Goal: Task Accomplishment & Management: Complete application form

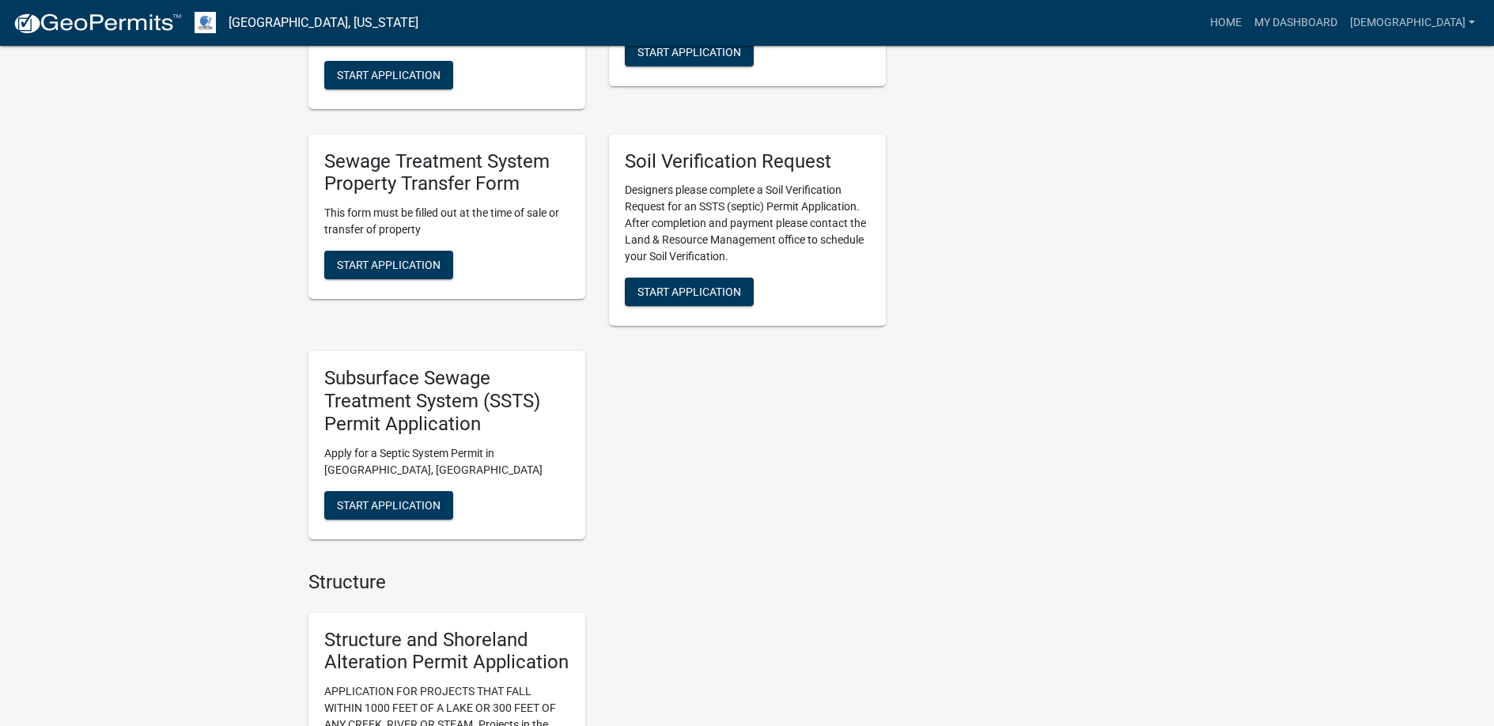
scroll to position [1028, 0]
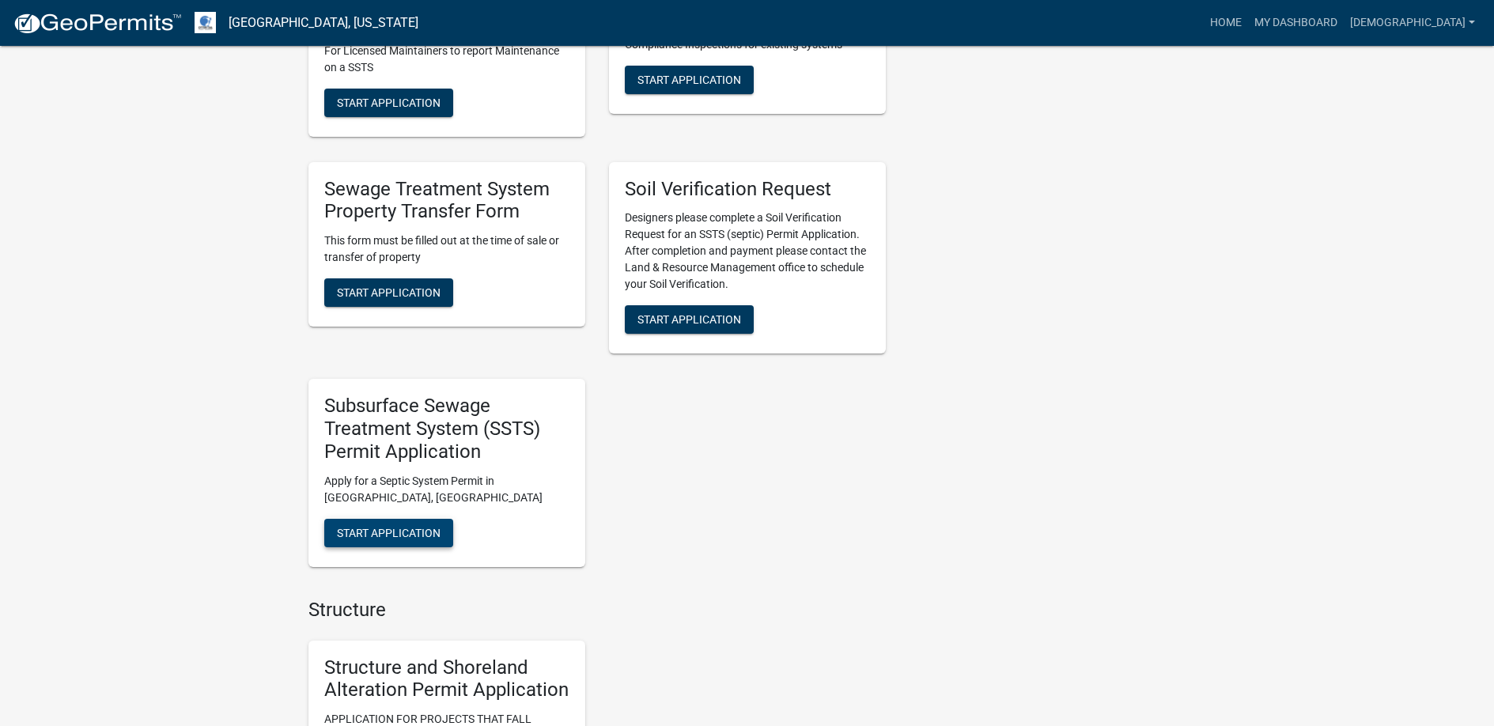
click at [394, 533] on span "Start Application" at bounding box center [389, 532] width 104 height 13
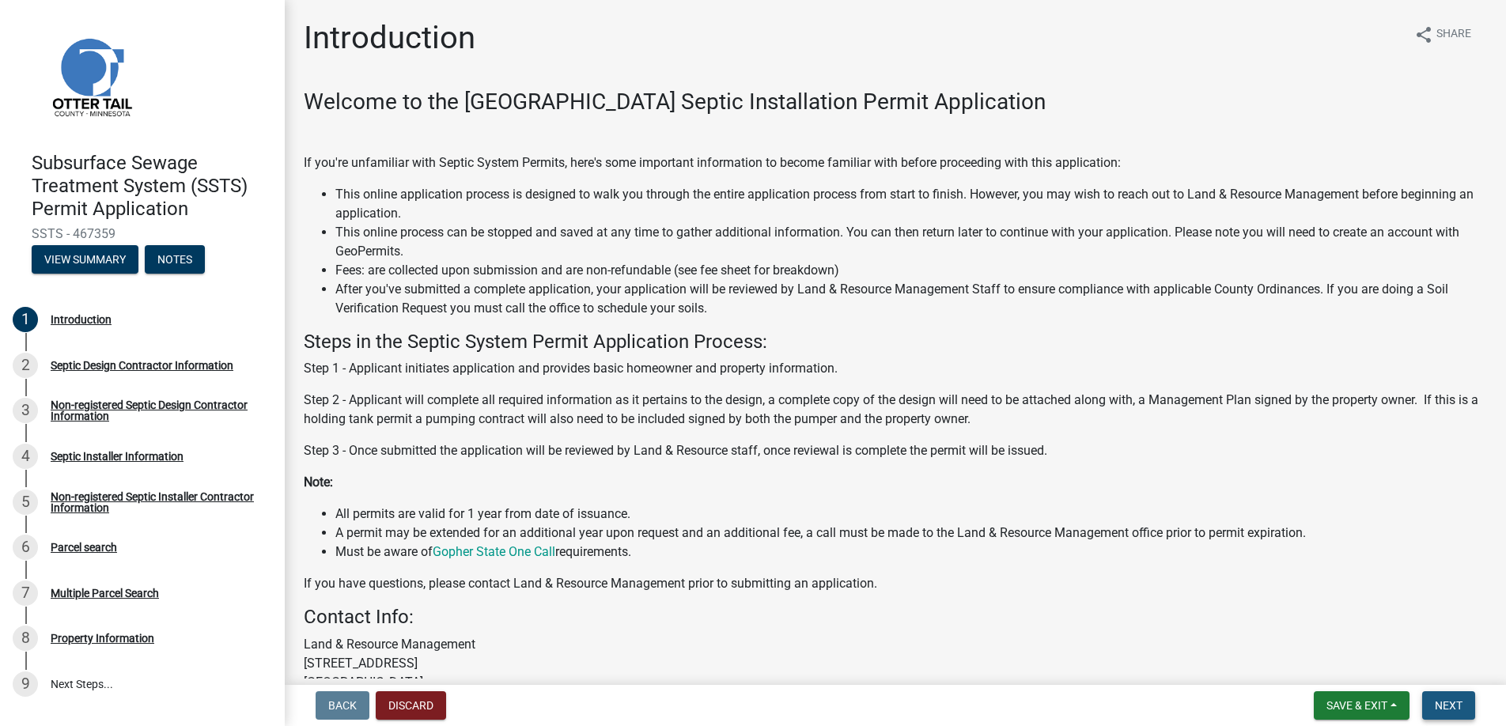
click at [1445, 700] on span "Next" at bounding box center [1449, 705] width 28 height 13
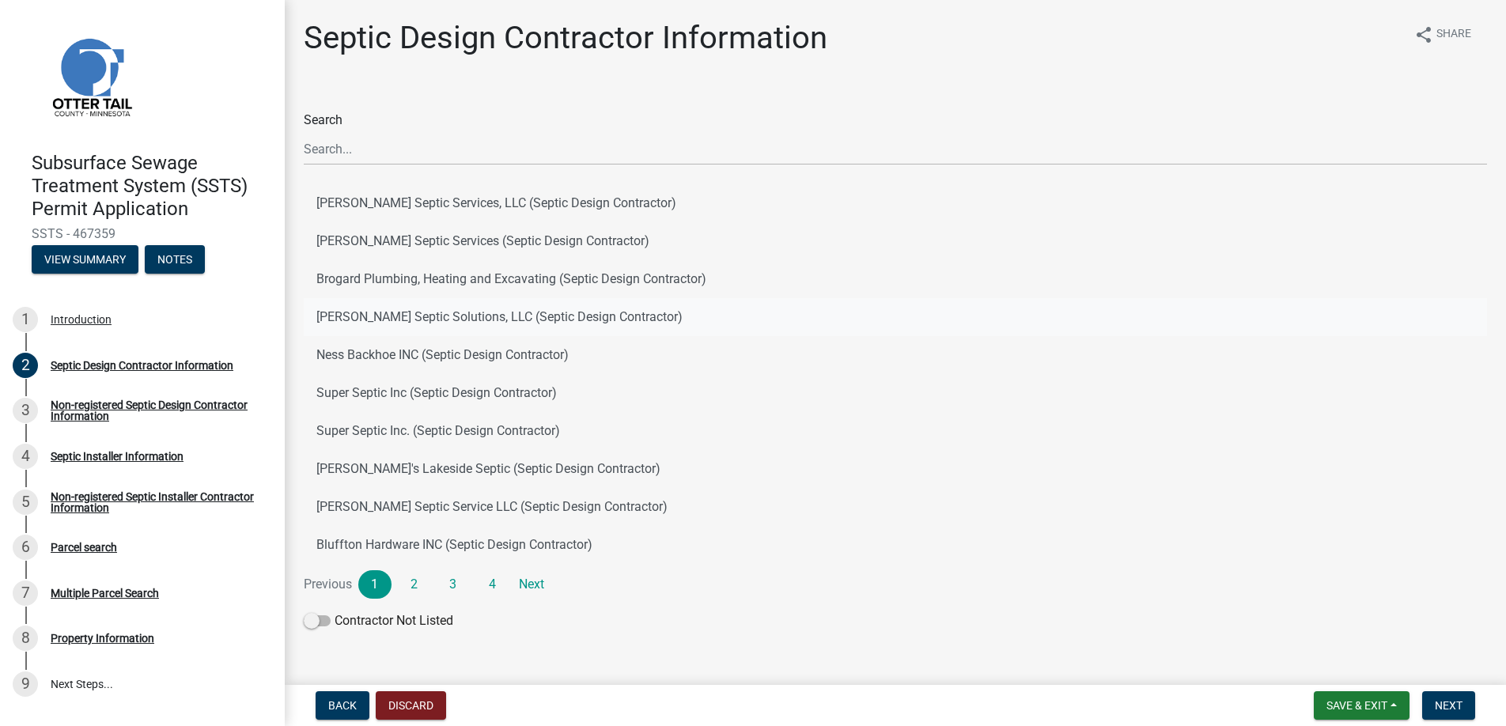
click at [389, 315] on button "[PERSON_NAME] Septic Solutions, LLC (Septic Design Contractor)" at bounding box center [895, 317] width 1183 height 38
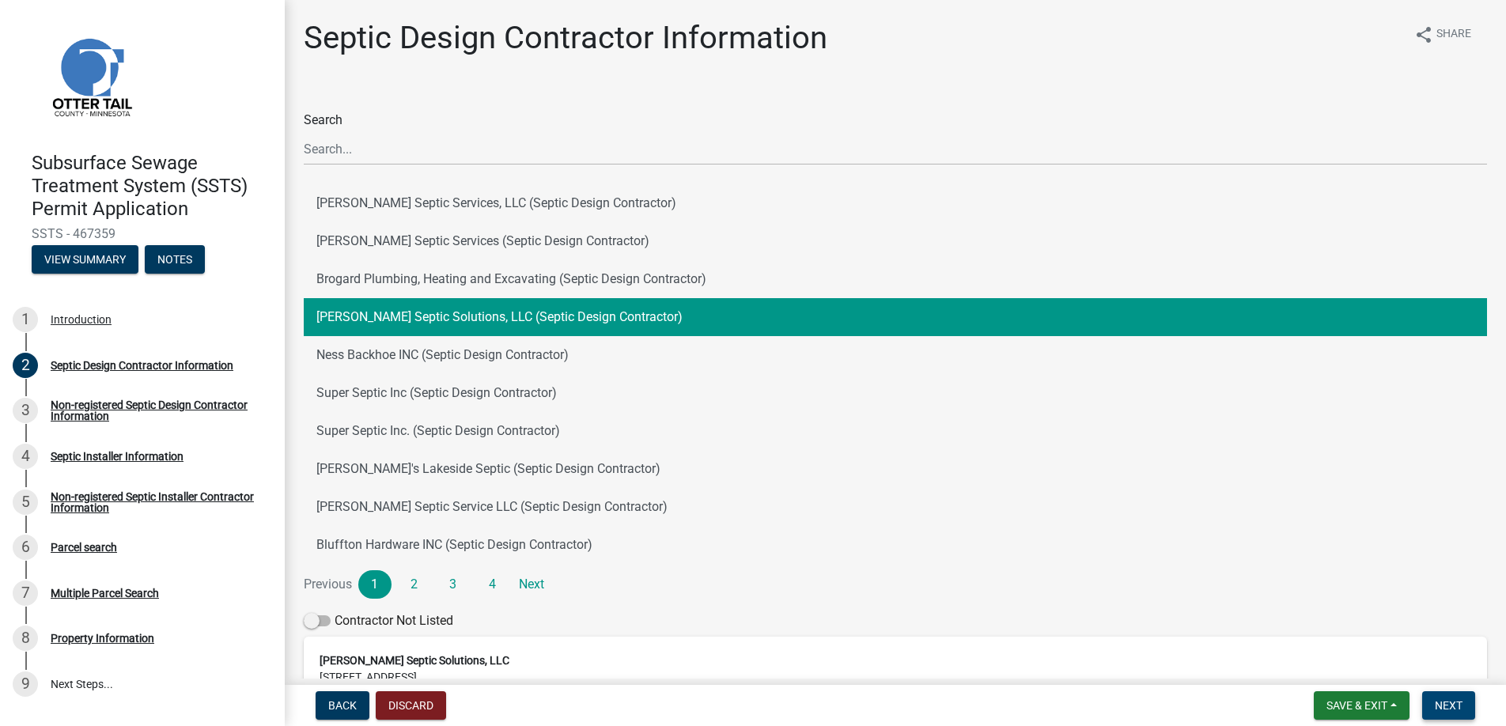
click at [1452, 704] on span "Next" at bounding box center [1449, 705] width 28 height 13
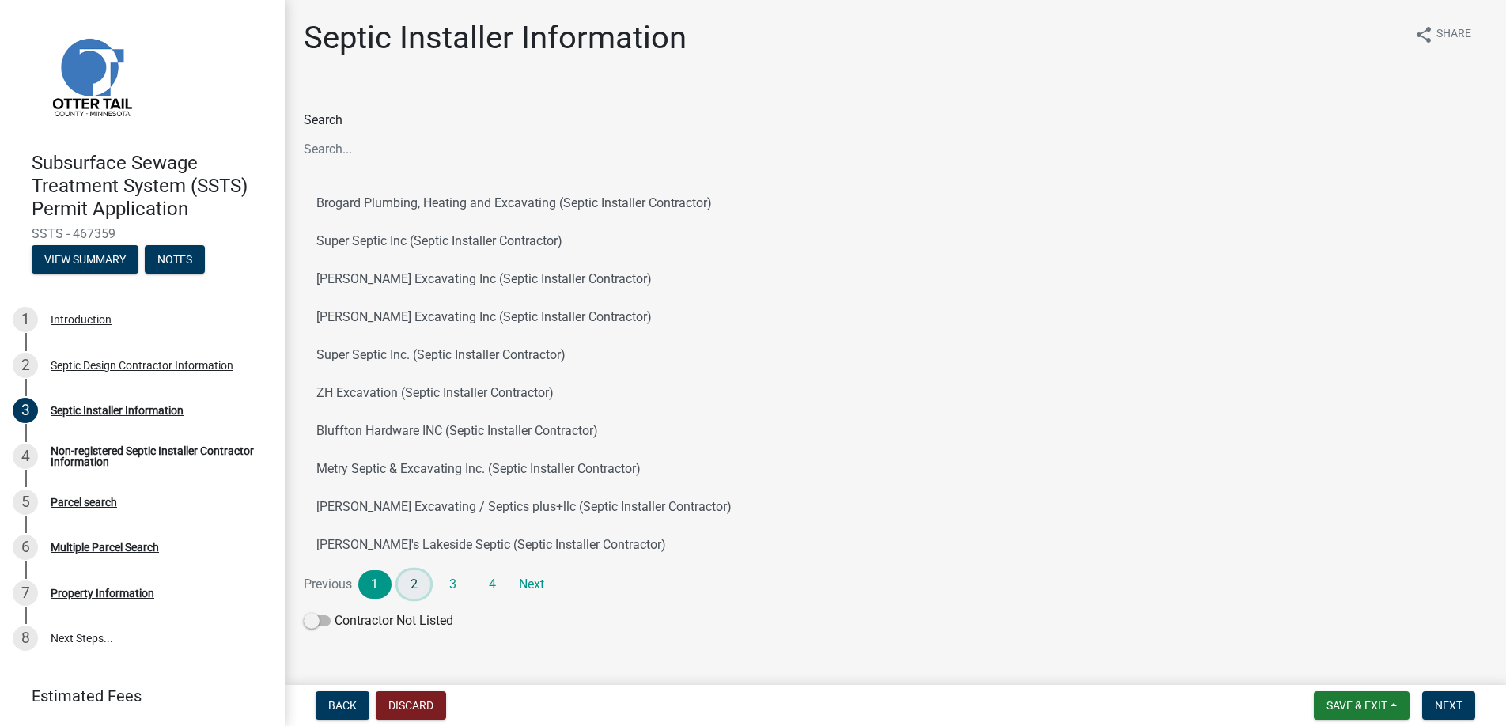
click at [416, 582] on link "2" at bounding box center [414, 584] width 33 height 28
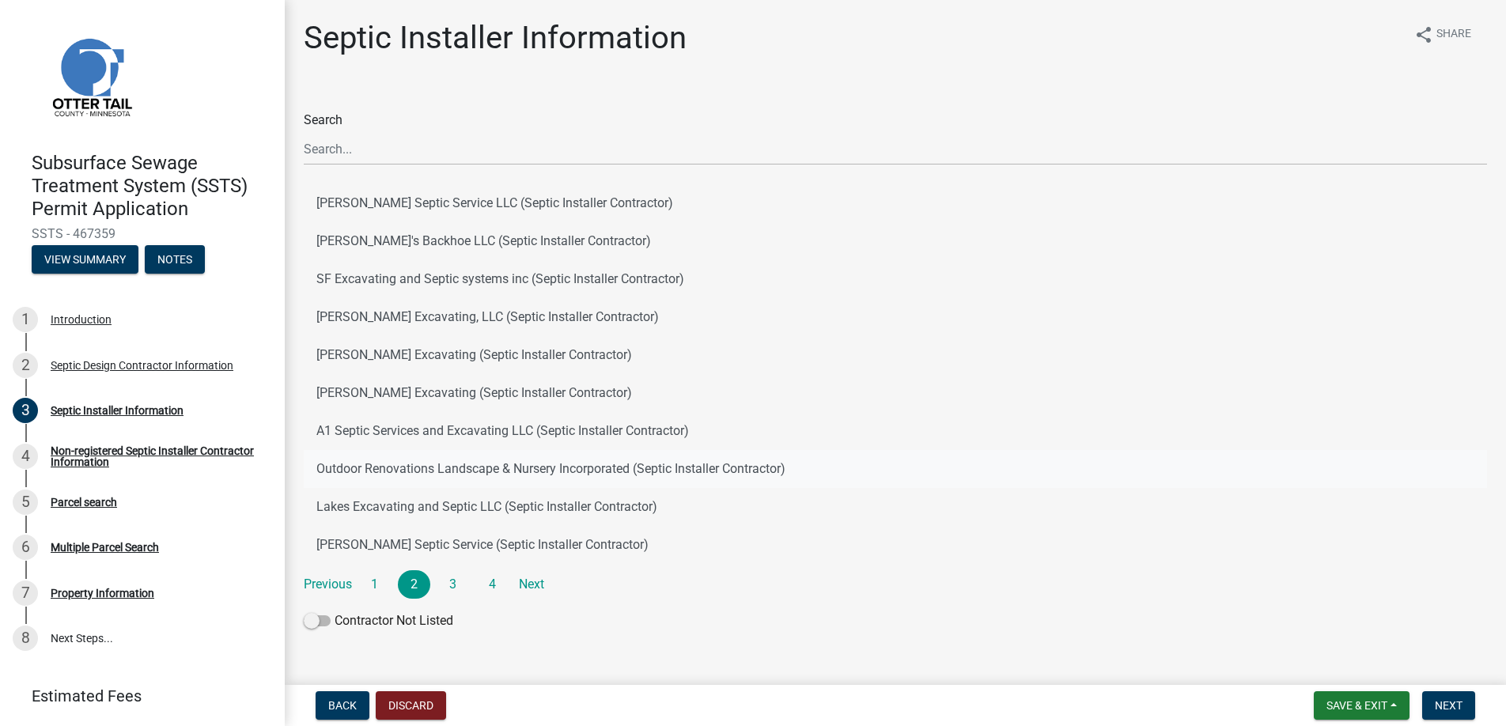
click at [405, 463] on button "Outdoor Renovations Landscape & Nursery Incorporated (Septic Installer Contract…" at bounding box center [895, 469] width 1183 height 38
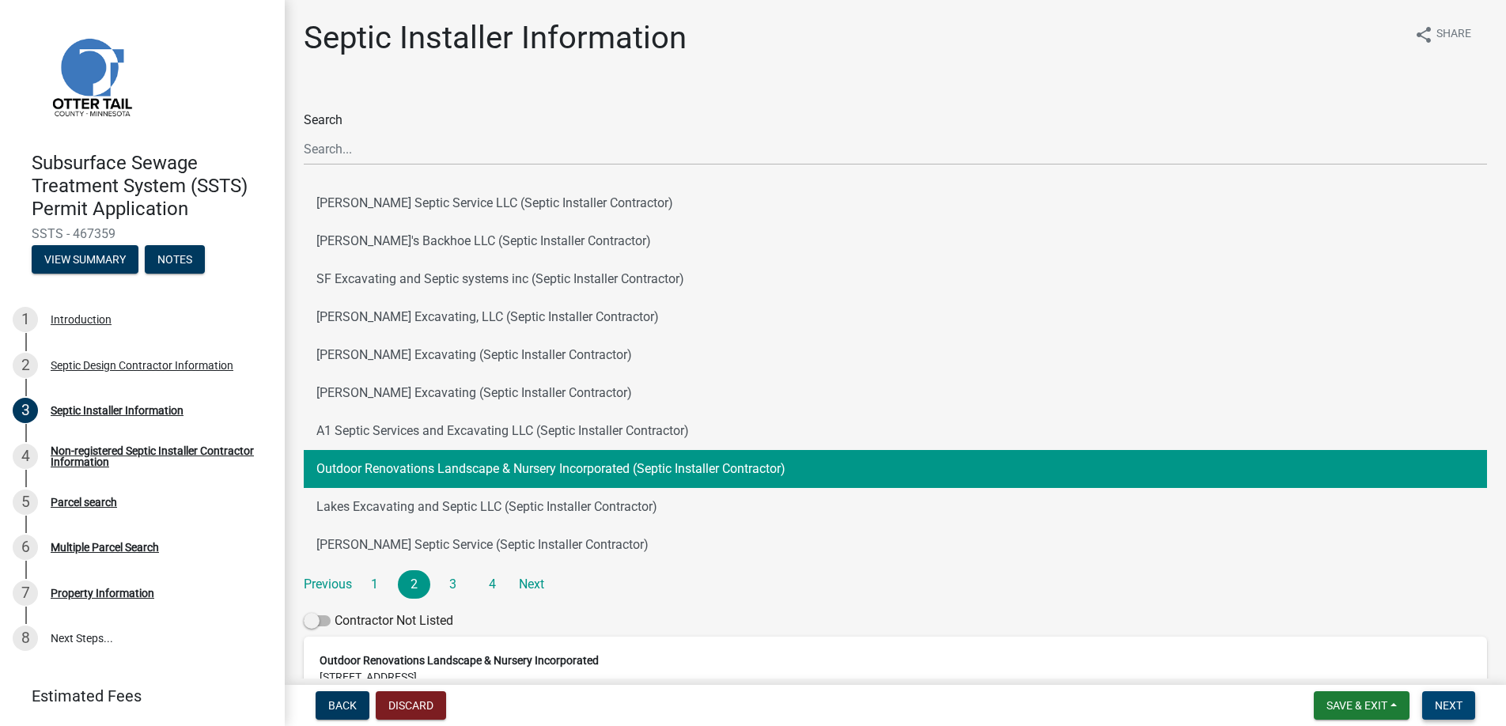
click at [1447, 702] on span "Next" at bounding box center [1449, 705] width 28 height 13
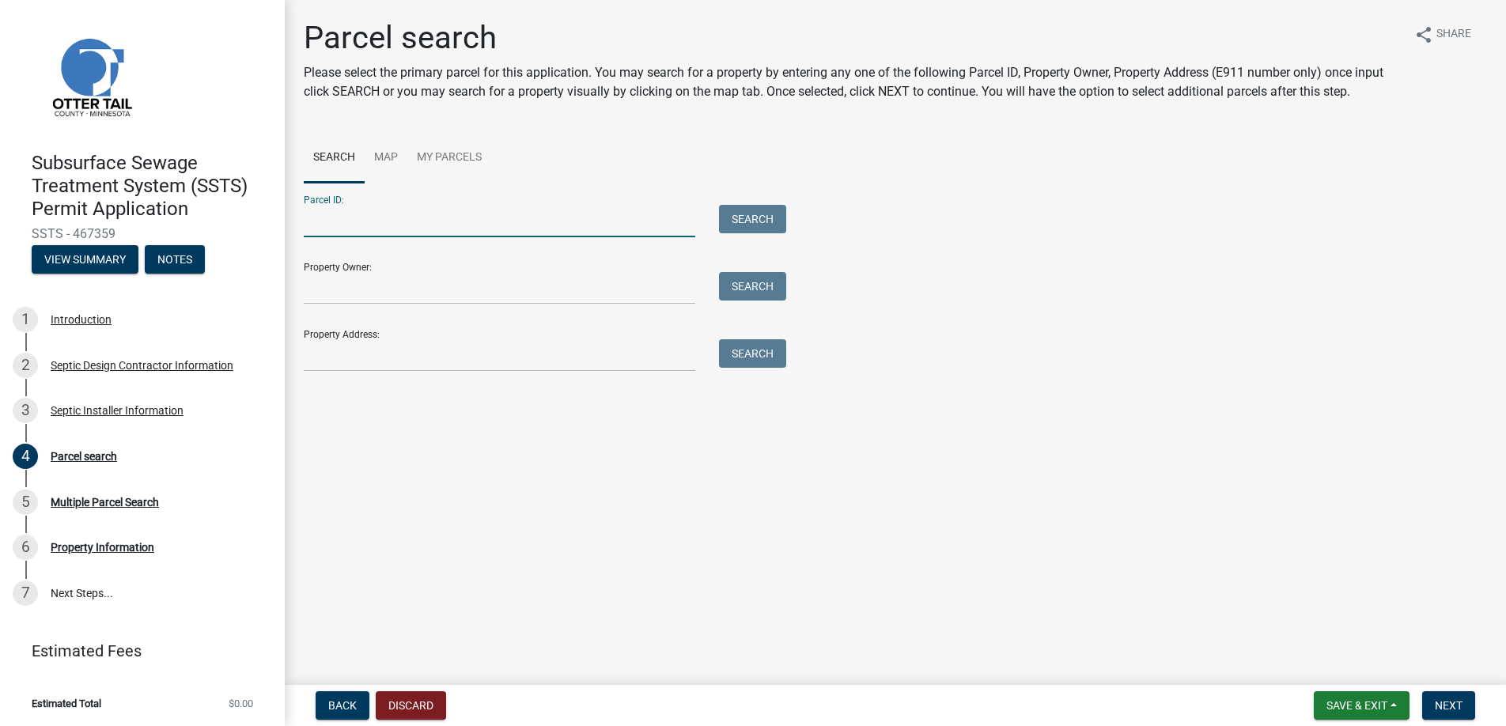
click at [331, 224] on input "Parcel ID:" at bounding box center [499, 221] width 391 height 32
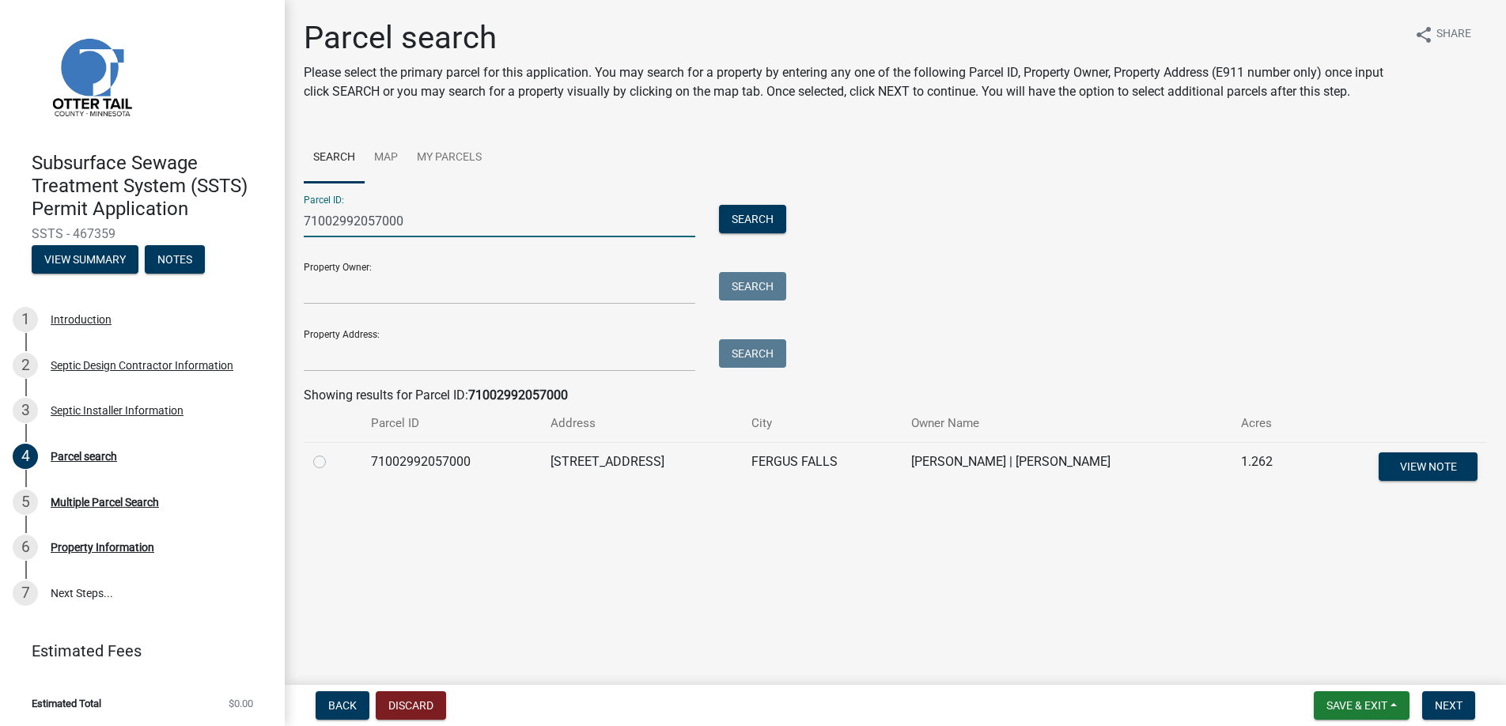
type input "71002992057000"
click at [332, 452] on label at bounding box center [332, 452] width 0 height 0
click at [332, 459] on input "radio" at bounding box center [337, 457] width 10 height 10
radio input "true"
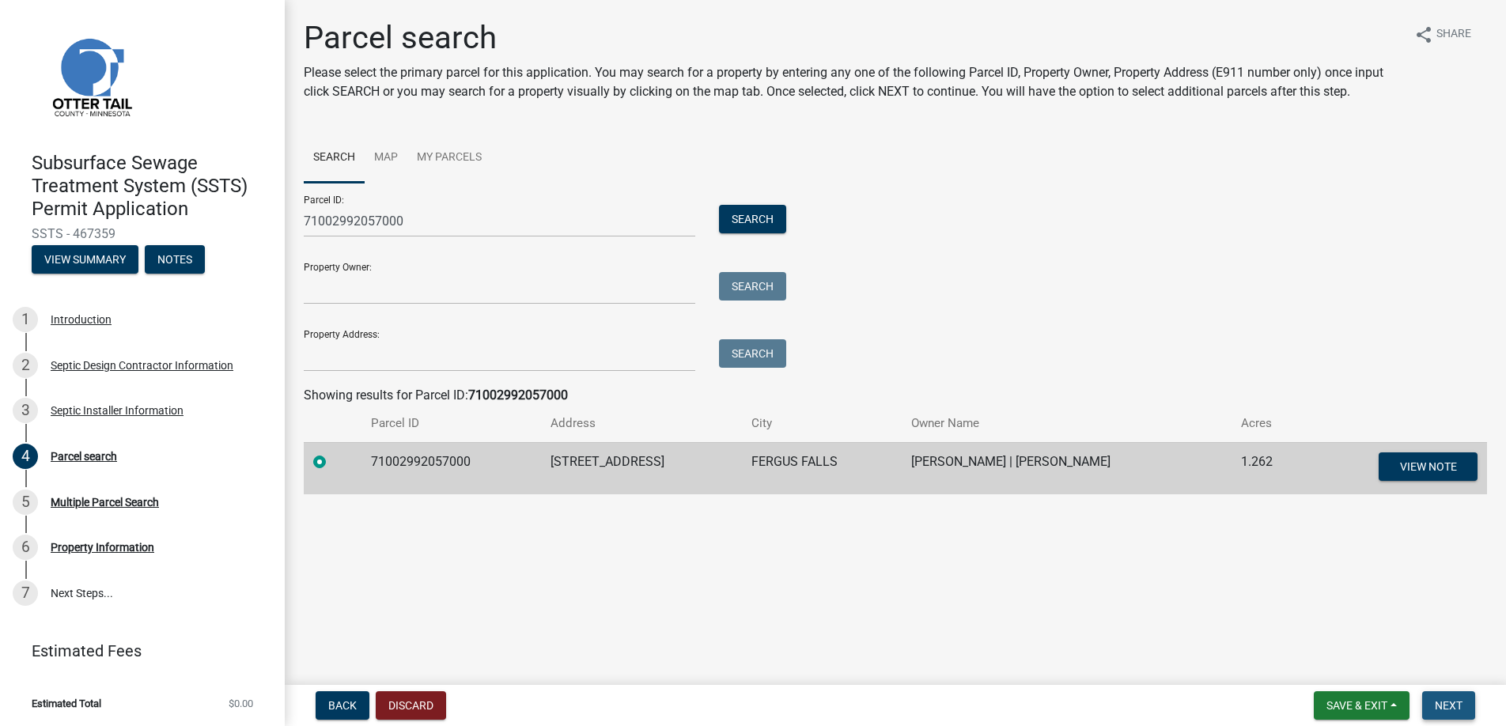
click at [1451, 699] on span "Next" at bounding box center [1449, 705] width 28 height 13
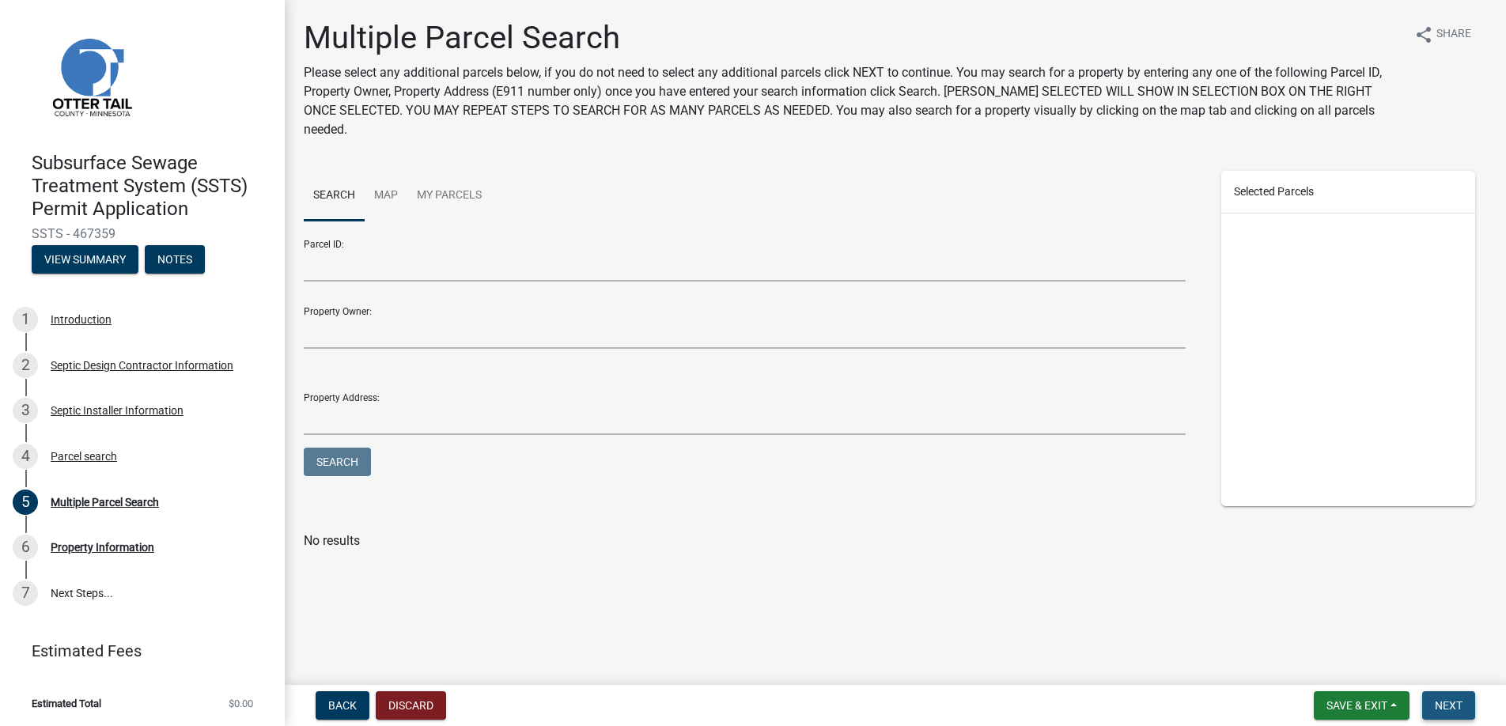
click at [1453, 705] on span "Next" at bounding box center [1449, 705] width 28 height 13
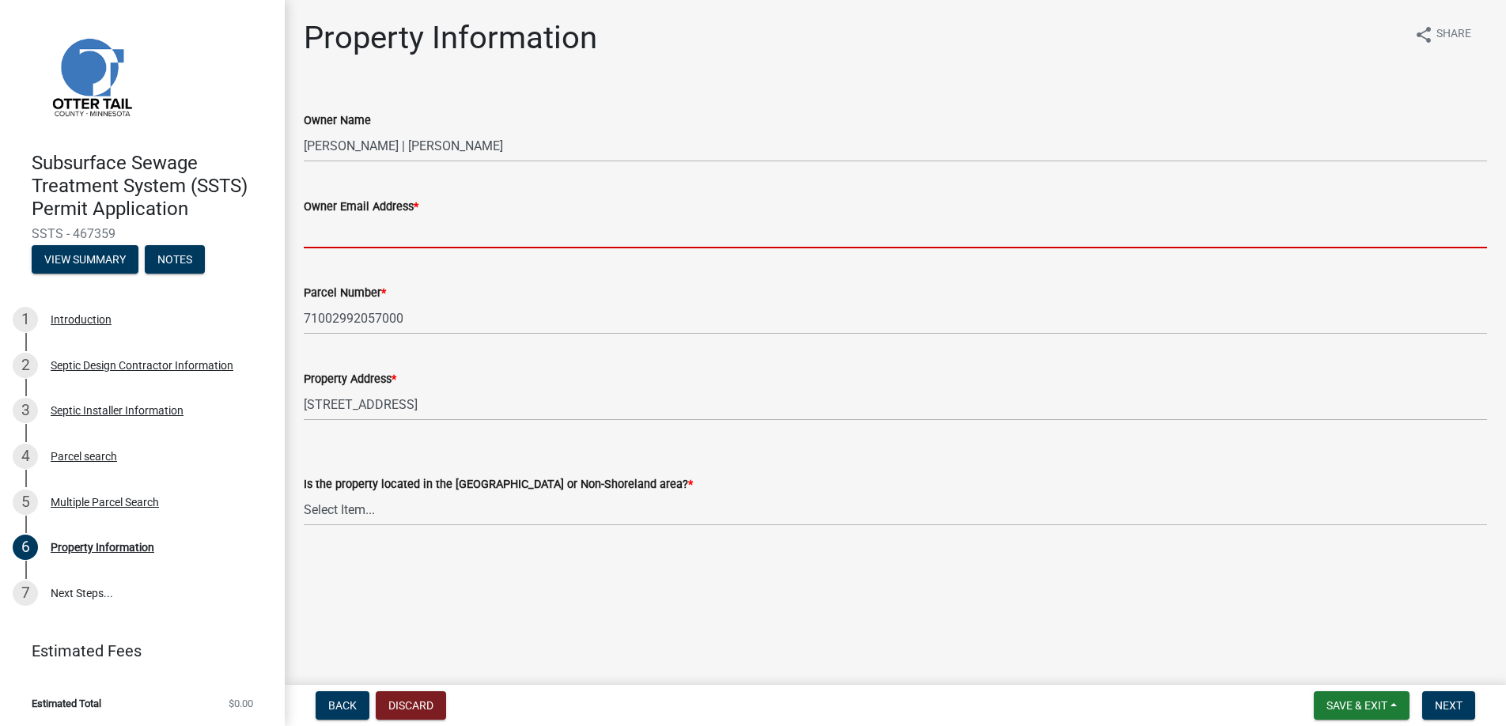
click at [347, 229] on input "Owner Email Address *" at bounding box center [895, 232] width 1183 height 32
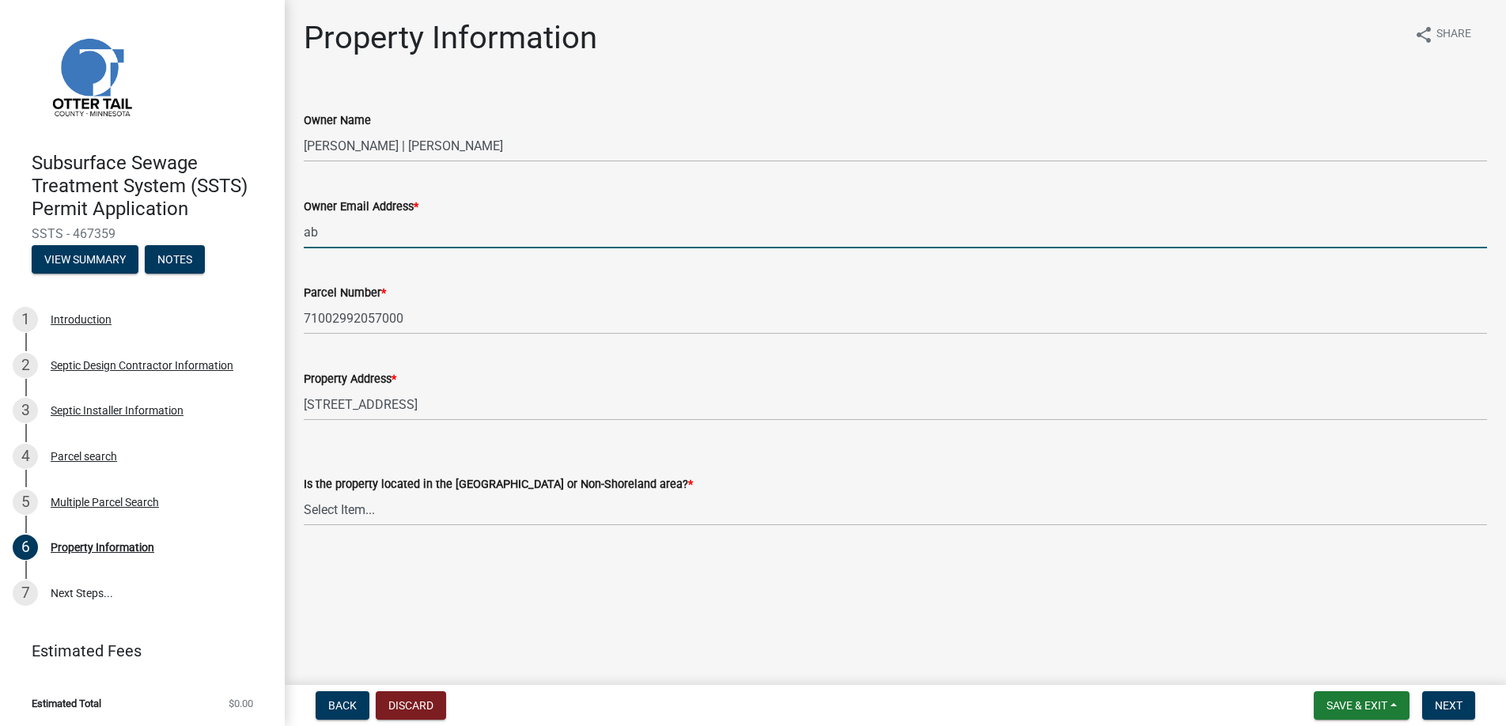
type input "[EMAIL_ADDRESS][DOMAIN_NAME]"
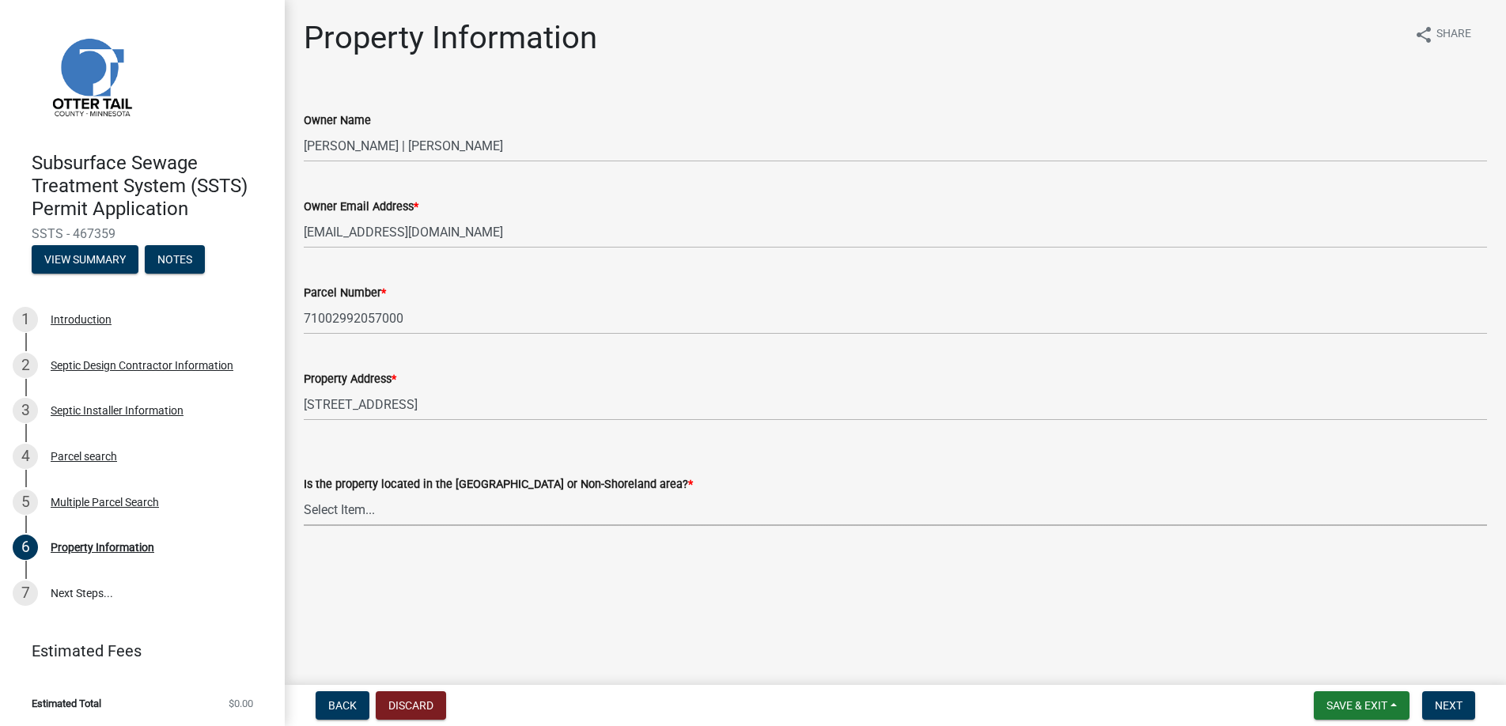
click at [346, 506] on select "Select Item... Shoreland Non-Shoreland" at bounding box center [895, 509] width 1183 height 32
click at [304, 493] on select "Select Item... Shoreland Non-Shoreland" at bounding box center [895, 509] width 1183 height 32
select select "5ed11e82-653f-4fcc-a472-8d95af57556c"
click at [1453, 702] on span "Next" at bounding box center [1449, 705] width 28 height 13
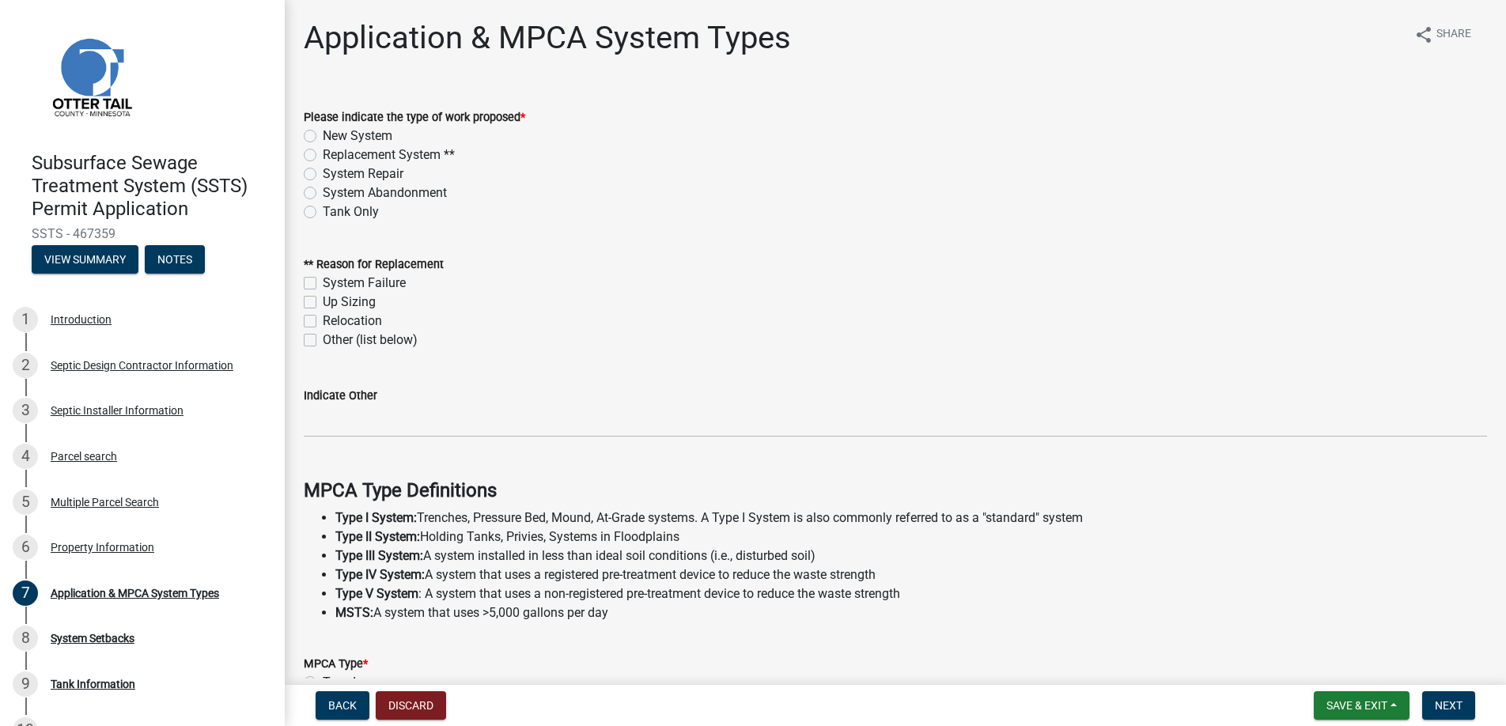
click at [323, 151] on label "Replacement System **" at bounding box center [389, 155] width 132 height 19
click at [323, 151] on input "Replacement System **" at bounding box center [328, 151] width 10 height 10
radio input "true"
click at [323, 338] on label "Other (list below)" at bounding box center [370, 340] width 95 height 19
click at [323, 338] on input "Other (list below)" at bounding box center [328, 336] width 10 height 10
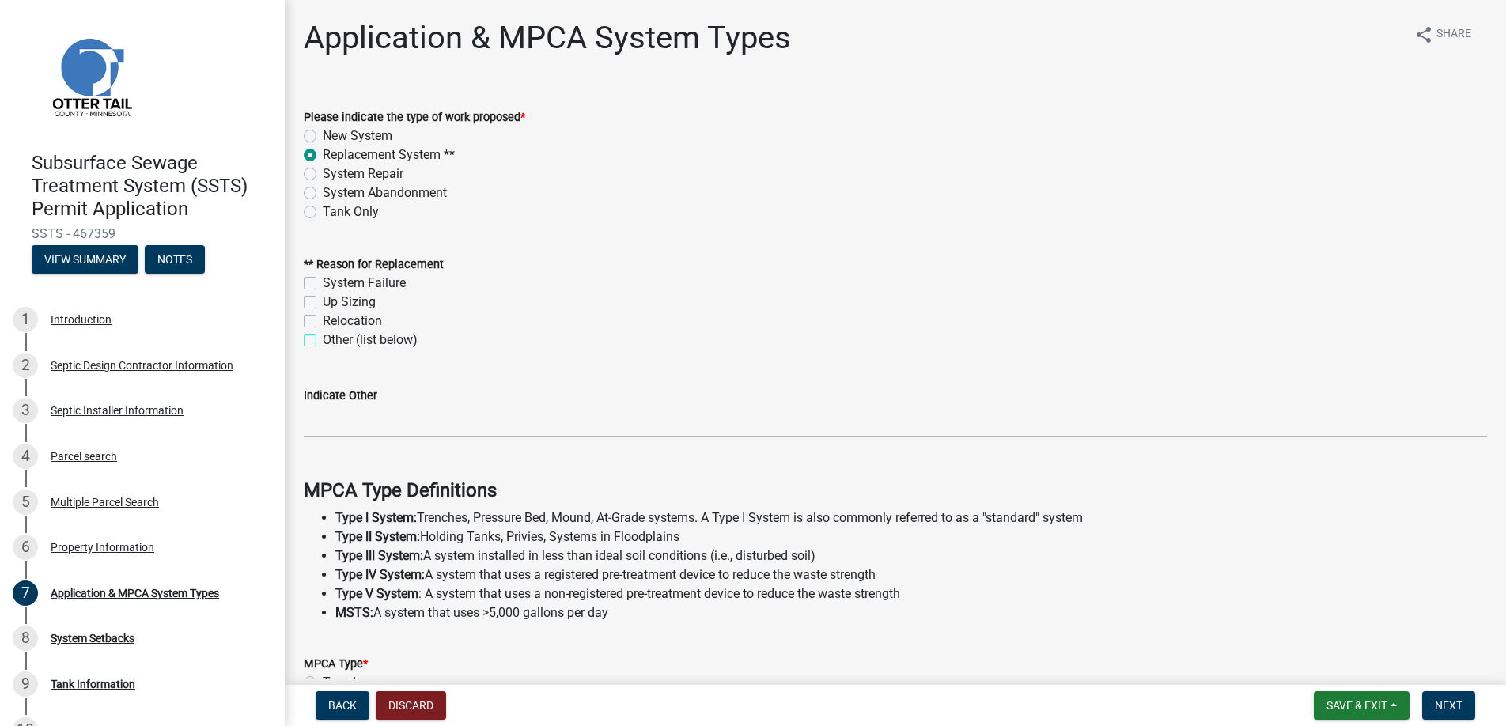
checkbox input "true"
checkbox input "false"
checkbox input "true"
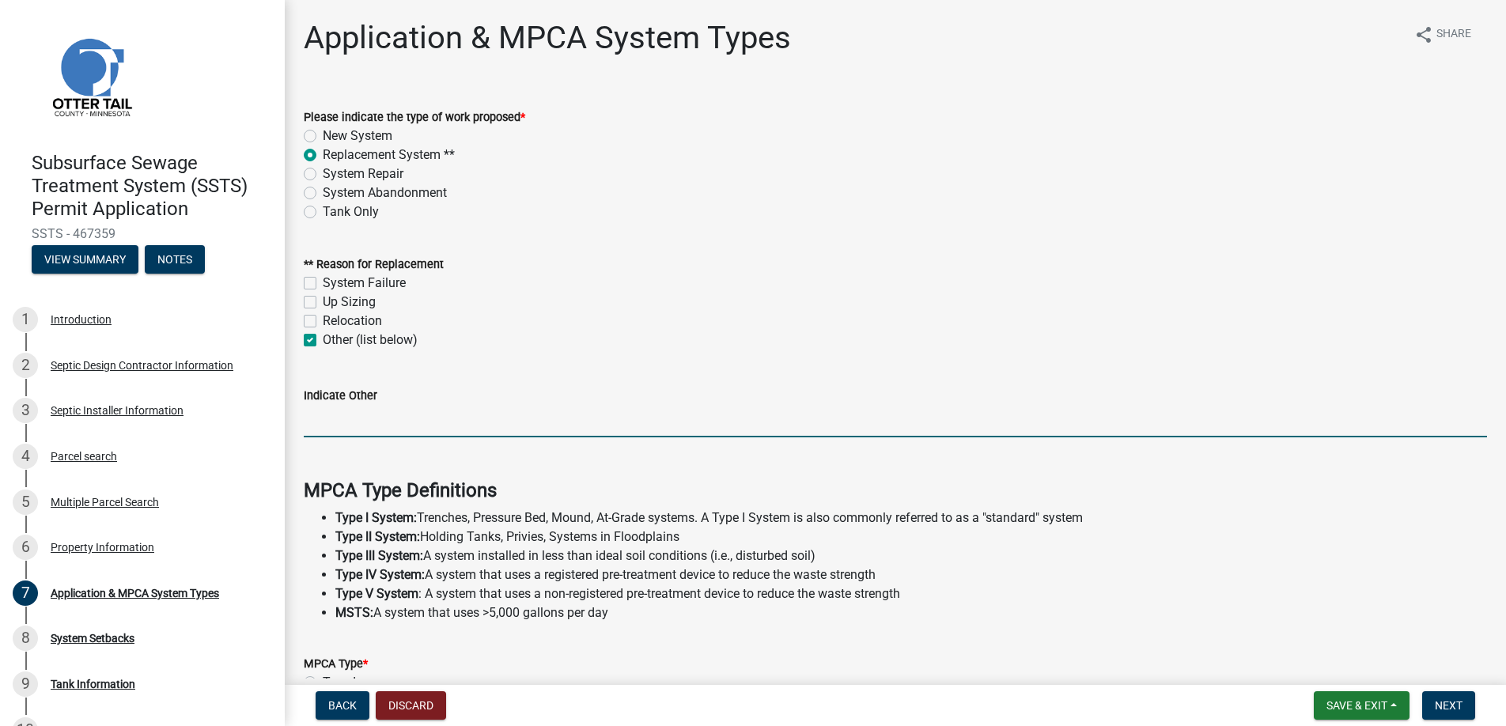
click at [340, 418] on input "Indicate Other" at bounding box center [895, 421] width 1183 height 32
type input "Failed compliance inspection"
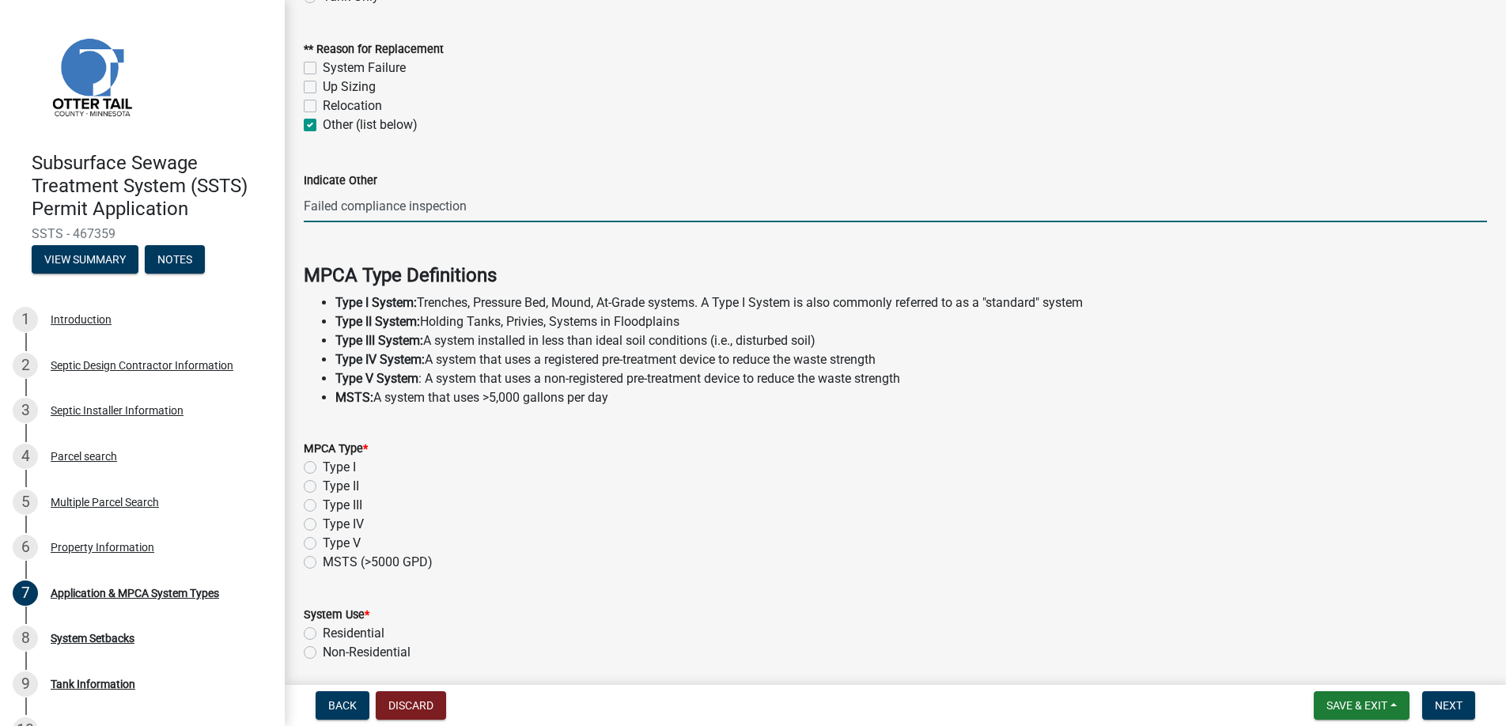
scroll to position [237, 0]
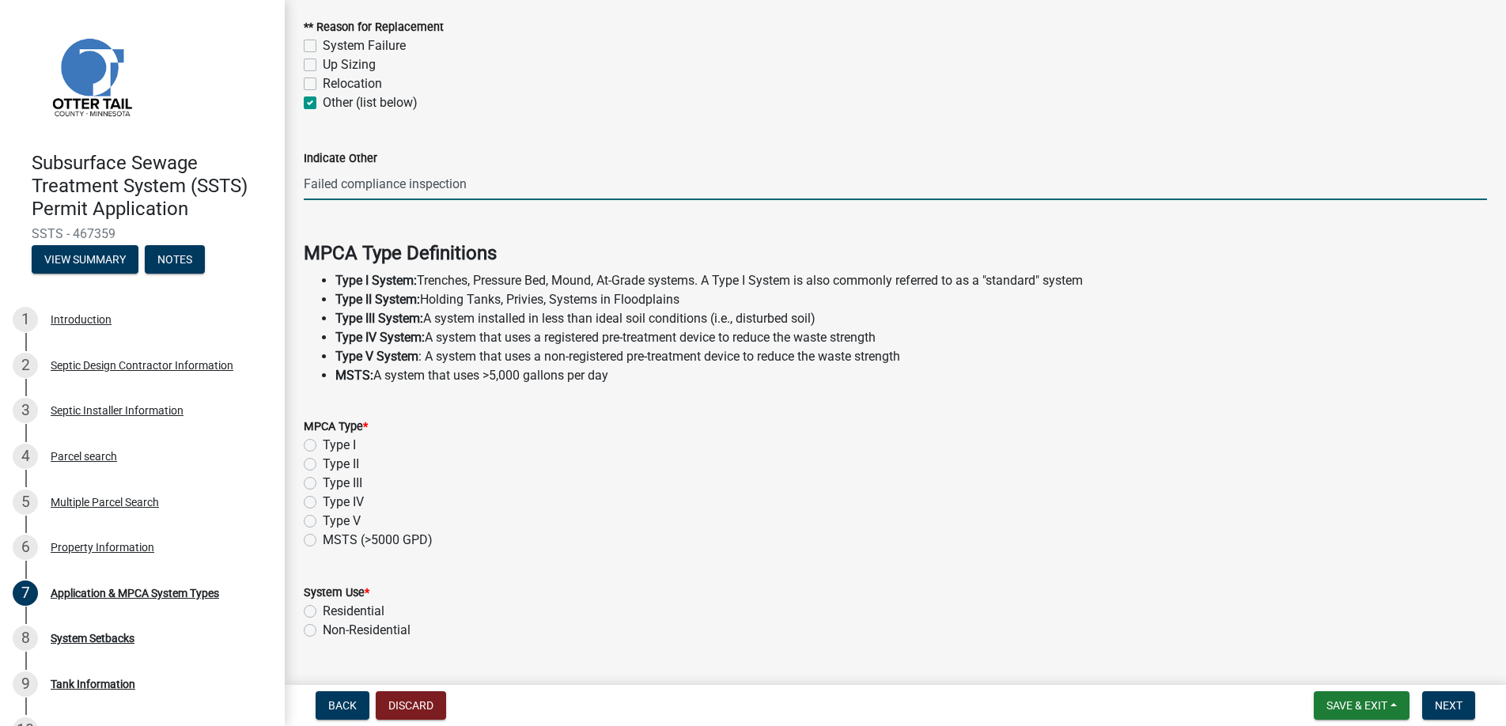
click at [323, 443] on label "Type I" at bounding box center [339, 445] width 33 height 19
click at [323, 443] on input "Type I" at bounding box center [328, 441] width 10 height 10
radio input "true"
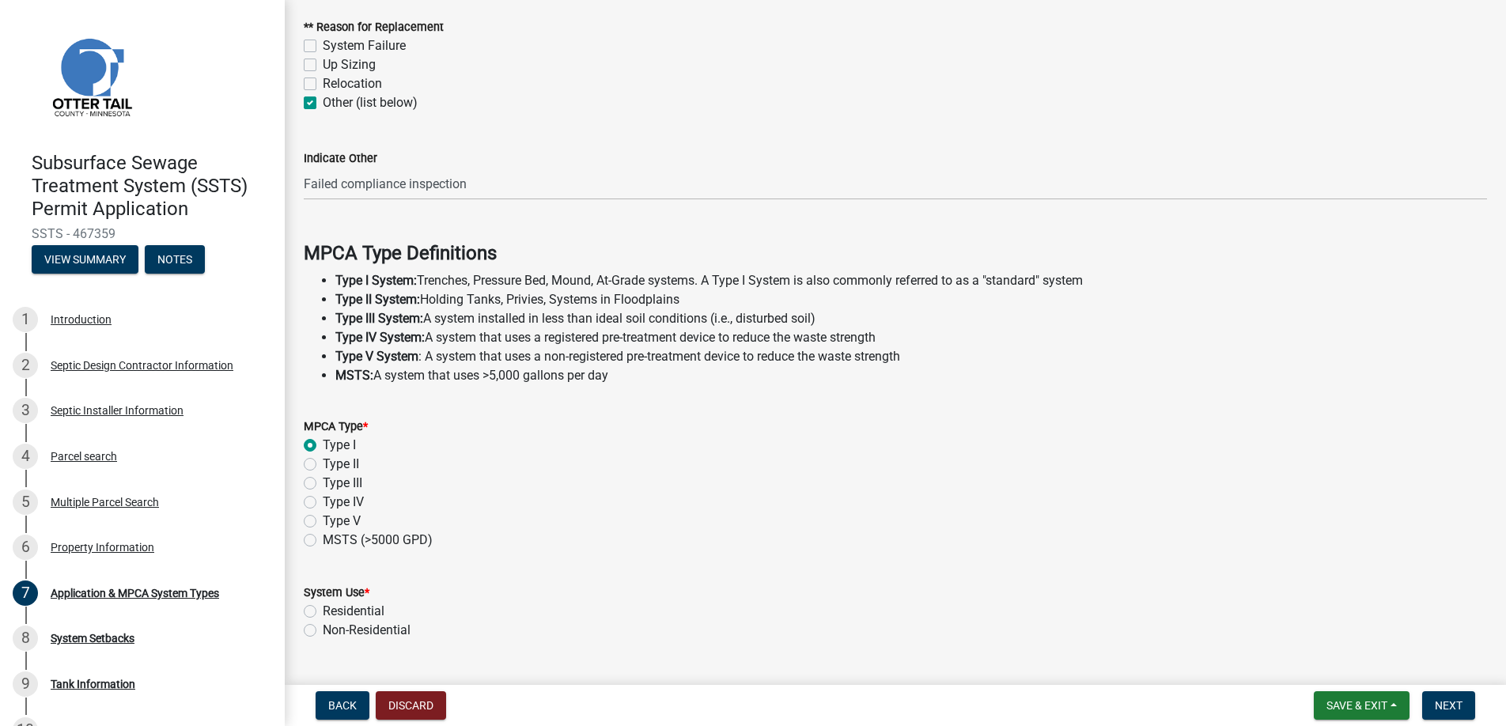
click at [323, 607] on label "Residential" at bounding box center [354, 611] width 62 height 19
click at [323, 607] on input "Residential" at bounding box center [328, 607] width 10 height 10
radio input "true"
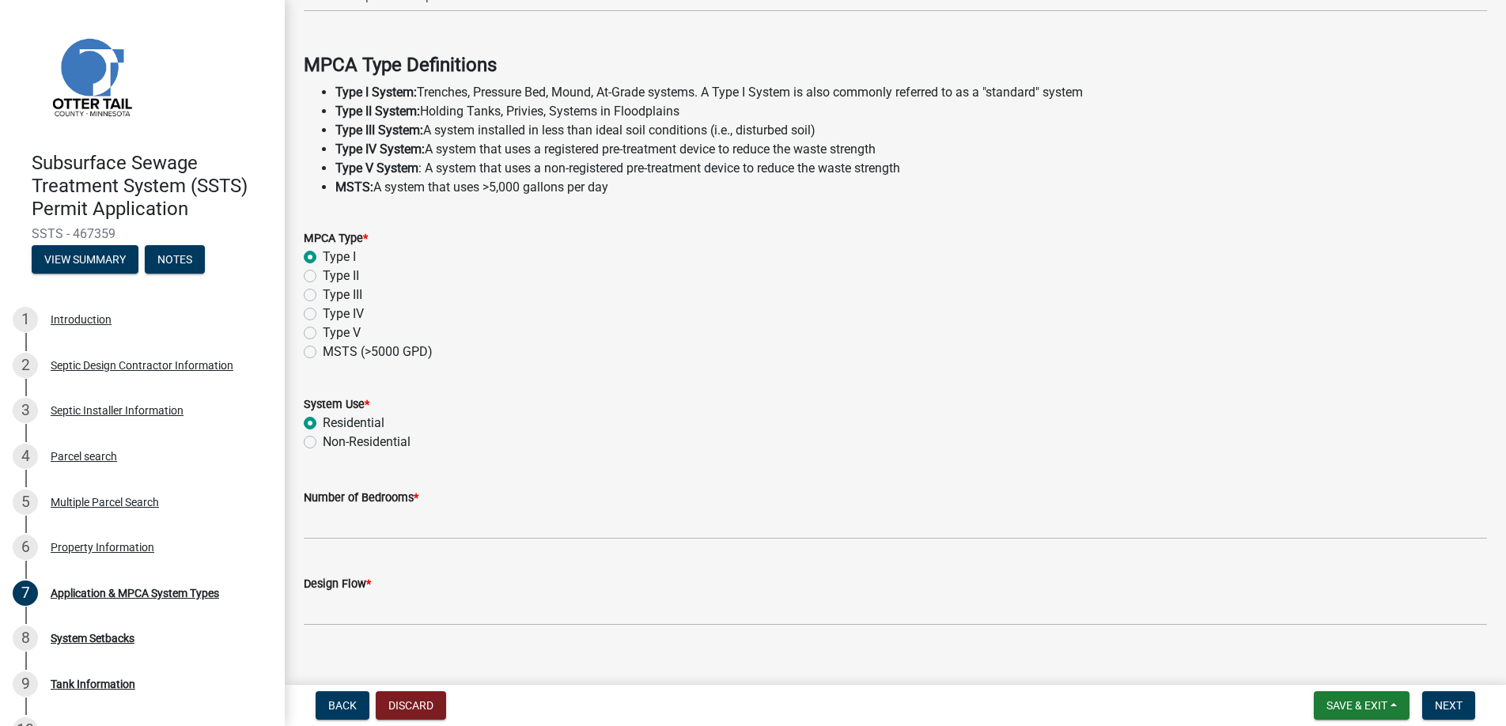
scroll to position [447, 0]
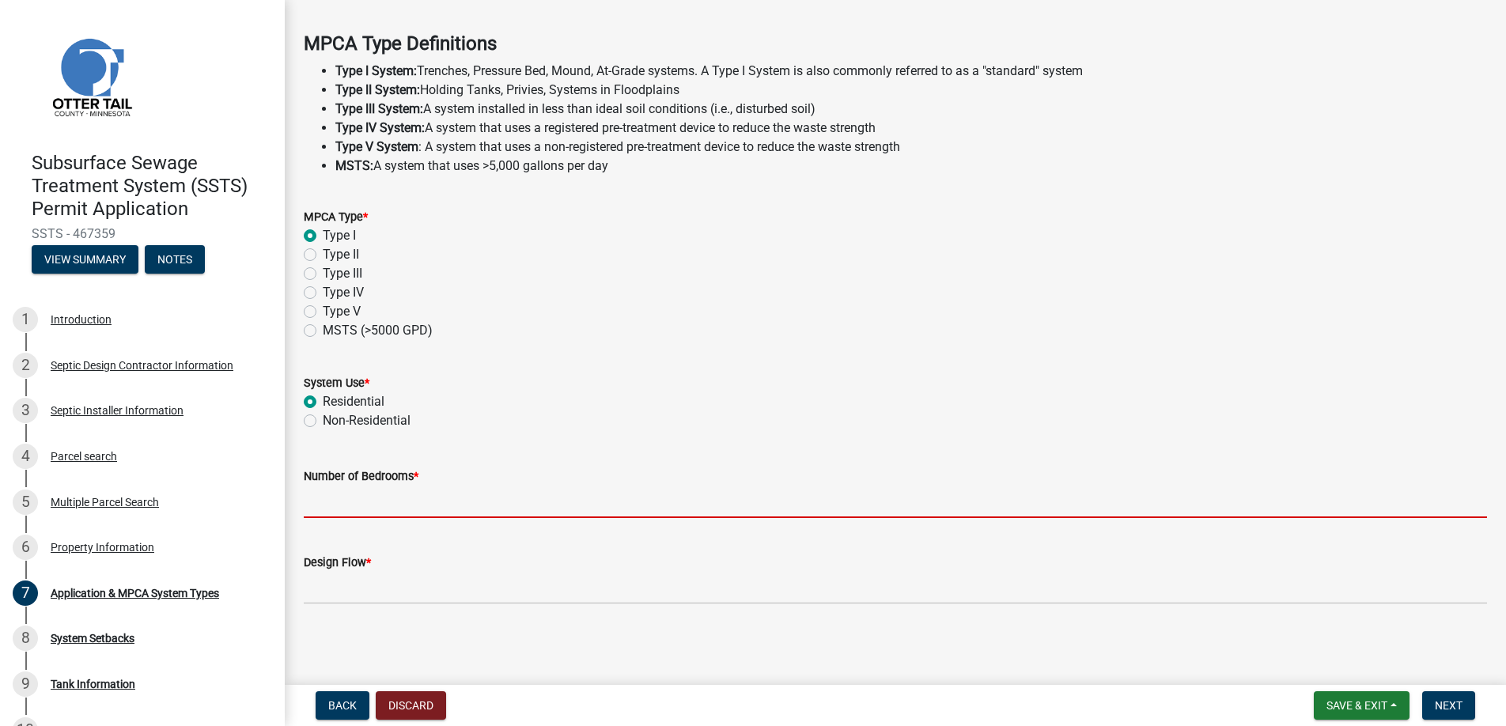
click at [335, 497] on input "Number of Bedrooms *" at bounding box center [895, 502] width 1183 height 32
type input "4"
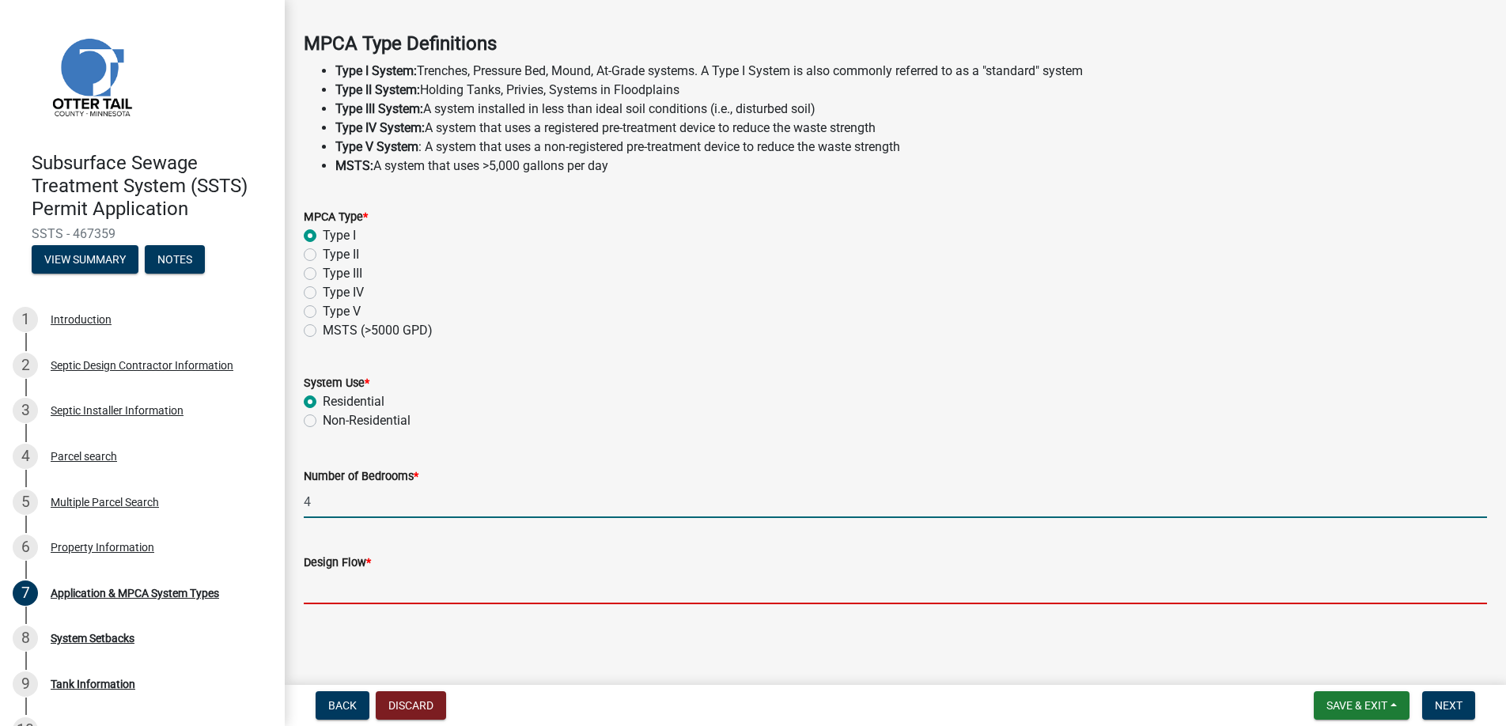
click at [351, 588] on input "Design Flow *" at bounding box center [895, 588] width 1183 height 32
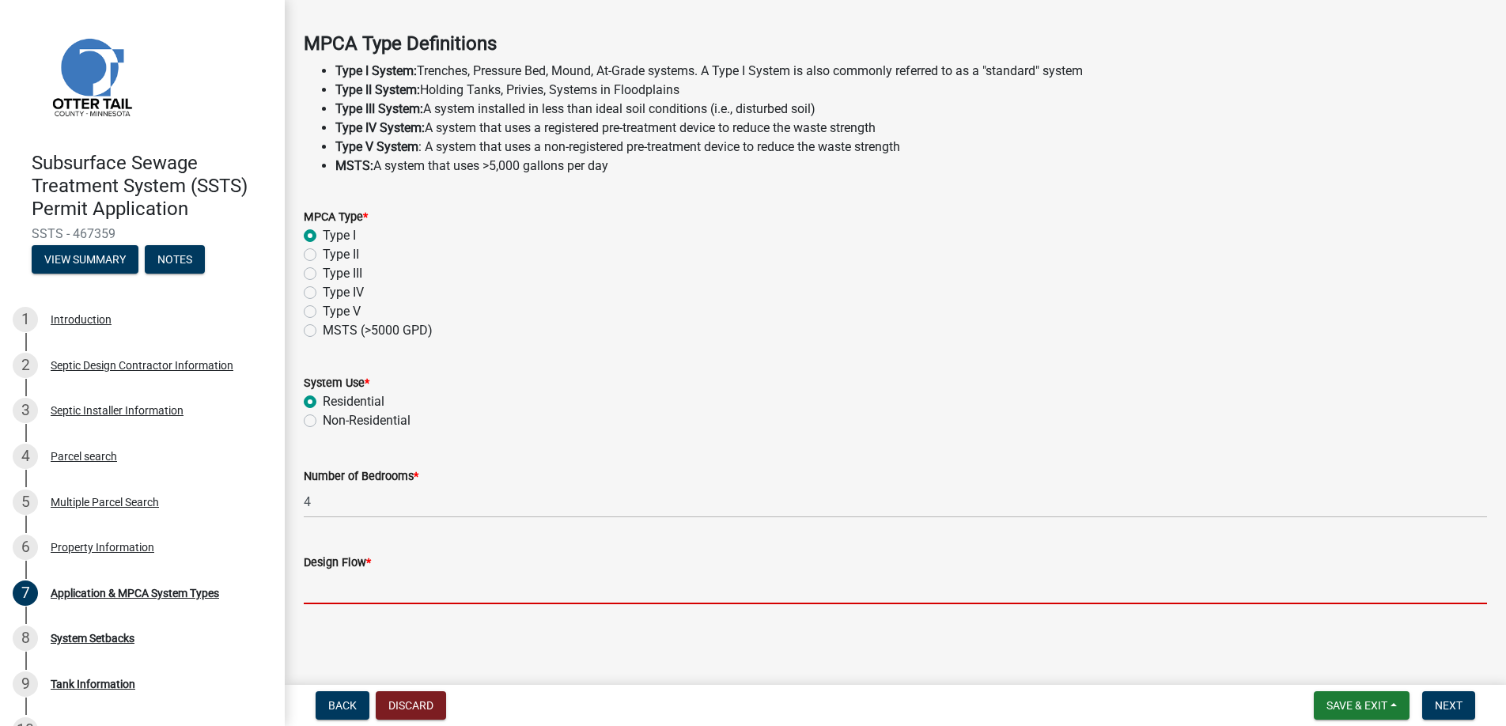
type input "600"
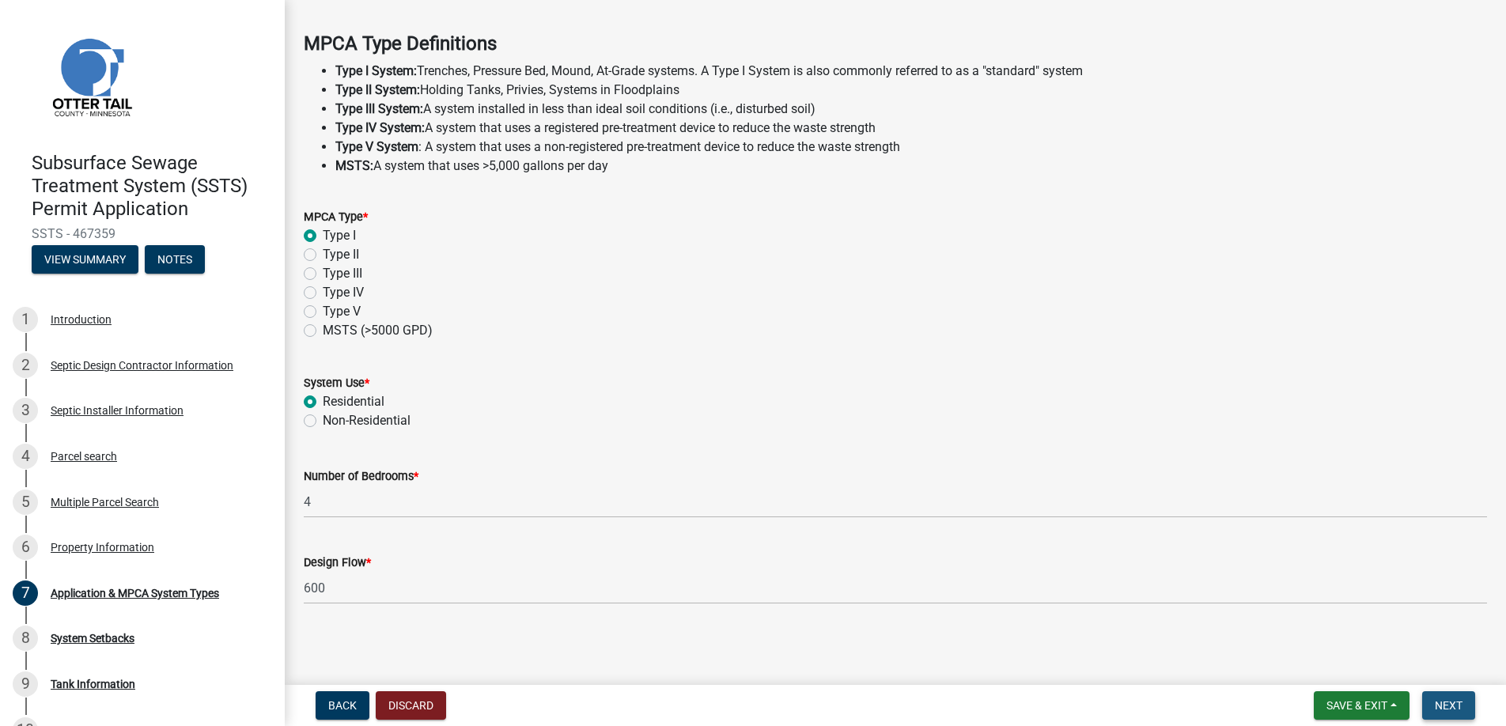
click at [1444, 699] on span "Next" at bounding box center [1449, 705] width 28 height 13
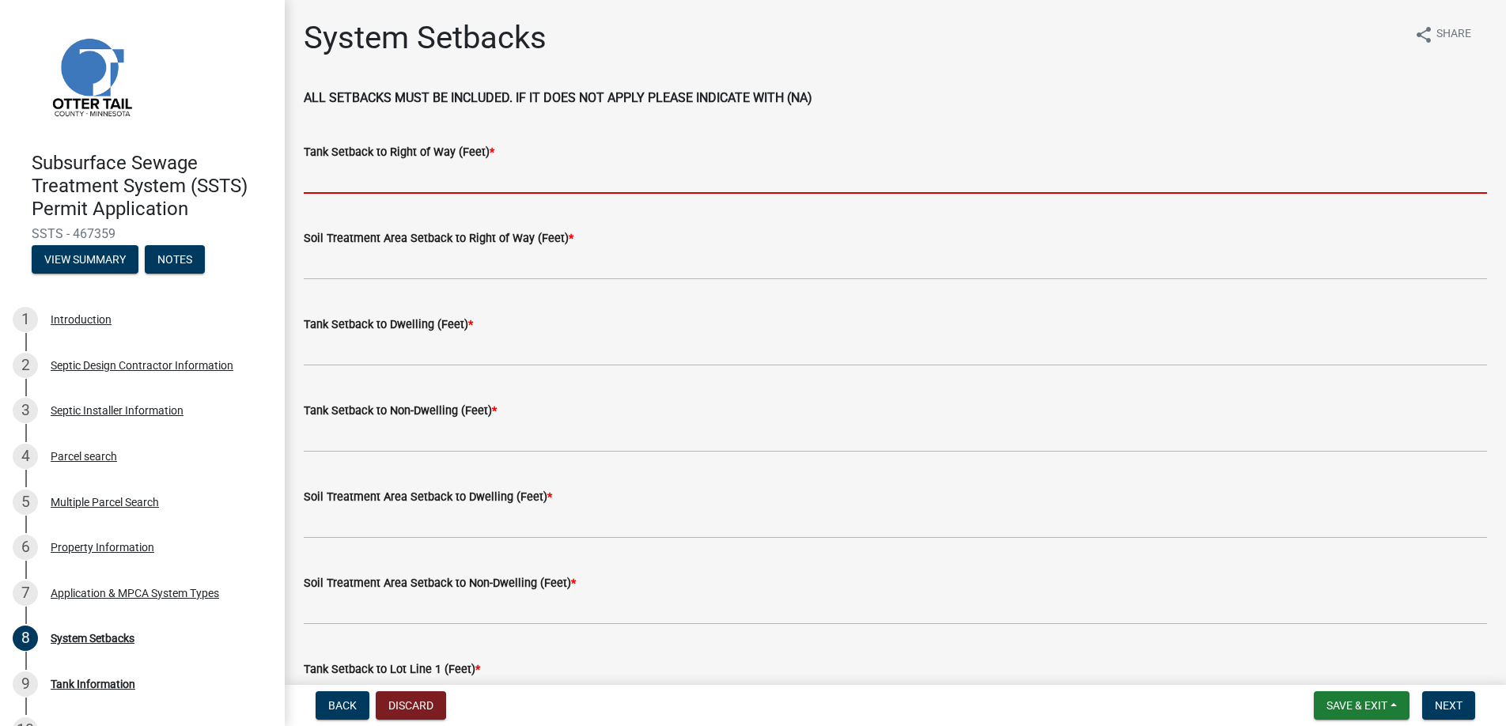
click at [365, 176] on input "Tank Setback to Right of Way (Feet) *" at bounding box center [895, 177] width 1183 height 32
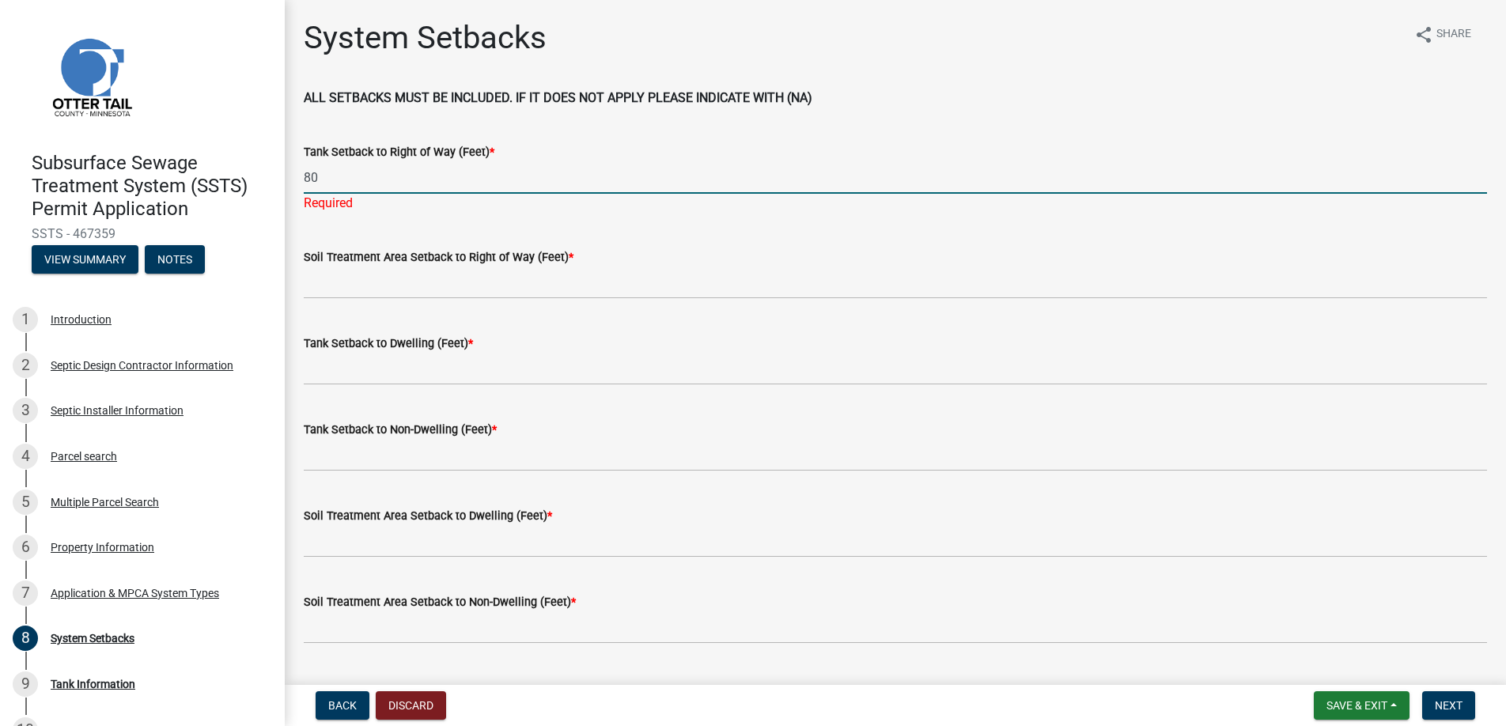
type input "80"
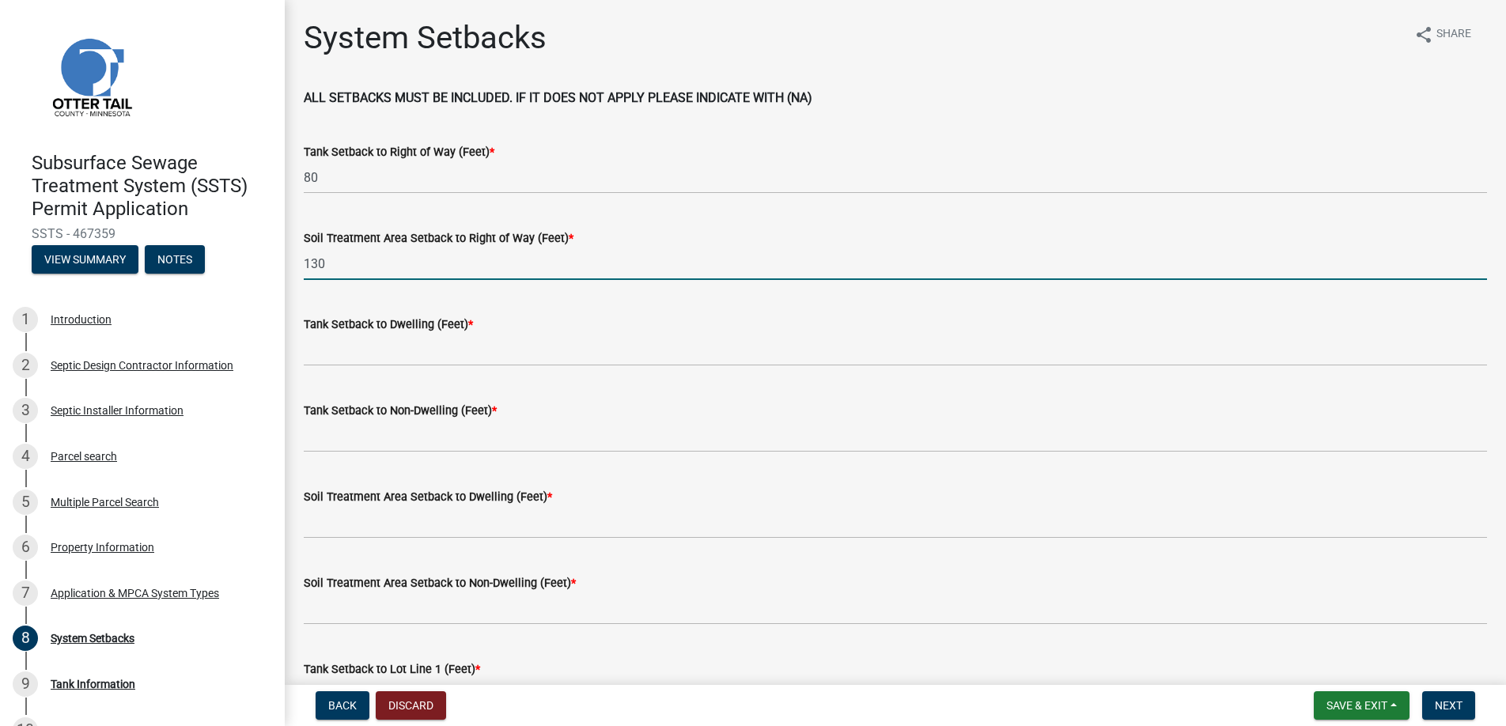
type input "130"
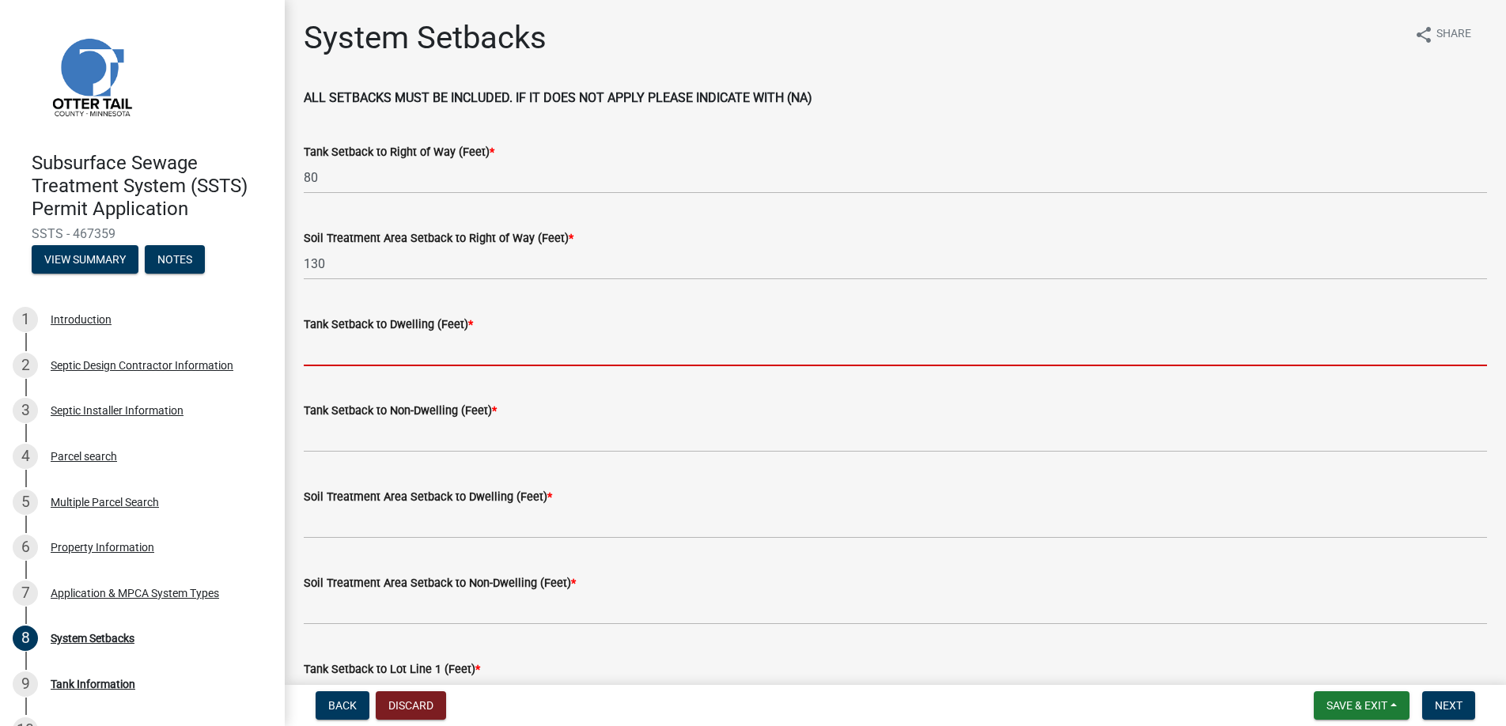
click at [381, 342] on input "Tank Setback to Dwelling (Feet) *" at bounding box center [895, 350] width 1183 height 32
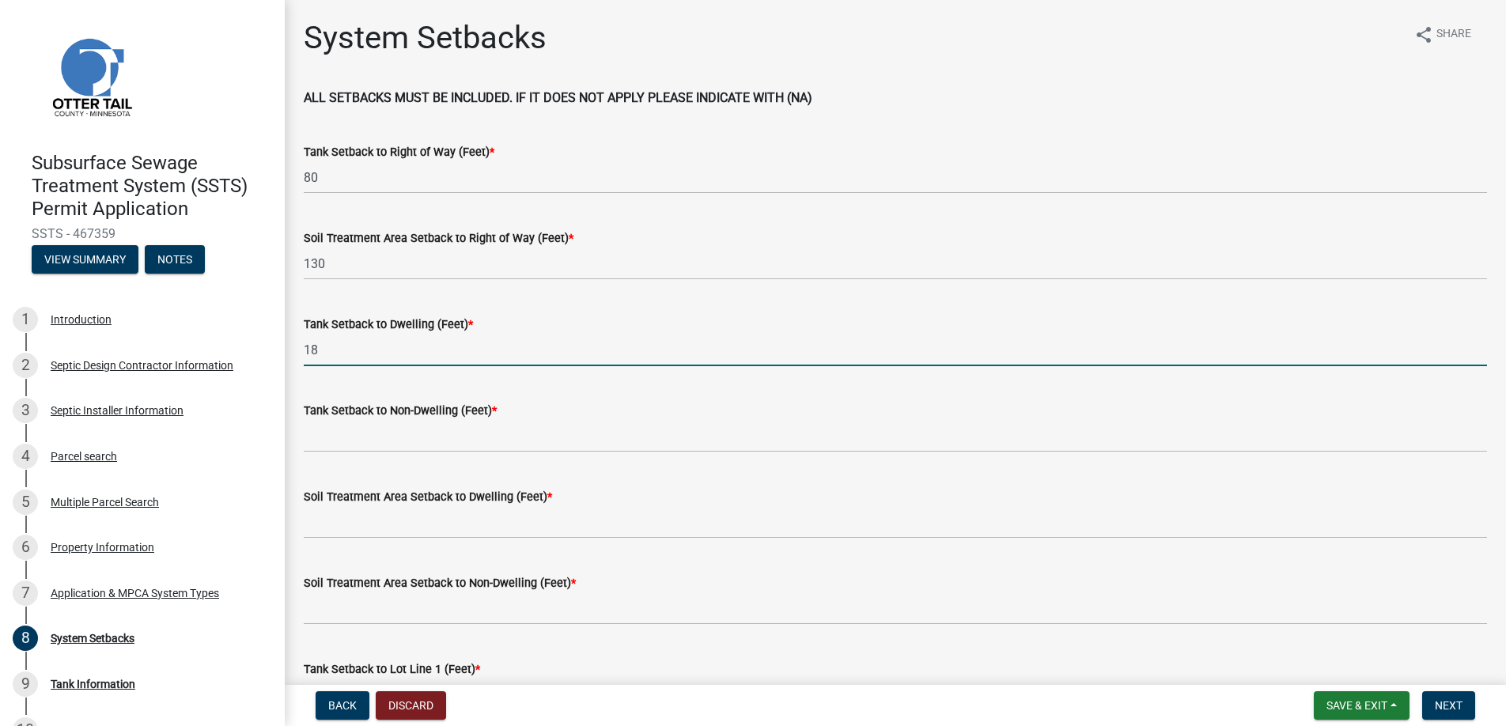
type input "18"
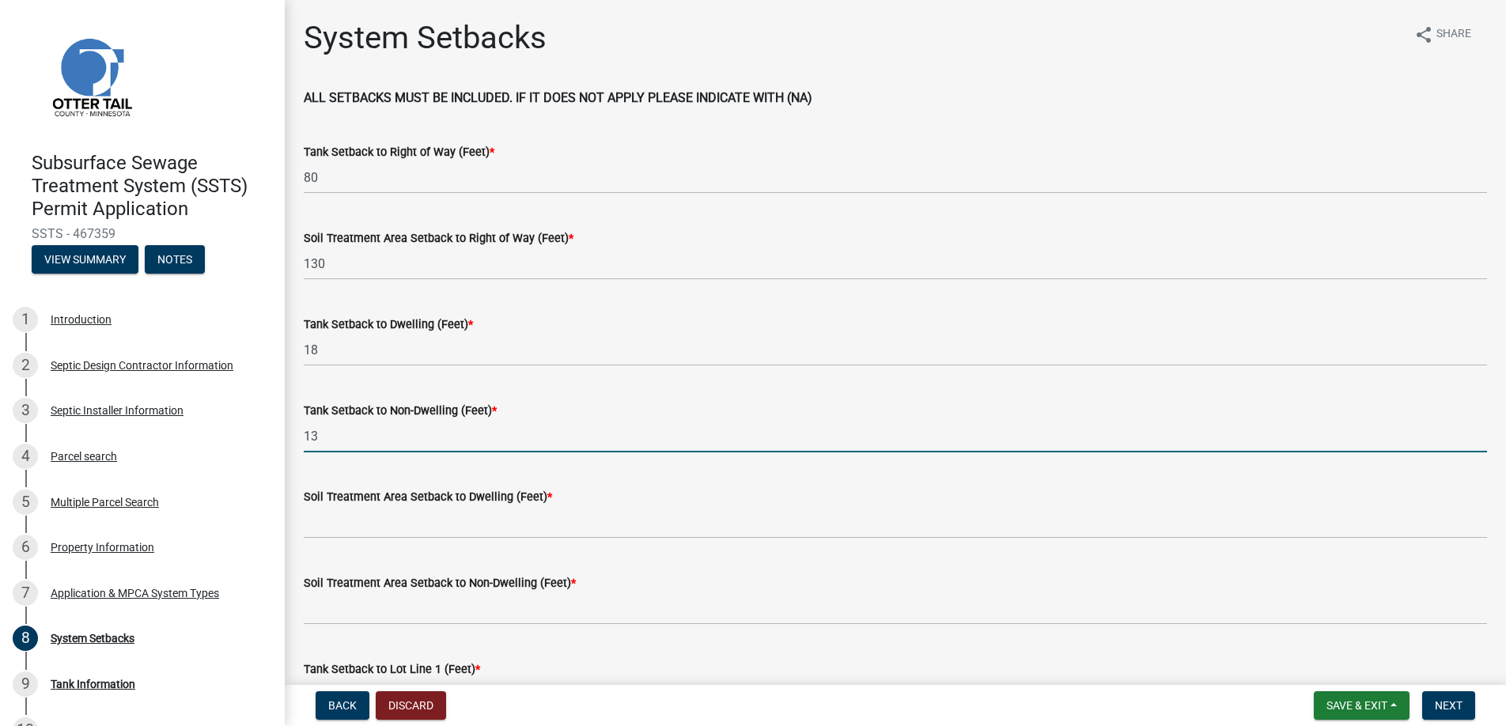
type input "13"
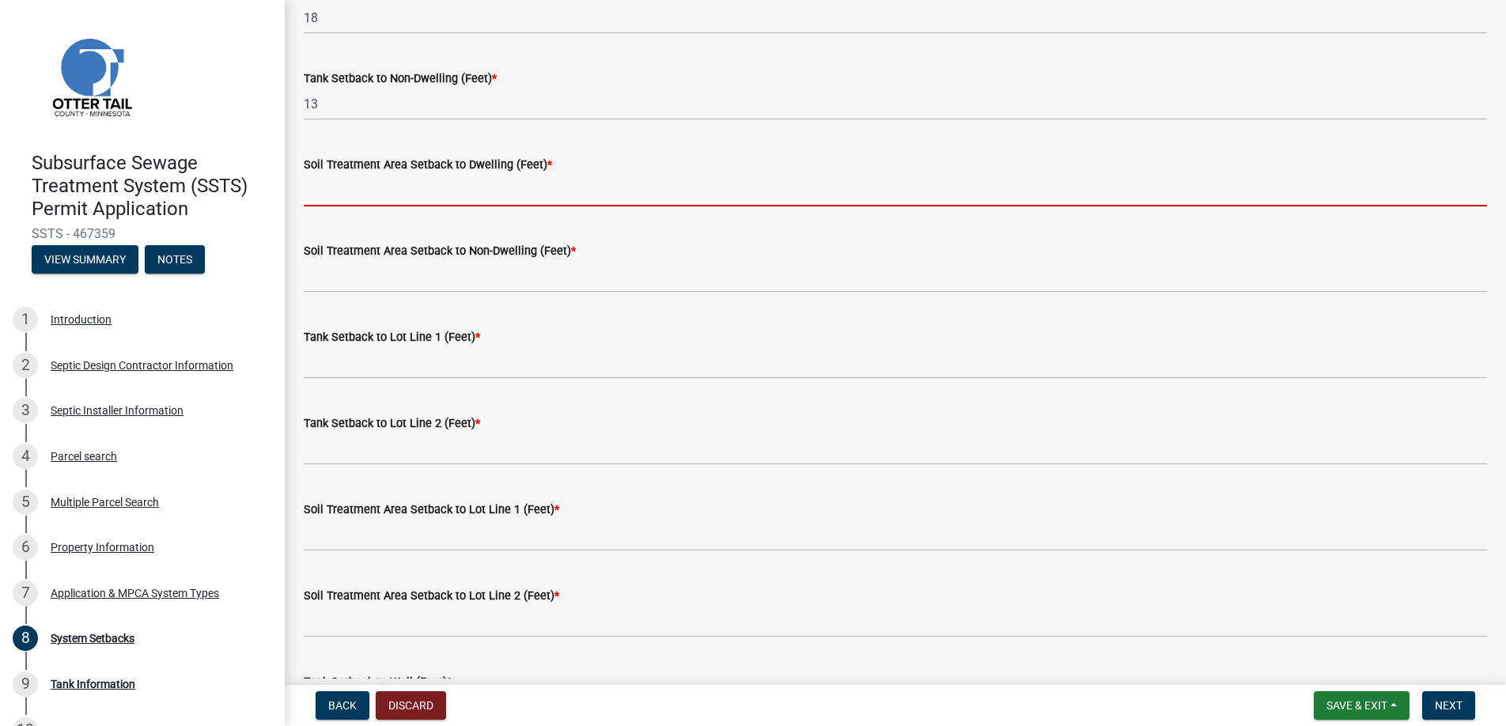
scroll to position [395, 0]
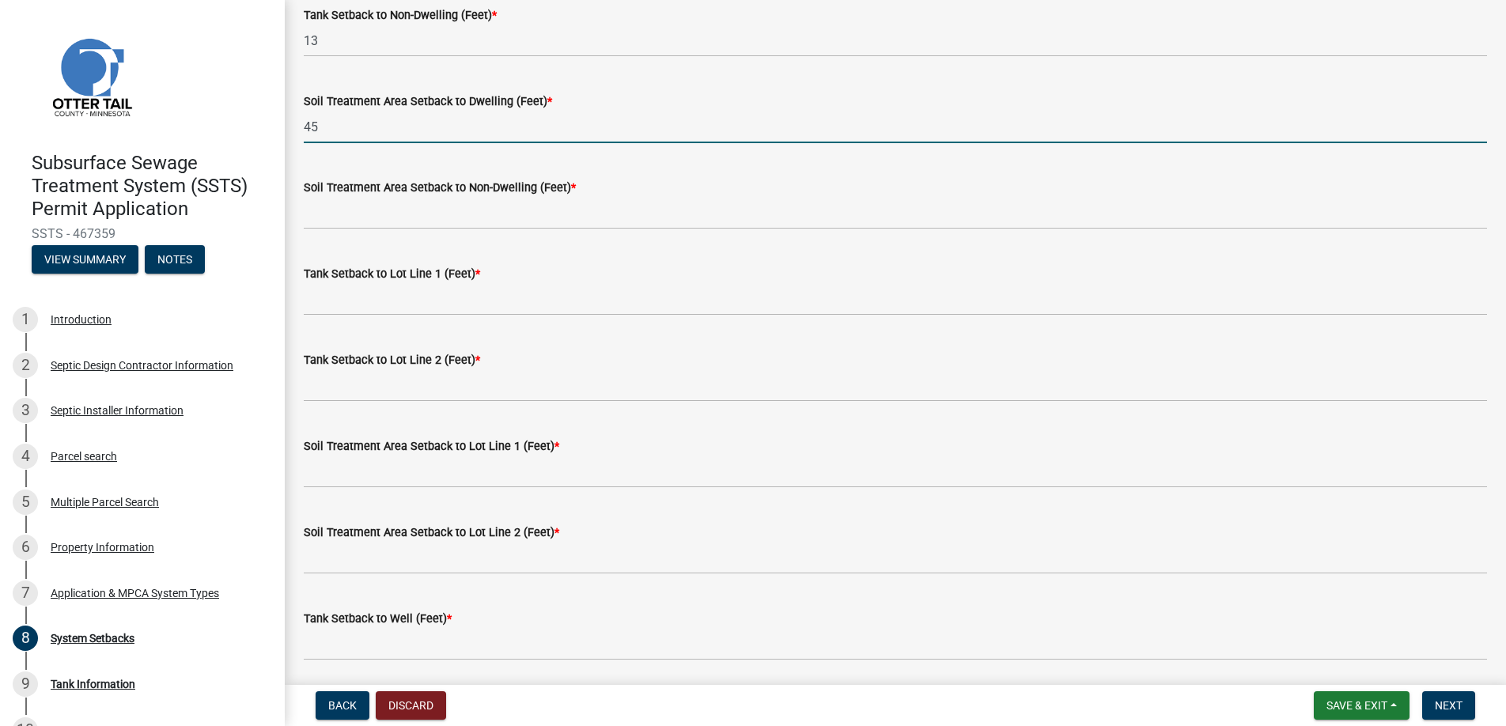
type input "45"
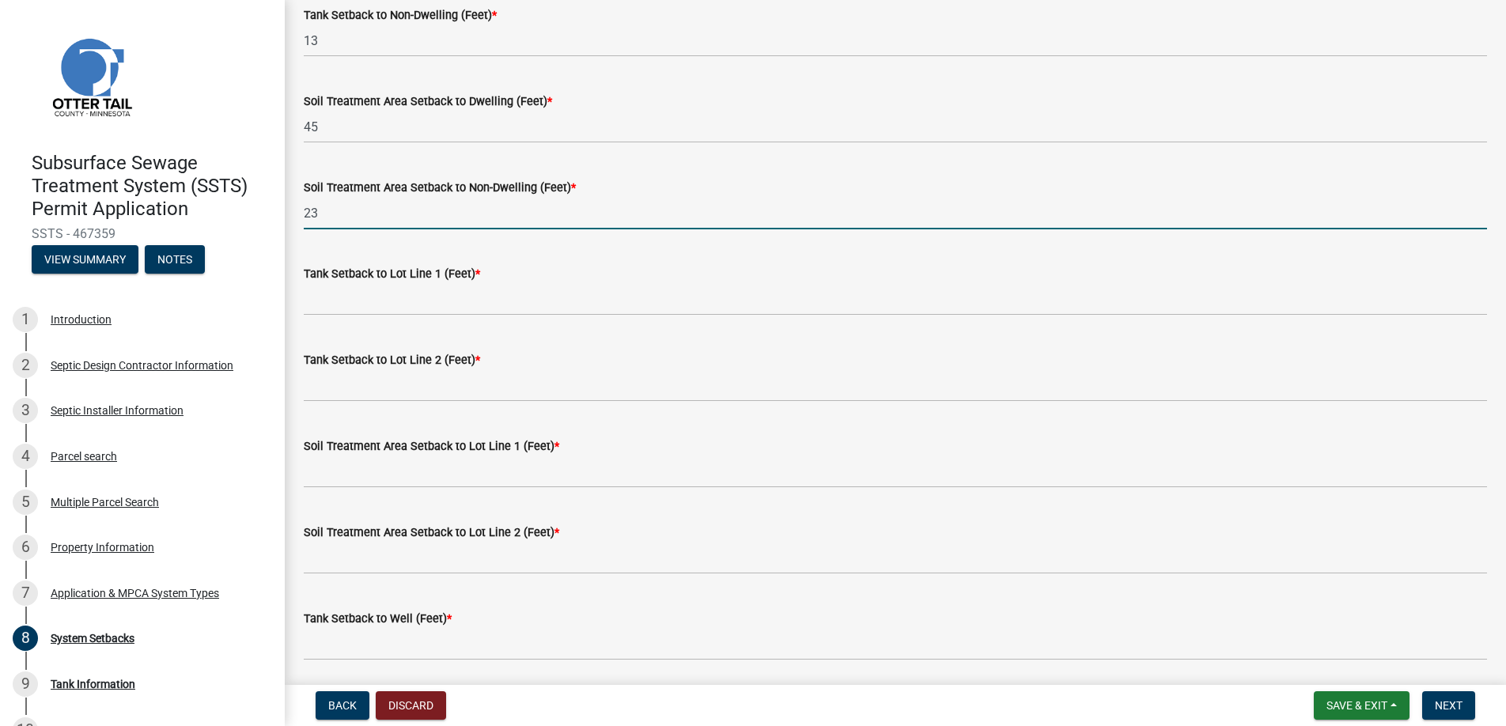
type input "23"
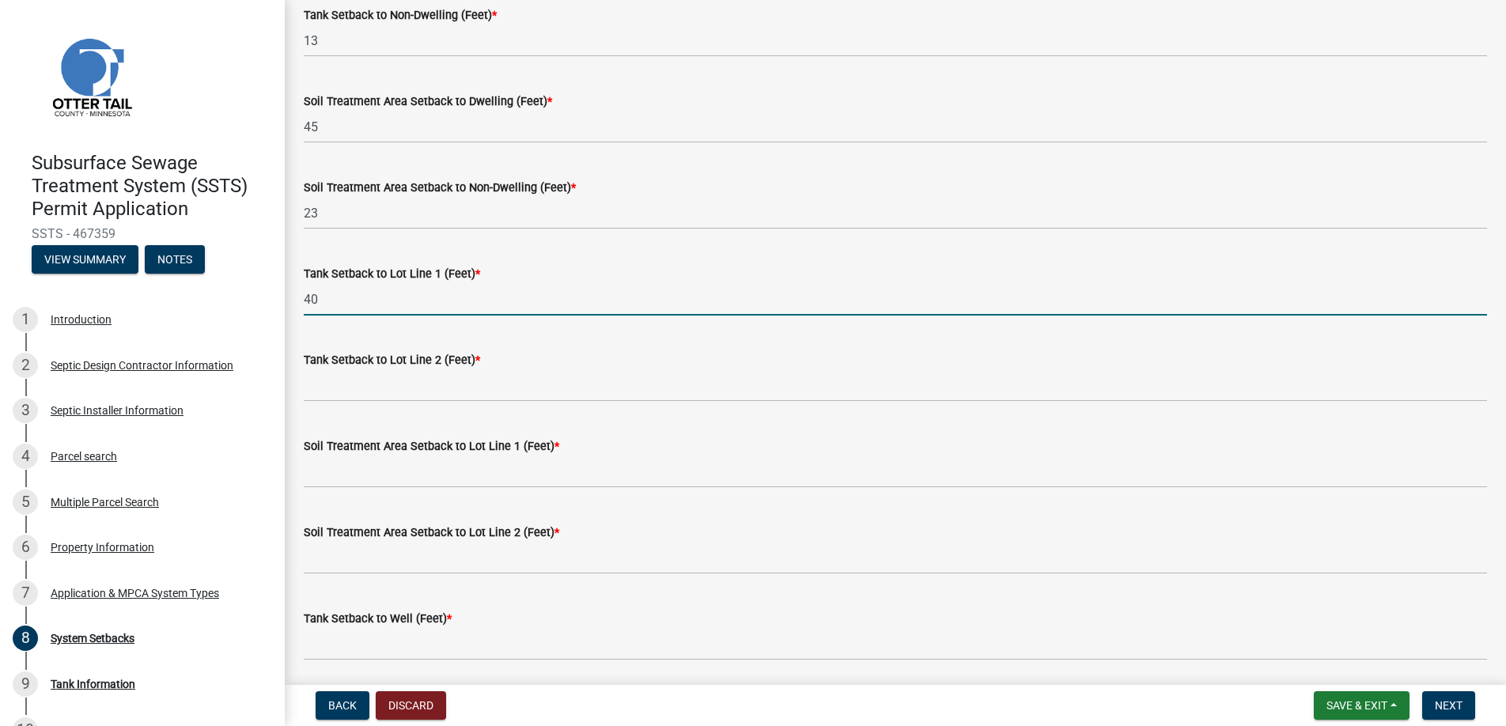
type input "40"
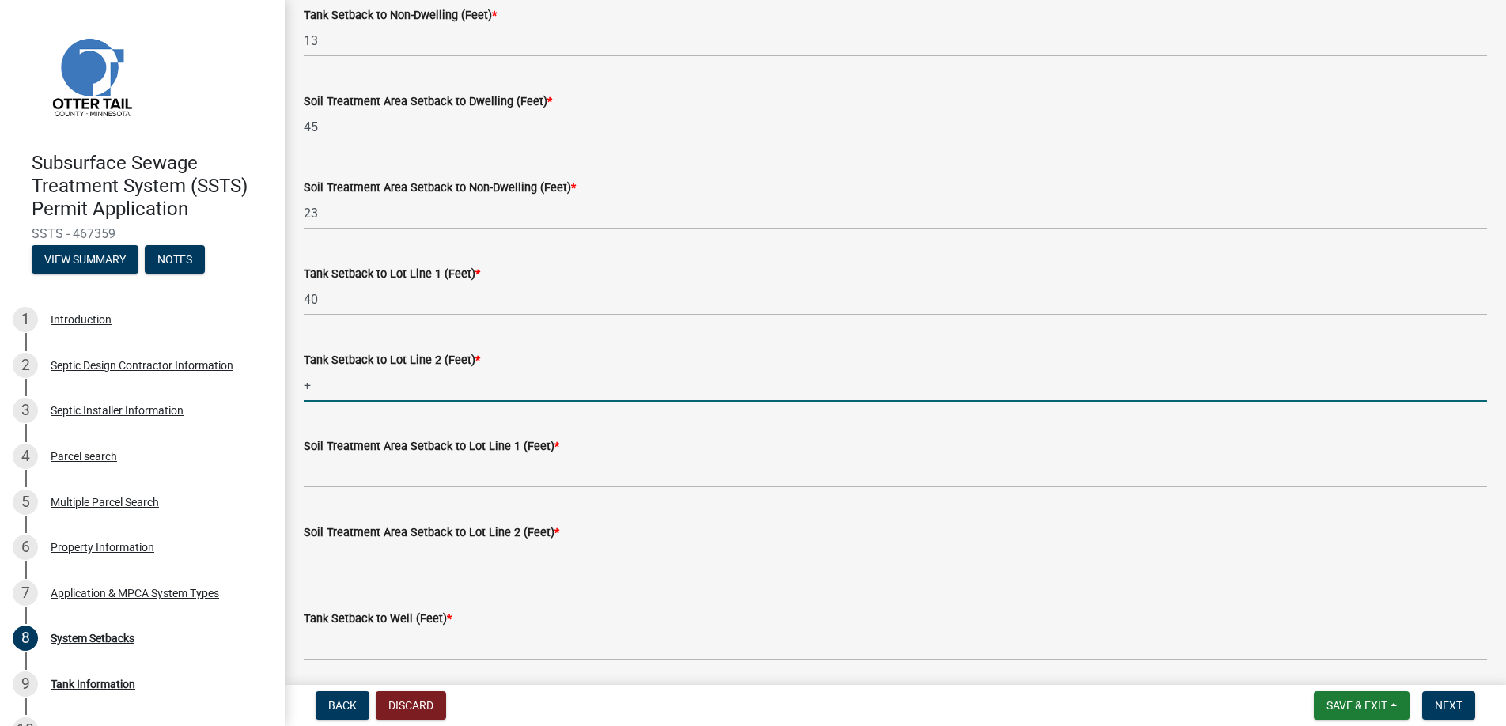
type input "+100"
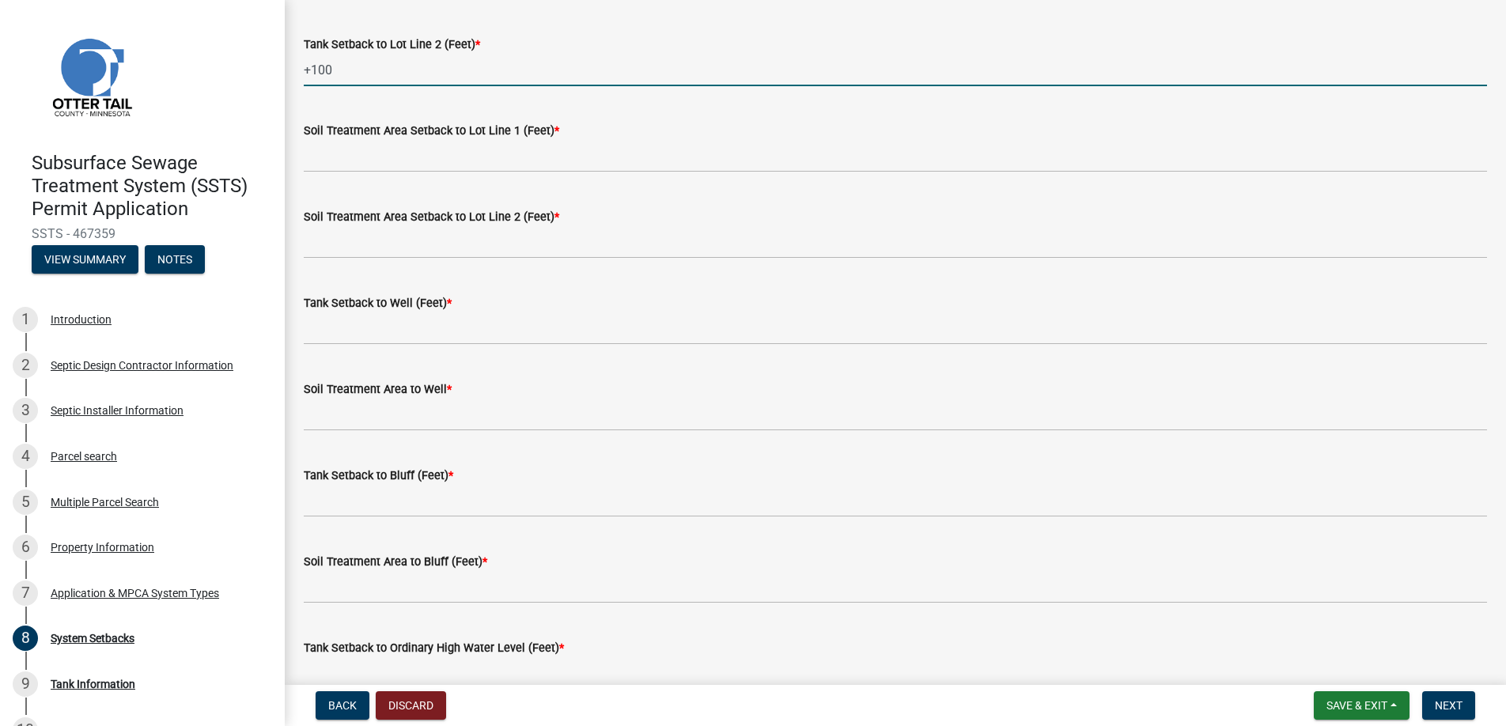
scroll to position [712, 0]
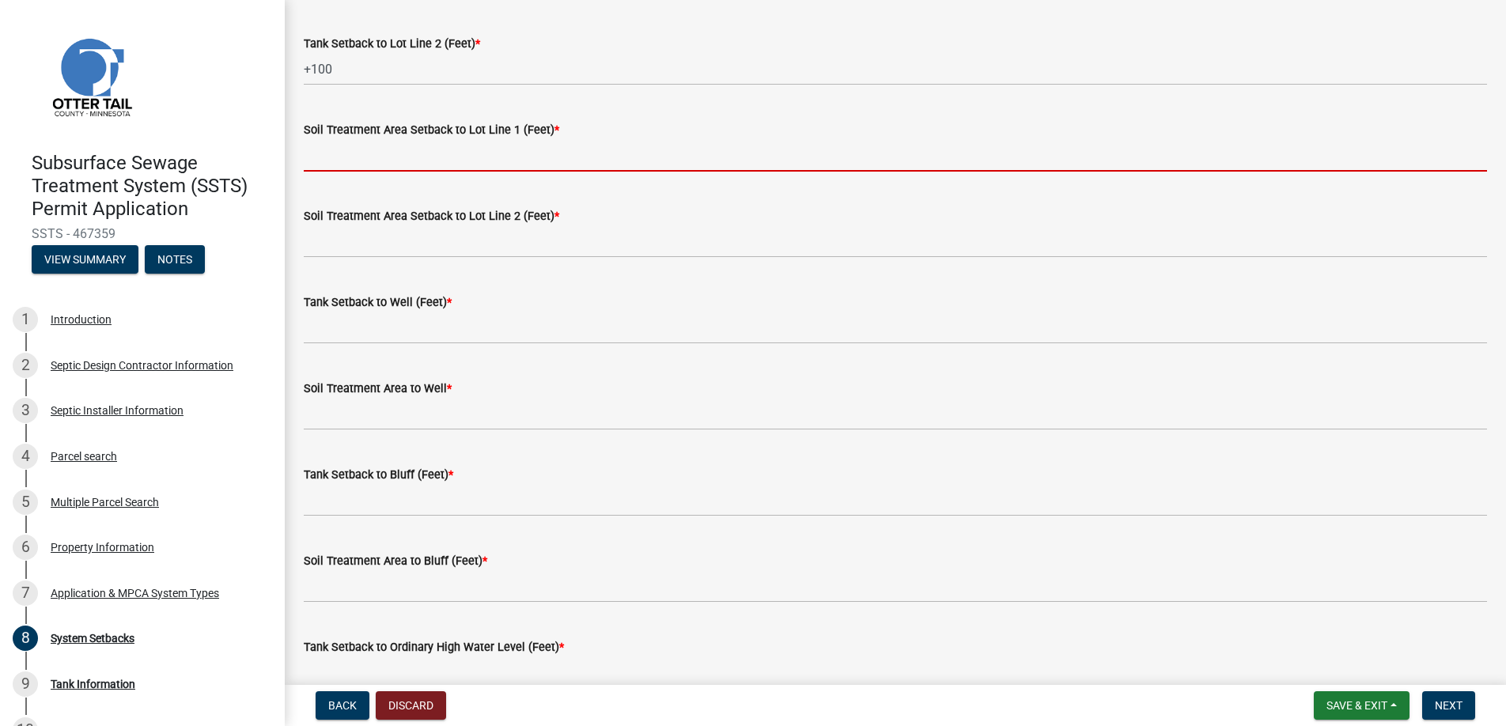
click at [353, 152] on input "Soil Treatment Area Setback to Lot Line 1 (Feet) *" at bounding box center [895, 155] width 1183 height 32
type input "25"
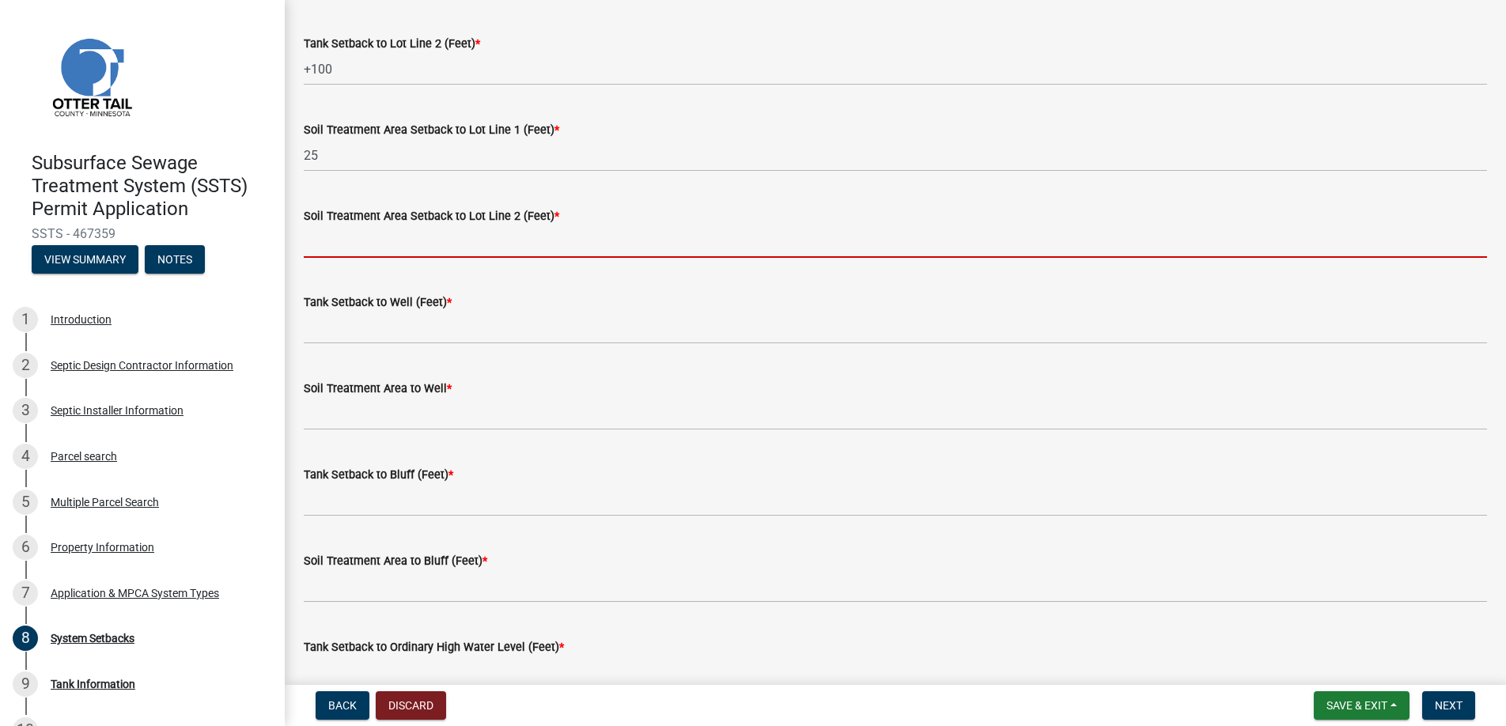
click at [343, 236] on input "Soil Treatment Area Setback to Lot Line 2 (Feet) *" at bounding box center [895, 241] width 1183 height 32
type input "+100"
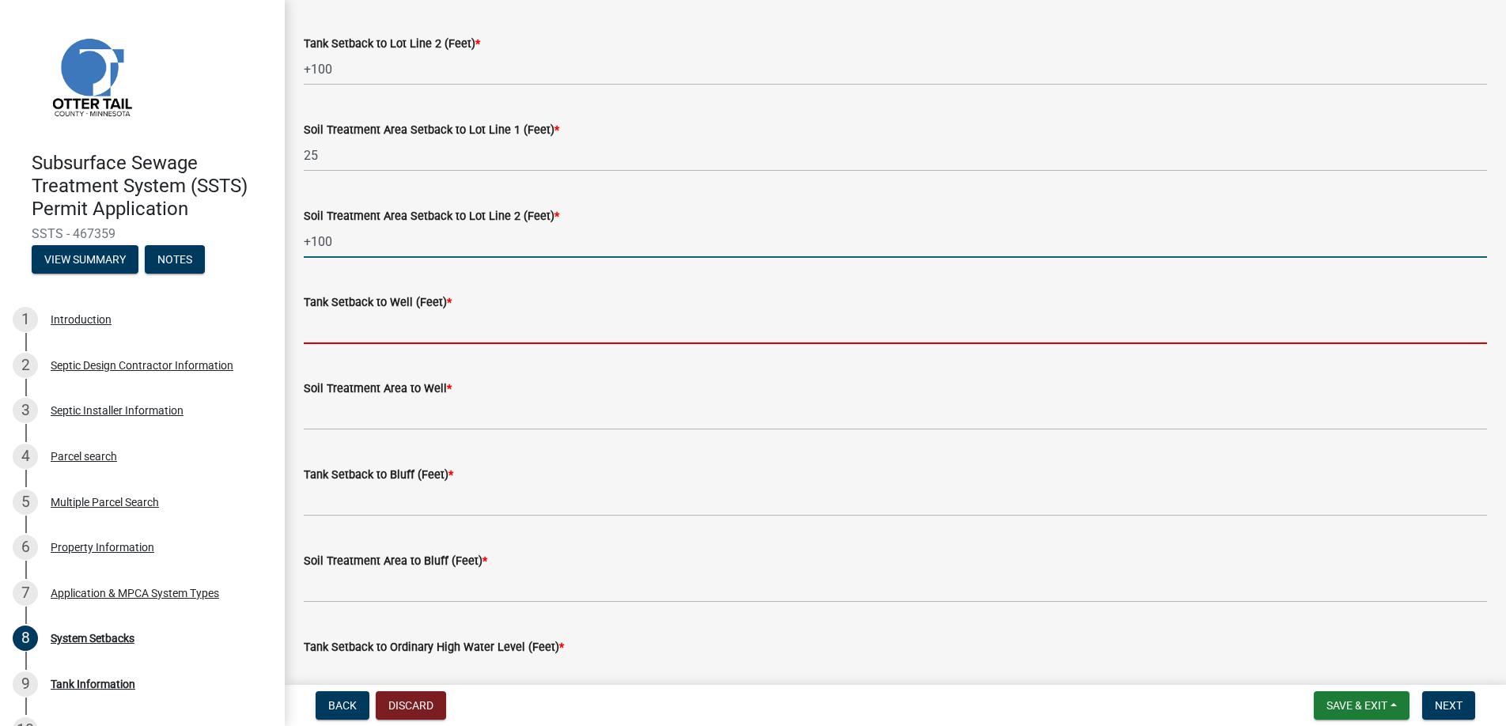
click at [340, 333] on input "Tank Setback to Well (Feet) *" at bounding box center [895, 328] width 1183 height 32
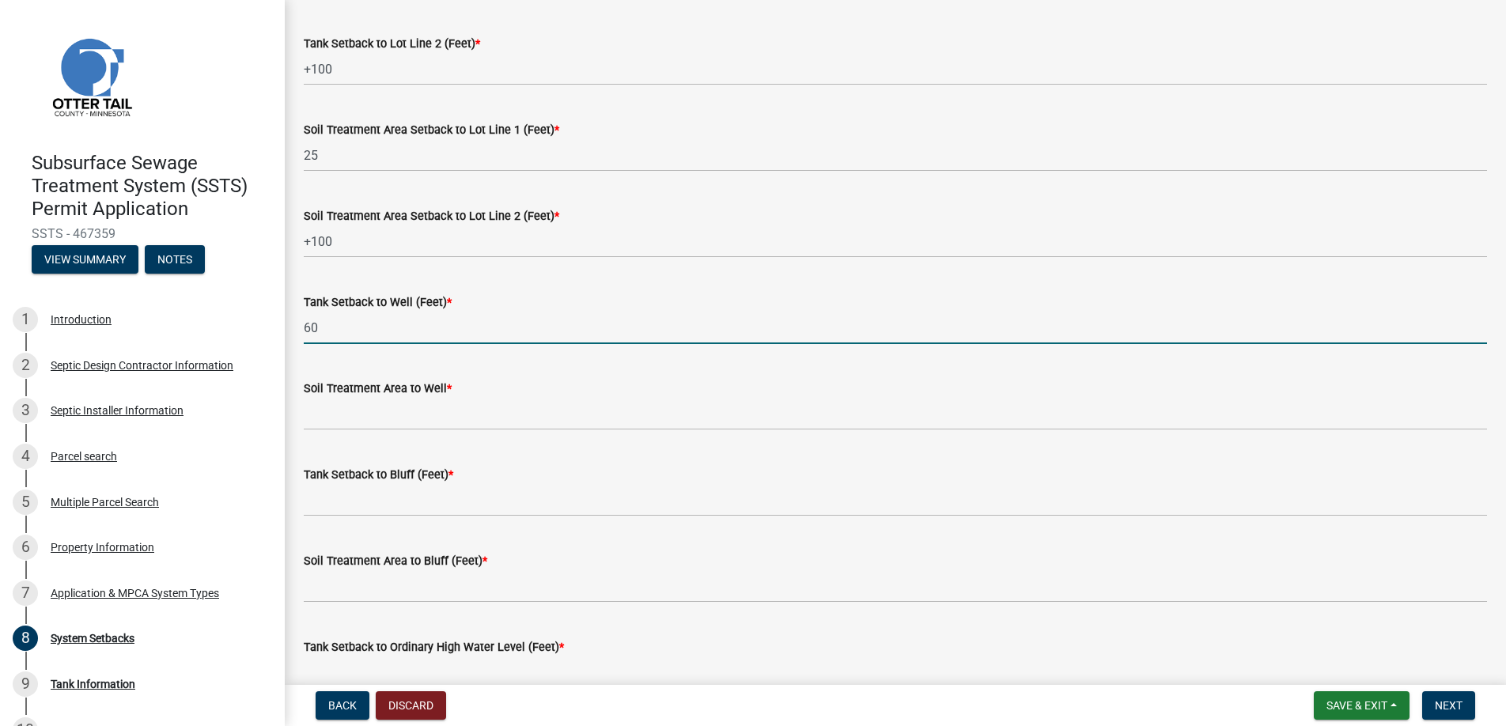
type input "60"
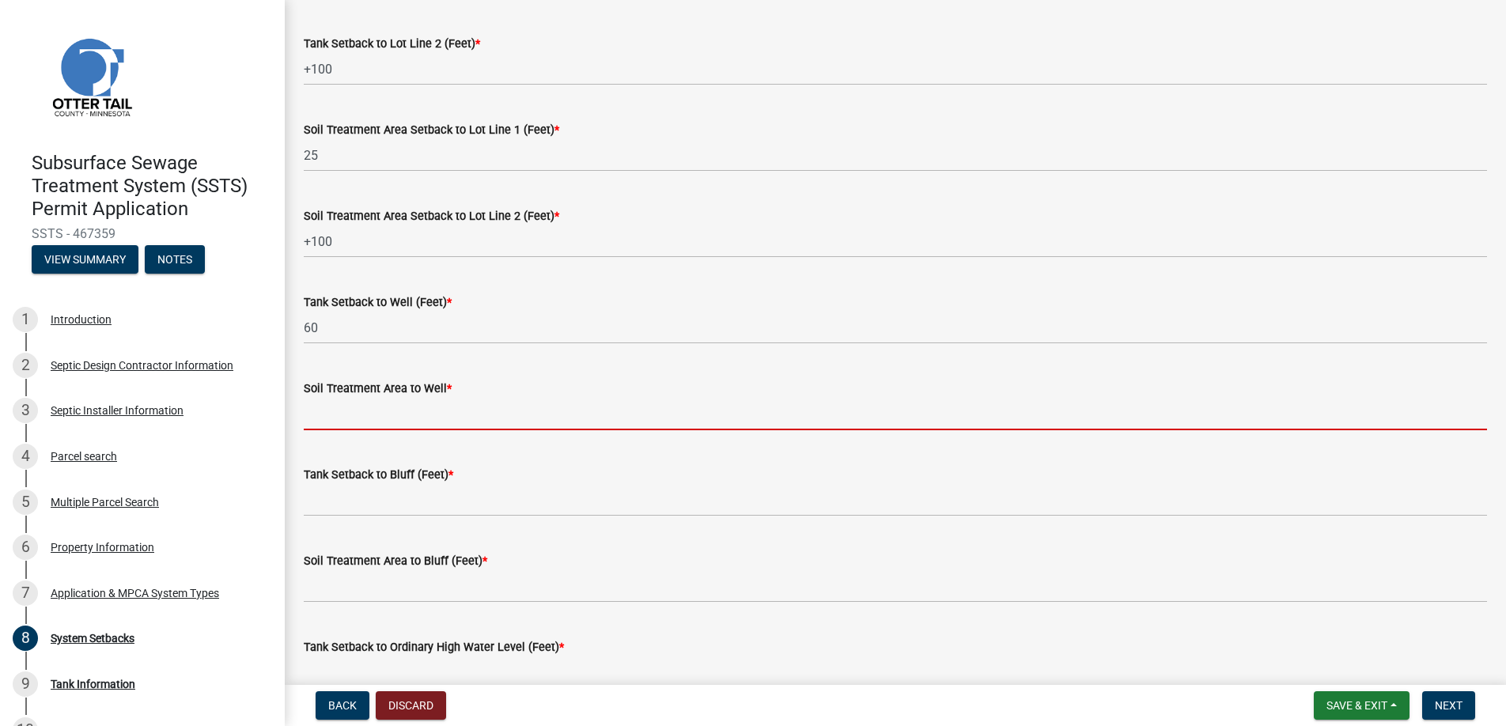
click at [351, 414] on input "Soil Treatment Area to Well *" at bounding box center [895, 414] width 1183 height 32
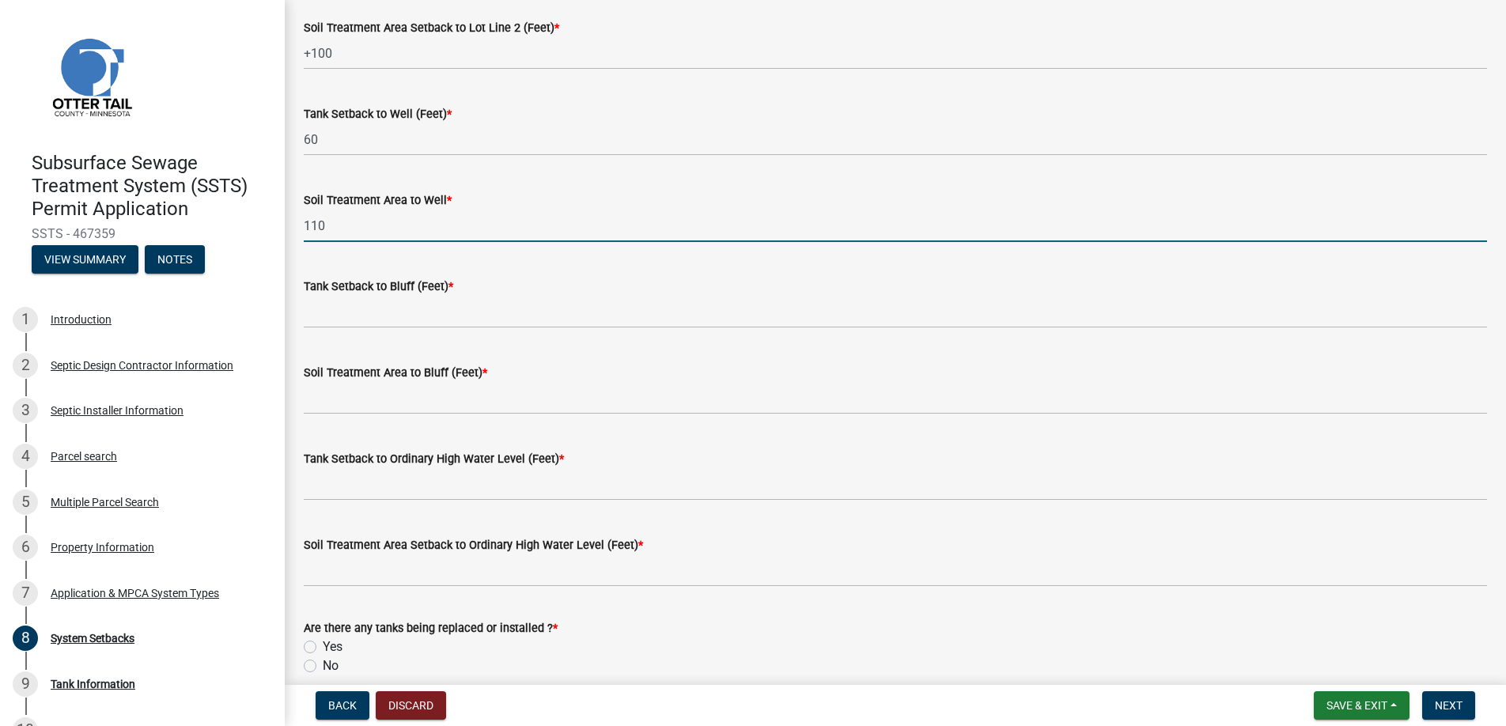
scroll to position [973, 0]
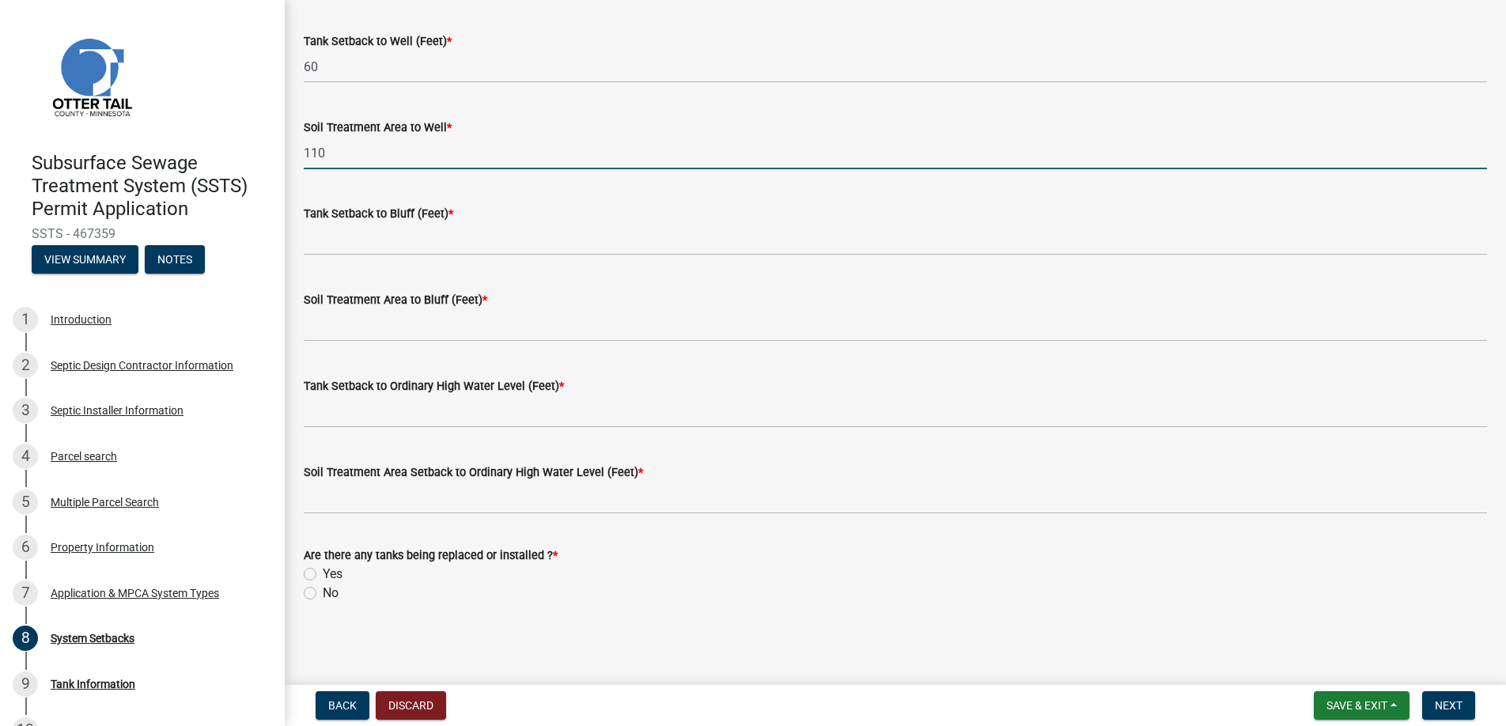
type input "110"
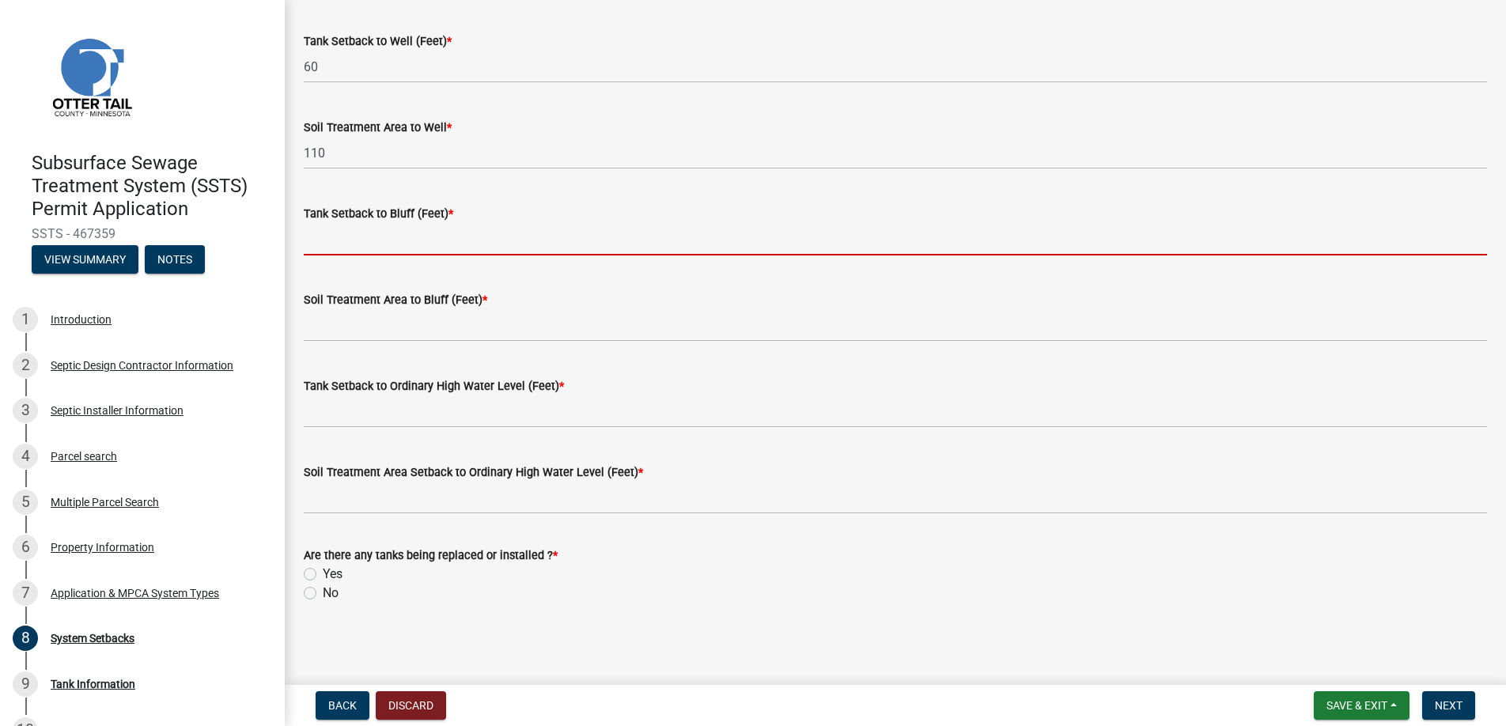
click at [365, 237] on input "Tank Setback to Bluff (Feet) *" at bounding box center [895, 239] width 1183 height 32
type input "na"
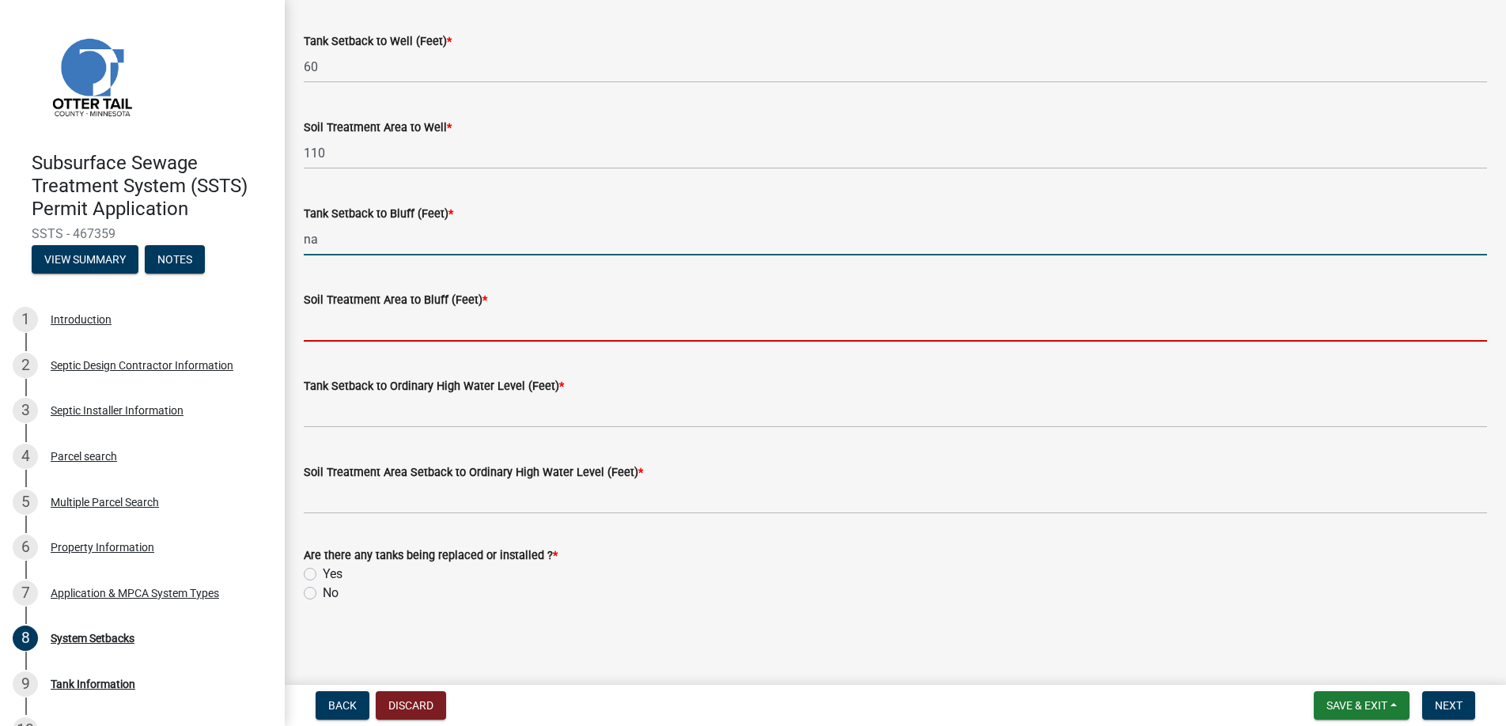
click at [376, 319] on input "Soil Treatment Area to Bluff (Feet) *" at bounding box center [895, 325] width 1183 height 32
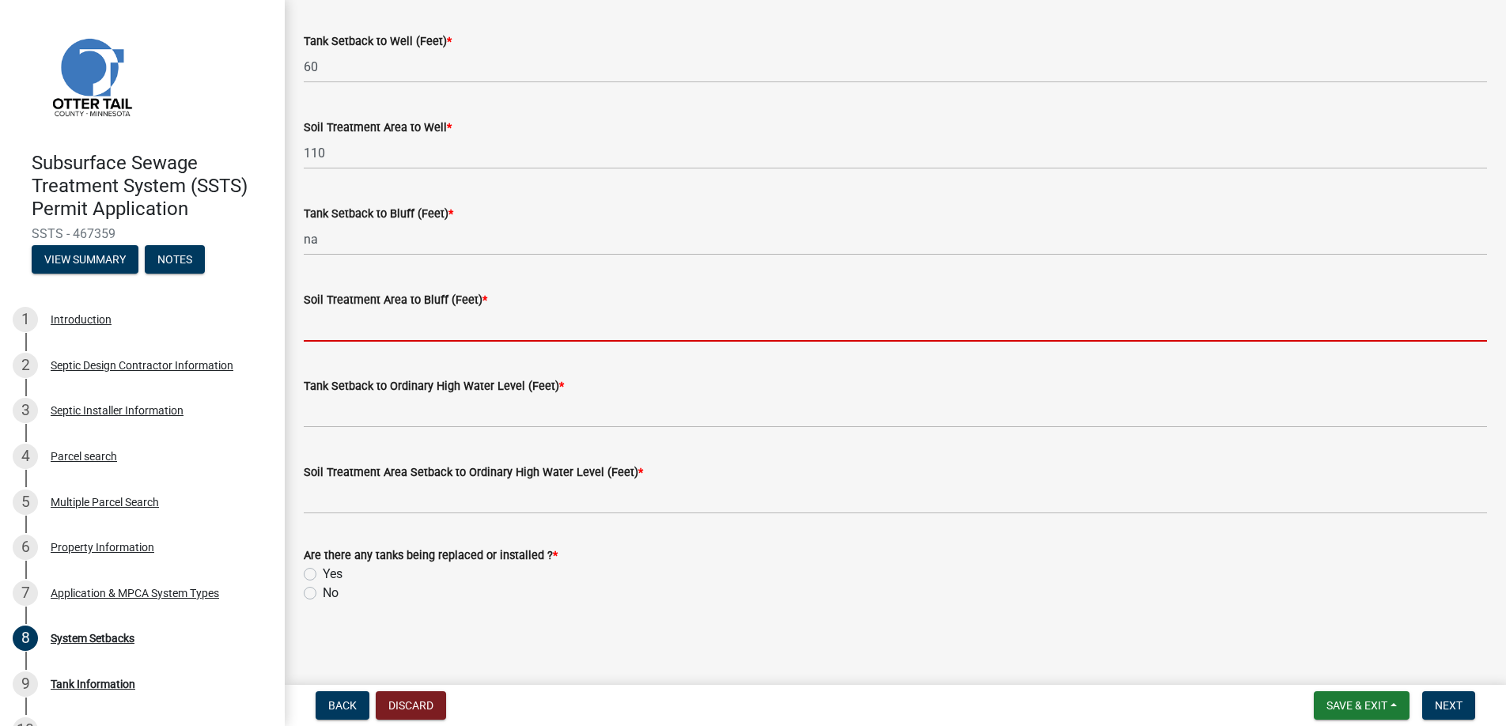
type input "na"
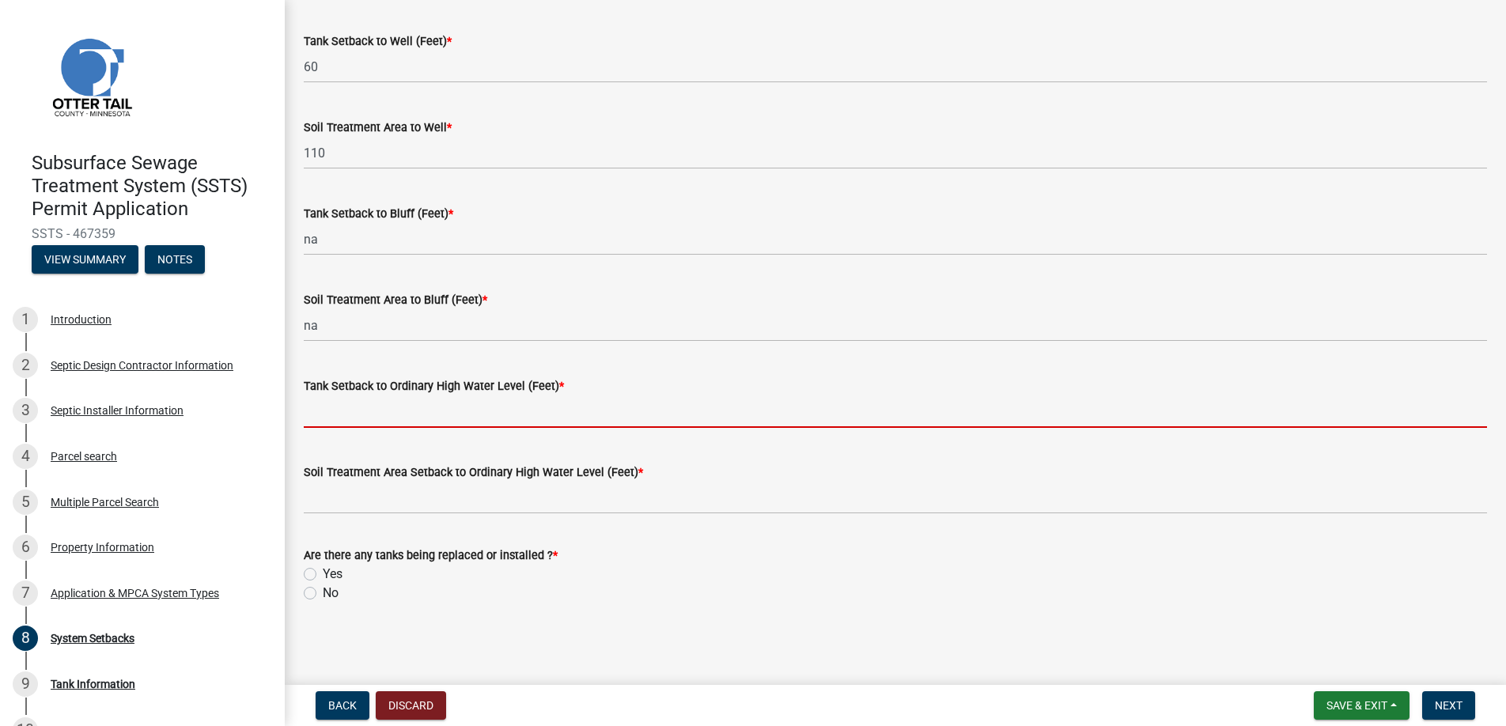
click at [354, 412] on input "Tank Setback to Ordinary High Water Level (Feet) *" at bounding box center [895, 411] width 1183 height 32
type input "na"
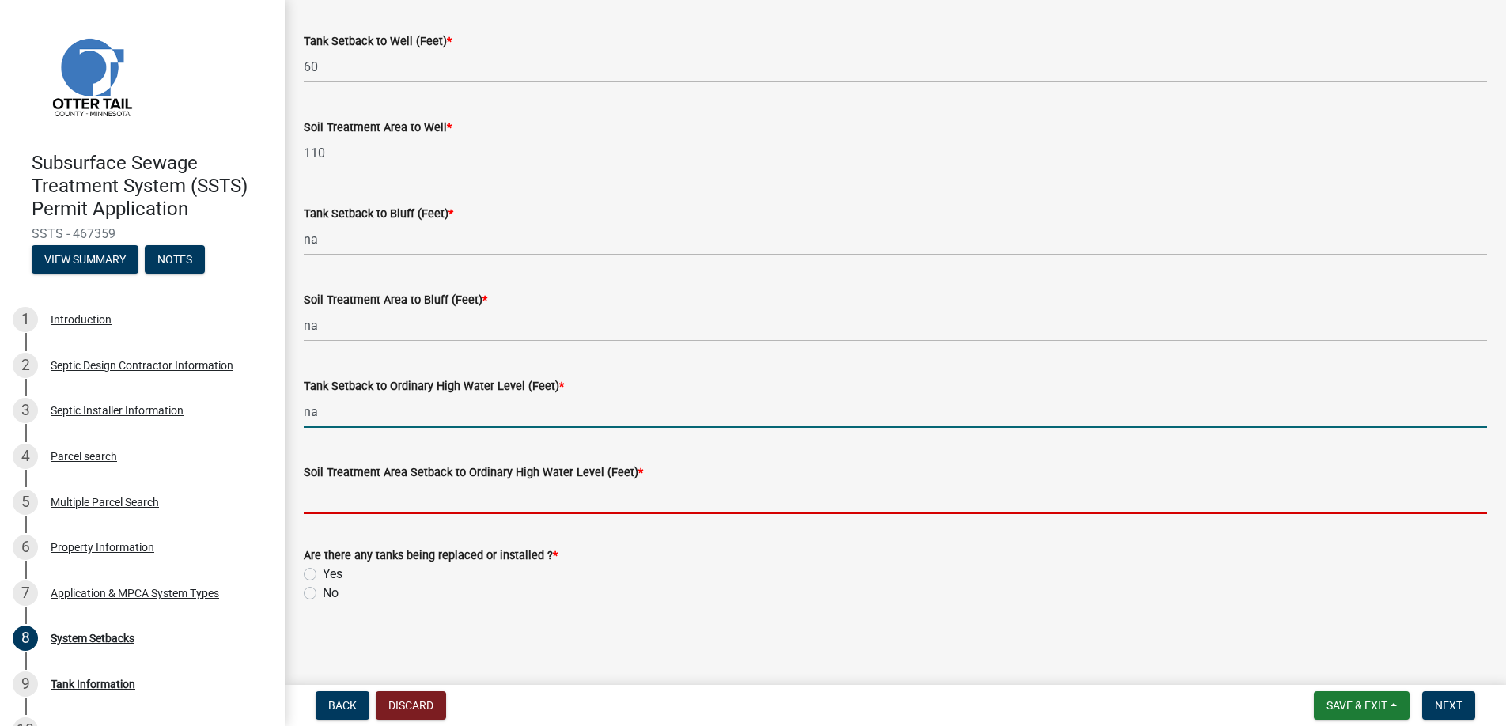
click at [354, 497] on input "Soil Treatment Area Setback to Ordinary High Water Level (Feet) *" at bounding box center [895, 498] width 1183 height 32
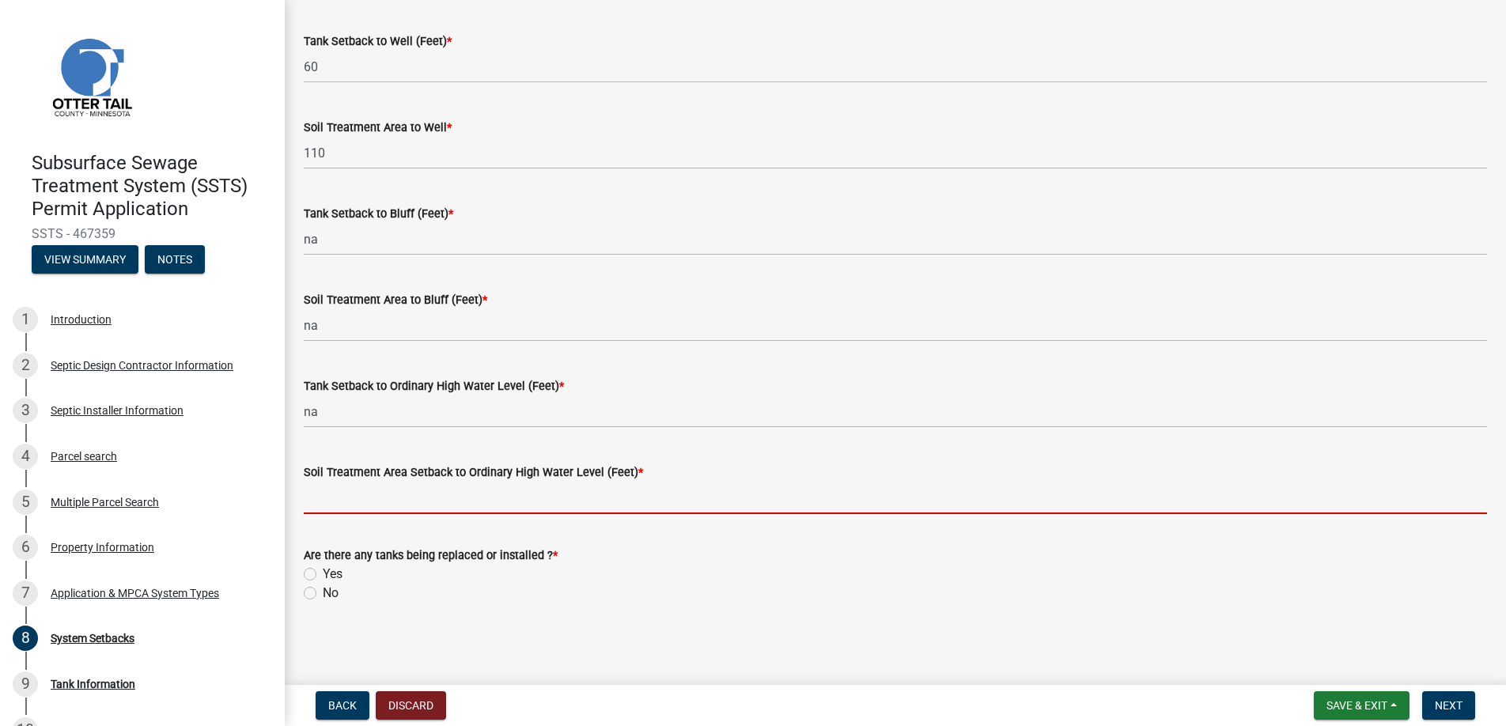
type input "na"
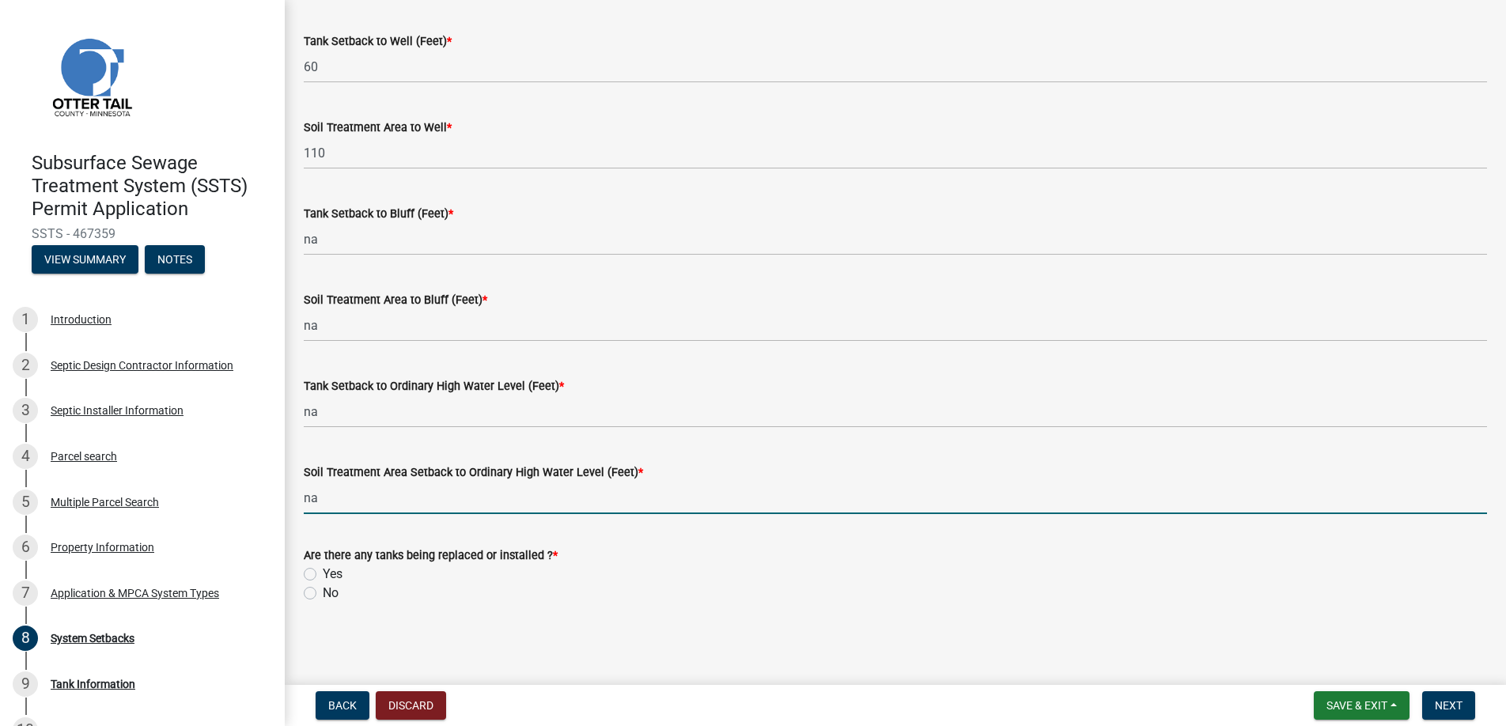
click at [323, 591] on label "No" at bounding box center [331, 593] width 16 height 19
click at [323, 591] on input "No" at bounding box center [328, 589] width 10 height 10
radio input "true"
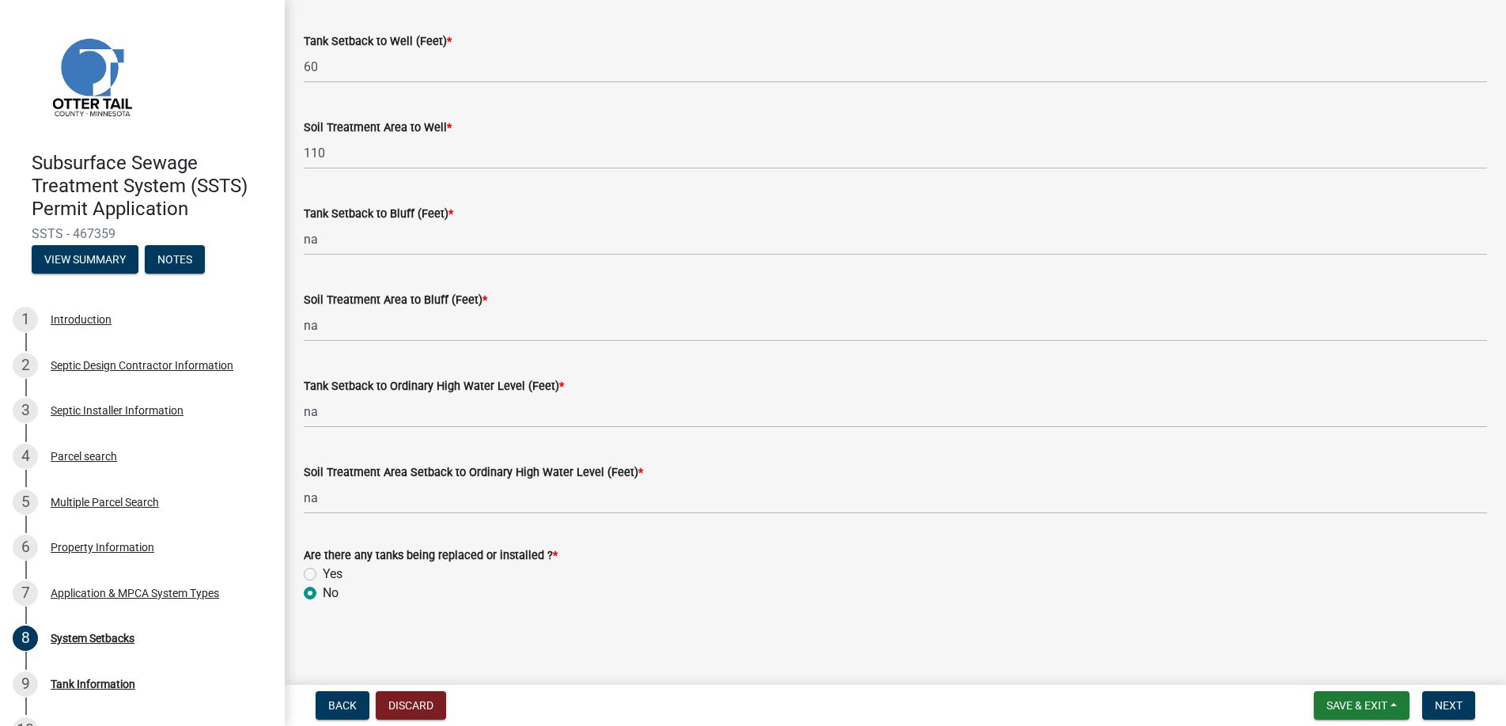
click at [323, 570] on label "Yes" at bounding box center [333, 574] width 20 height 19
click at [323, 570] on input "Yes" at bounding box center [328, 570] width 10 height 10
radio input "true"
click at [1445, 701] on span "Next" at bounding box center [1449, 705] width 28 height 13
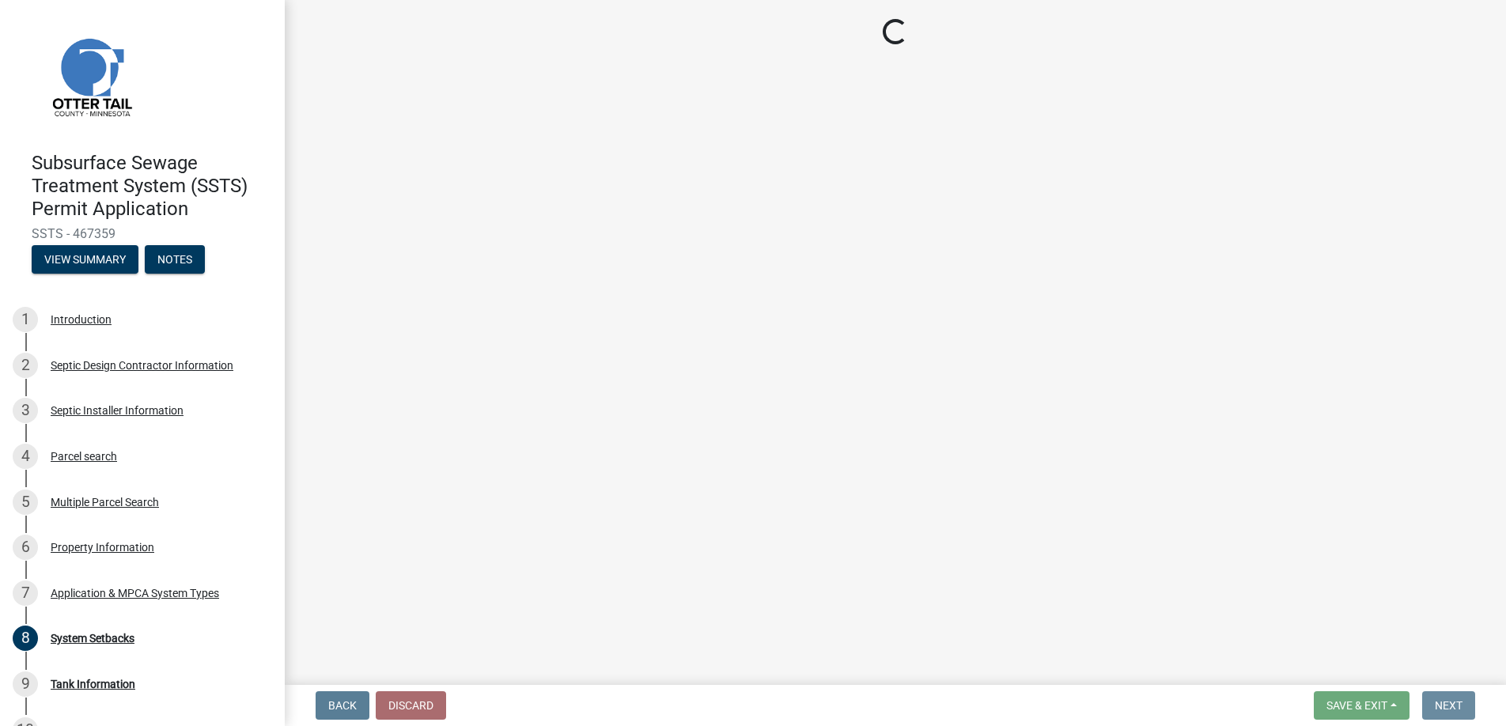
scroll to position [0, 0]
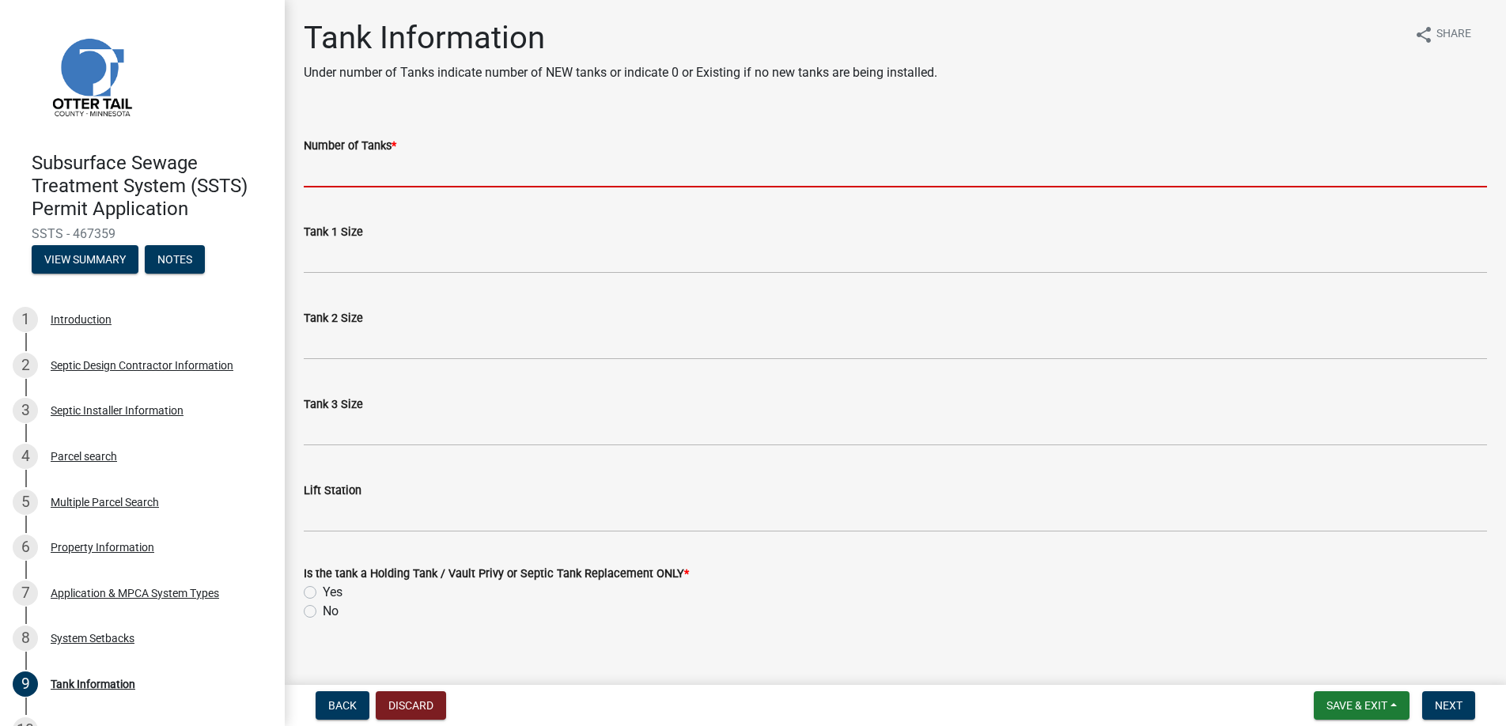
click at [335, 161] on input "Number of Tanks *" at bounding box center [895, 171] width 1183 height 32
type input "2"
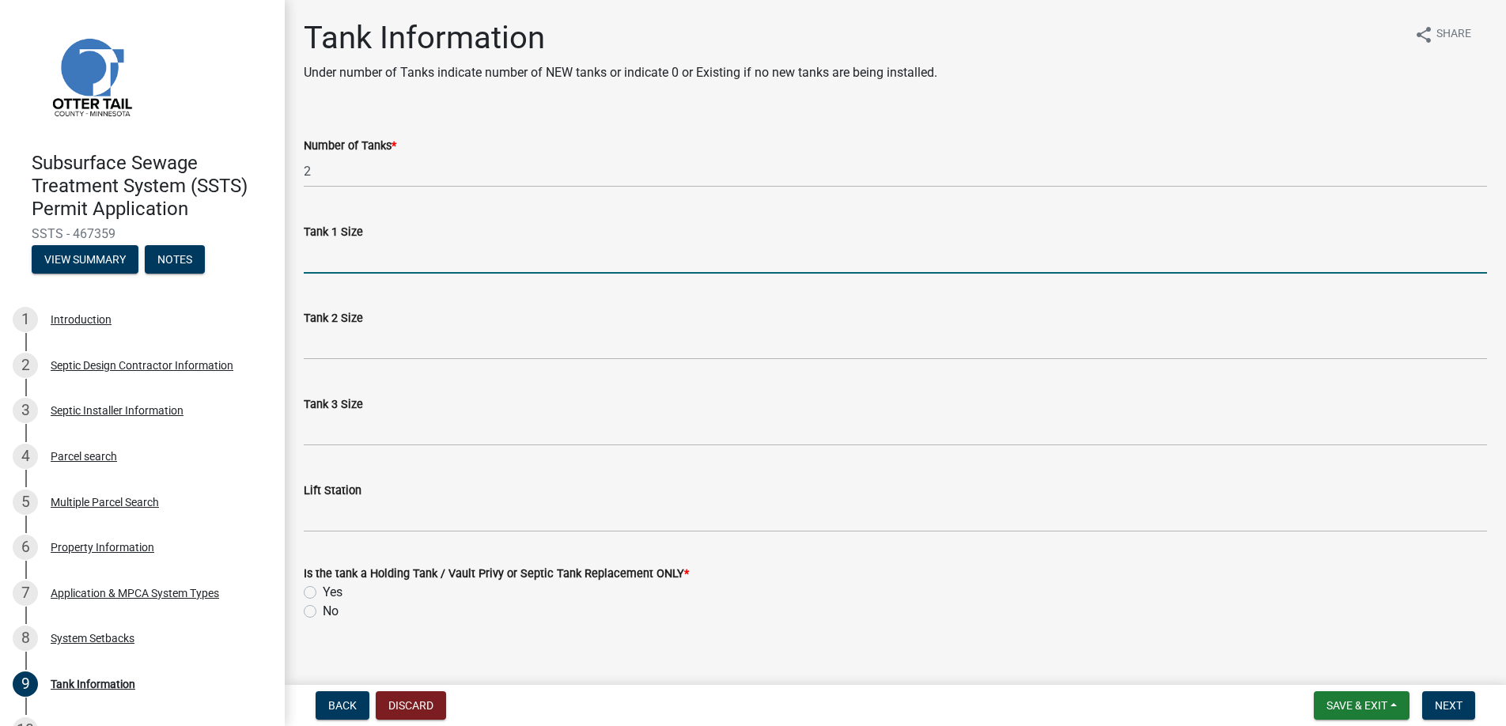
click at [361, 256] on input "Tank 1 Size" at bounding box center [895, 257] width 1183 height 32
type input "1500"
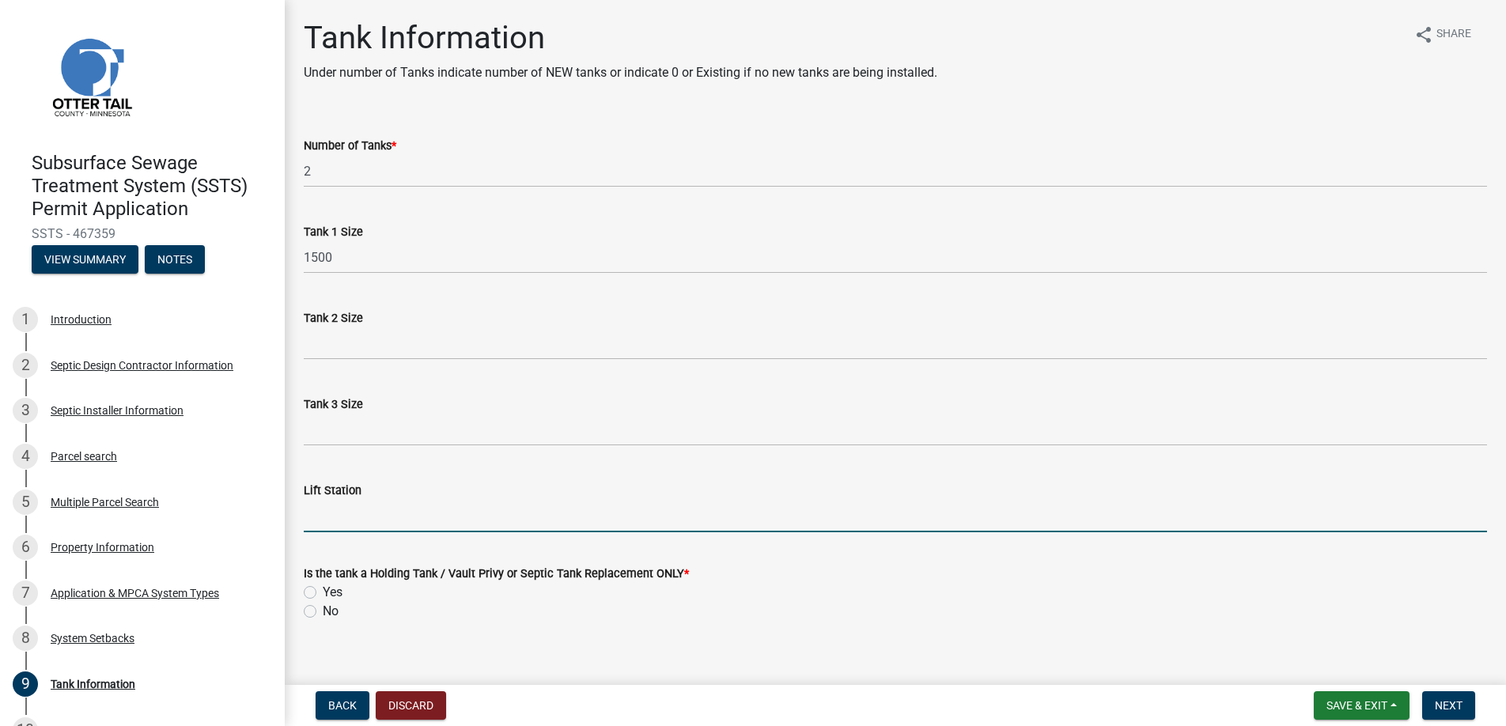
click at [348, 519] on input "Lift Station" at bounding box center [895, 516] width 1183 height 32
type input "500"
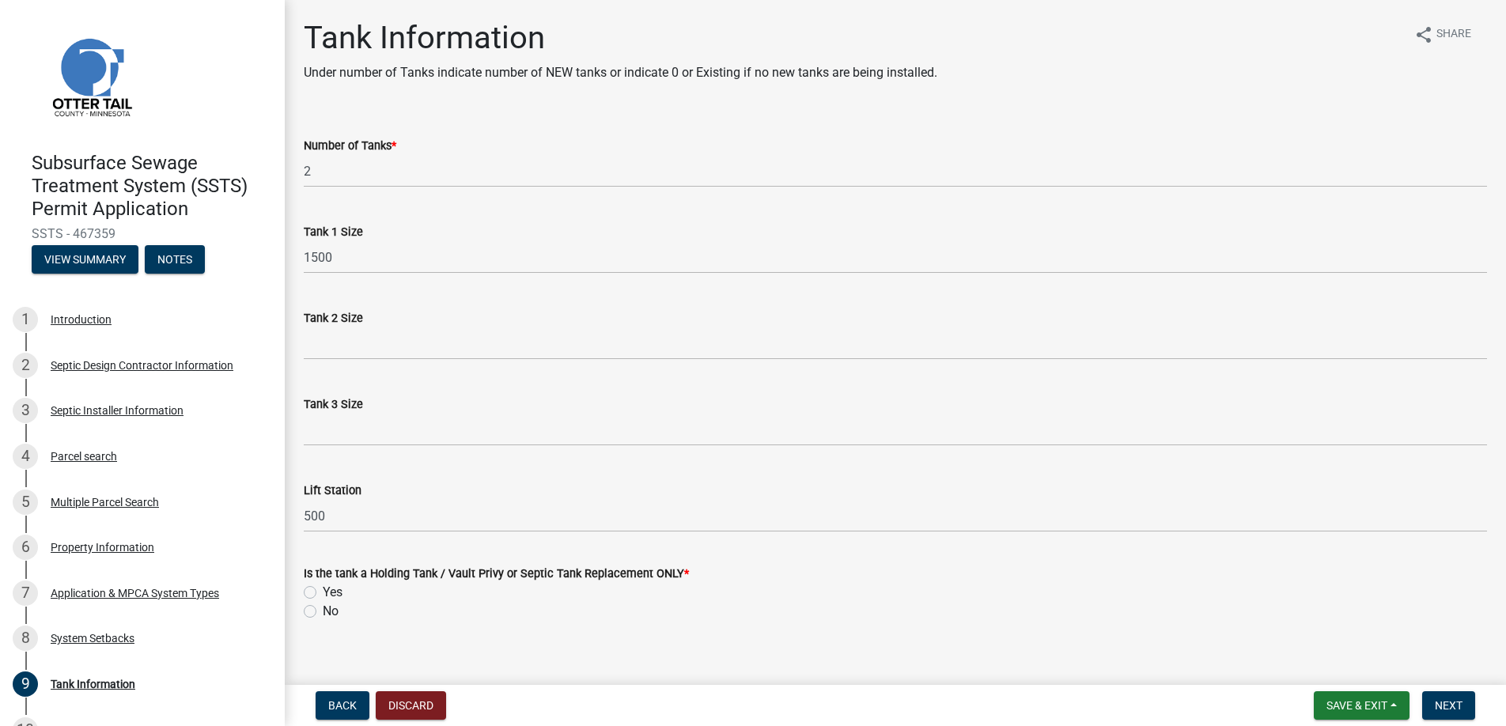
click at [323, 613] on label "No" at bounding box center [331, 611] width 16 height 19
click at [323, 612] on input "No" at bounding box center [328, 607] width 10 height 10
radio input "true"
click at [1450, 701] on span "Next" at bounding box center [1449, 705] width 28 height 13
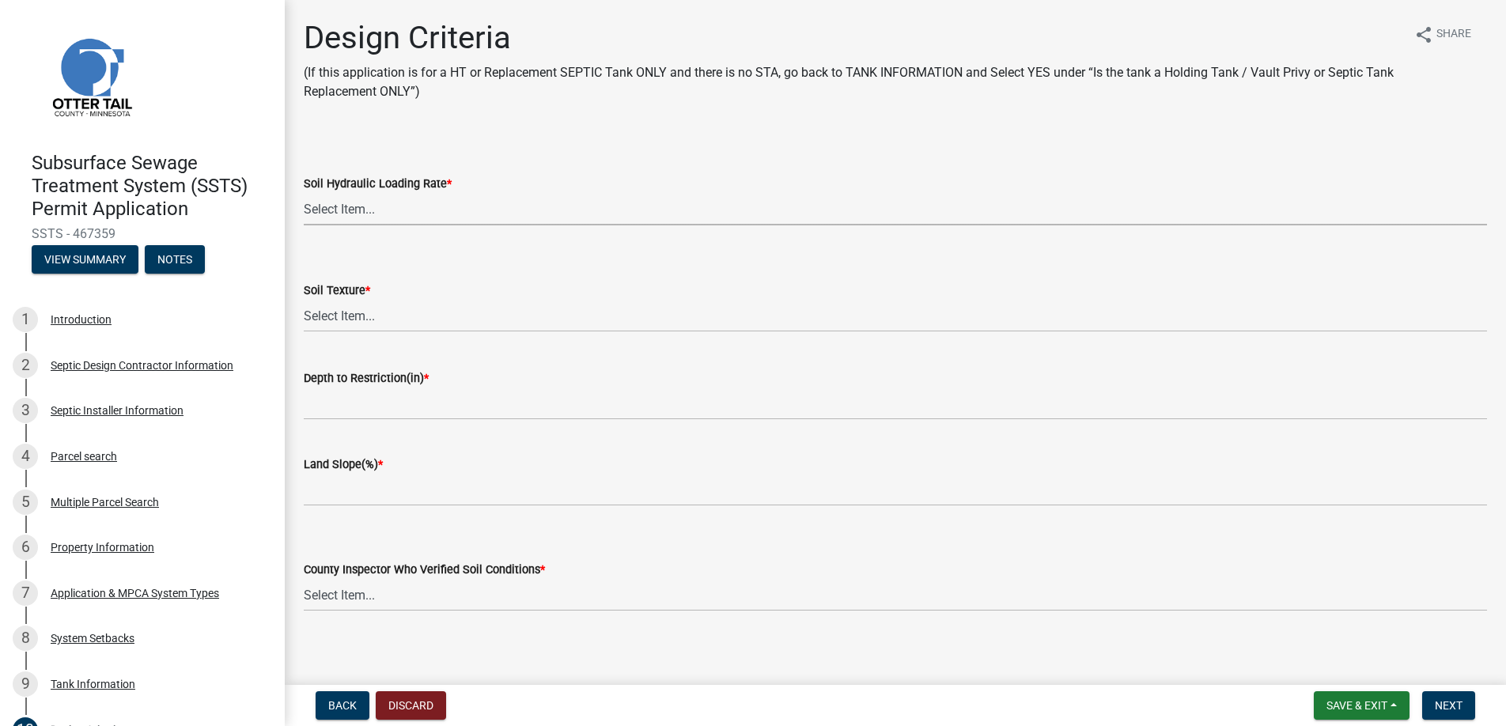
click at [352, 208] on select "Select Item... 1.6 gpd/ft2 1.2 gpd/ft2 1.0 gpd/ft2 0.87 gpd/ft2 0.78 gpd/ft2 0.…" at bounding box center [895, 209] width 1183 height 32
click at [304, 193] on select "Select Item... 1.6 gpd/ft2 1.2 gpd/ft2 1.0 gpd/ft2 0.87 gpd/ft2 0.78 gpd/ft2 0.…" at bounding box center [895, 209] width 1183 height 32
select select "48244220-b2d5-4708-94fb-eec21d20ddbb"
click at [353, 312] on select "Select Item... Coarse Sand (COS) Sand (S) Fine Sand (FS) Very Fine Sand (VFS) L…" at bounding box center [895, 316] width 1183 height 32
click at [304, 300] on select "Select Item... Coarse Sand (COS) Sand (S) Fine Sand (FS) Very Fine Sand (VFS) L…" at bounding box center [895, 316] width 1183 height 32
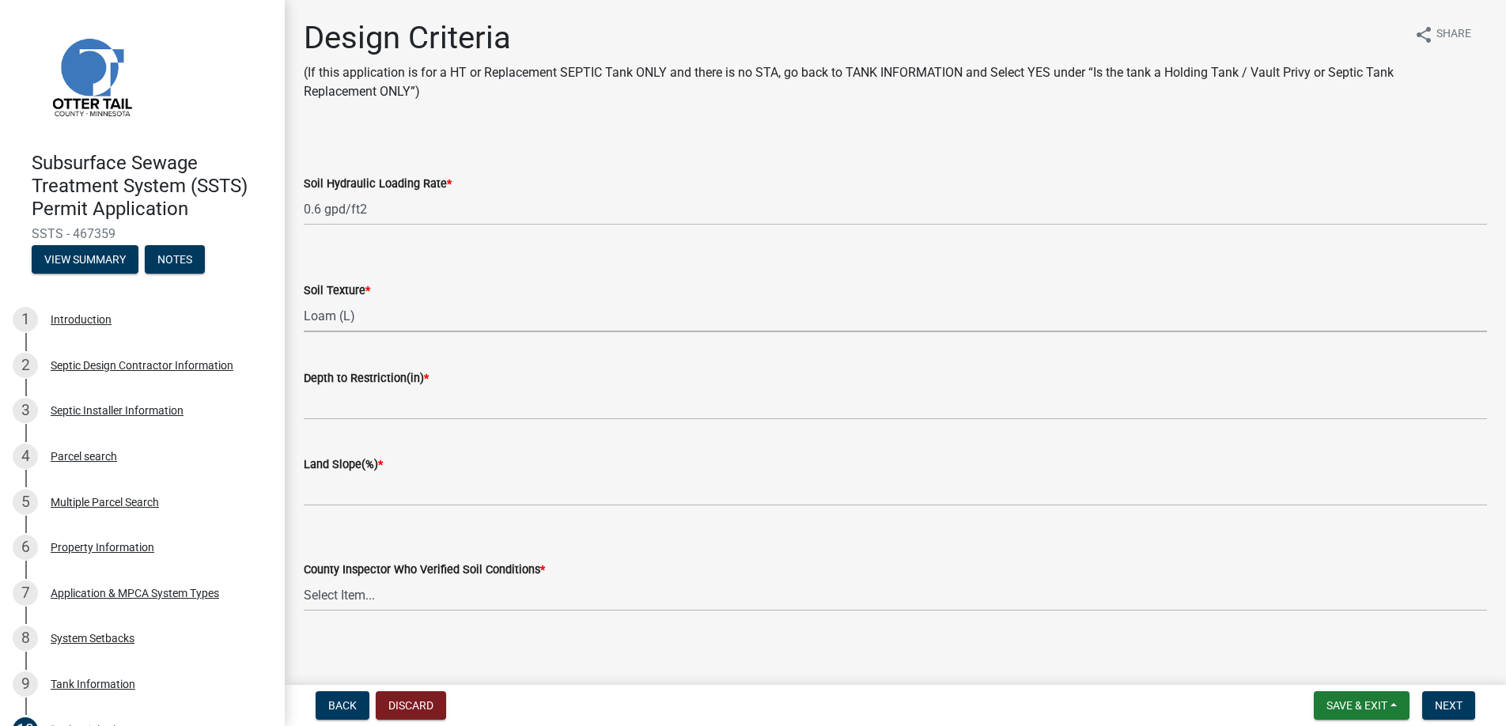
select select "4229e383-8b85-4b32-ab4b-b432a830edeb"
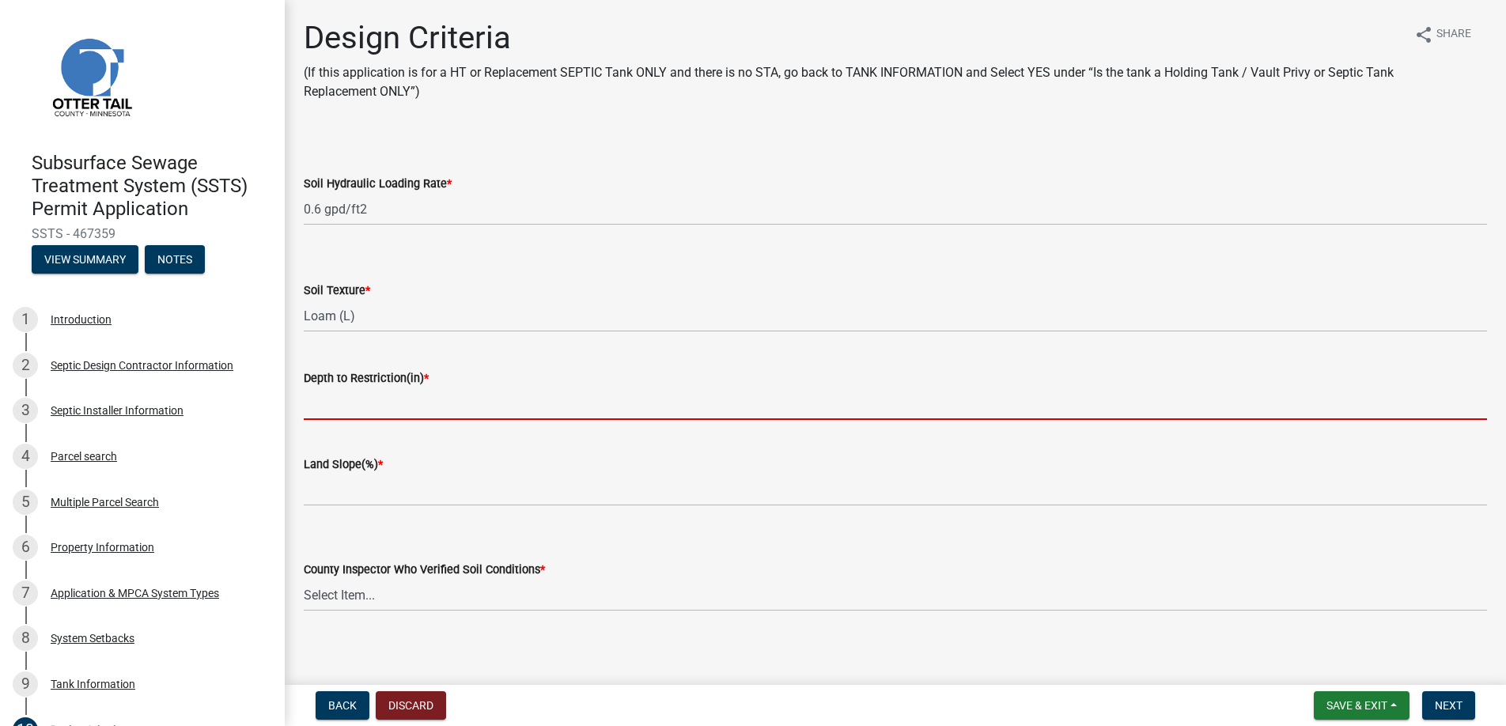
click at [343, 406] on input "Depth to Restriction(in) *" at bounding box center [895, 404] width 1183 height 32
type input "30"
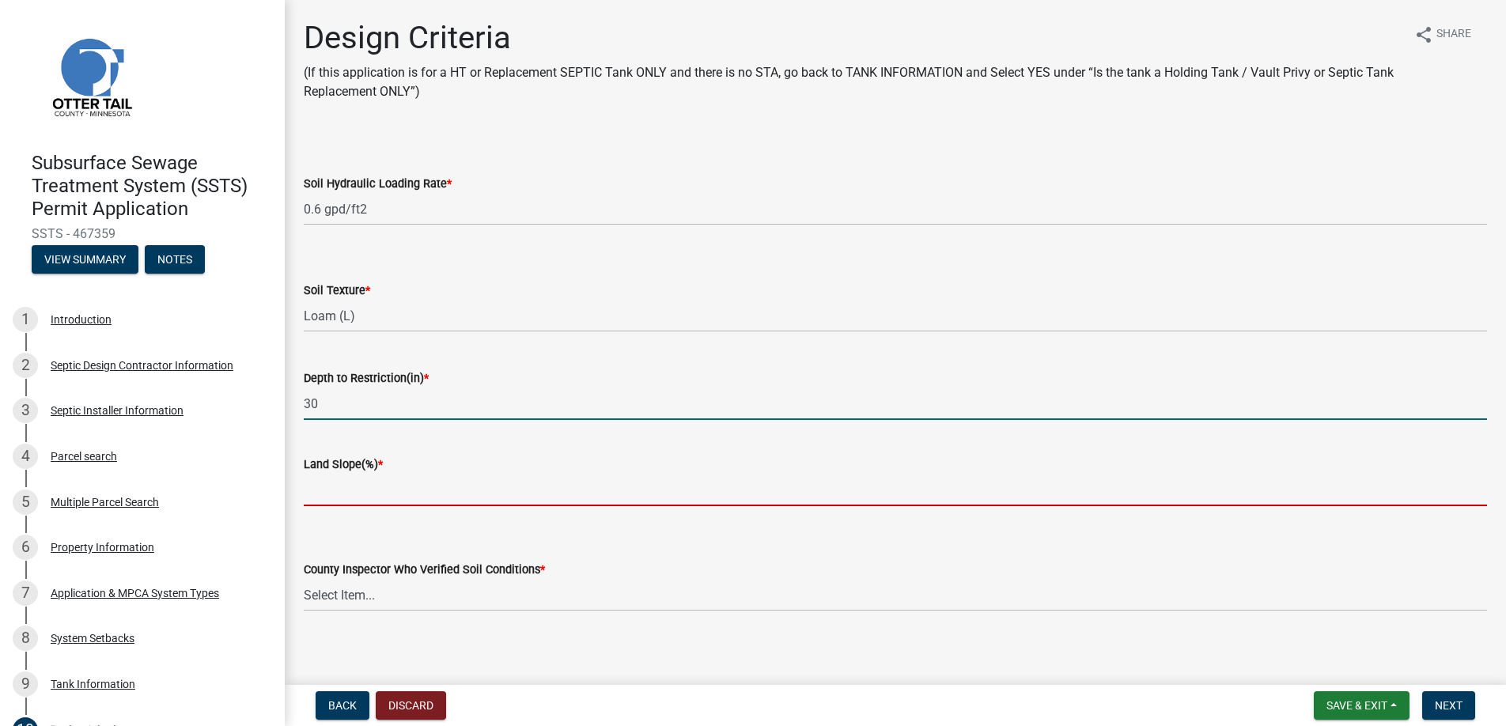
click at [349, 489] on input "Land Slope(%) *" at bounding box center [895, 490] width 1183 height 32
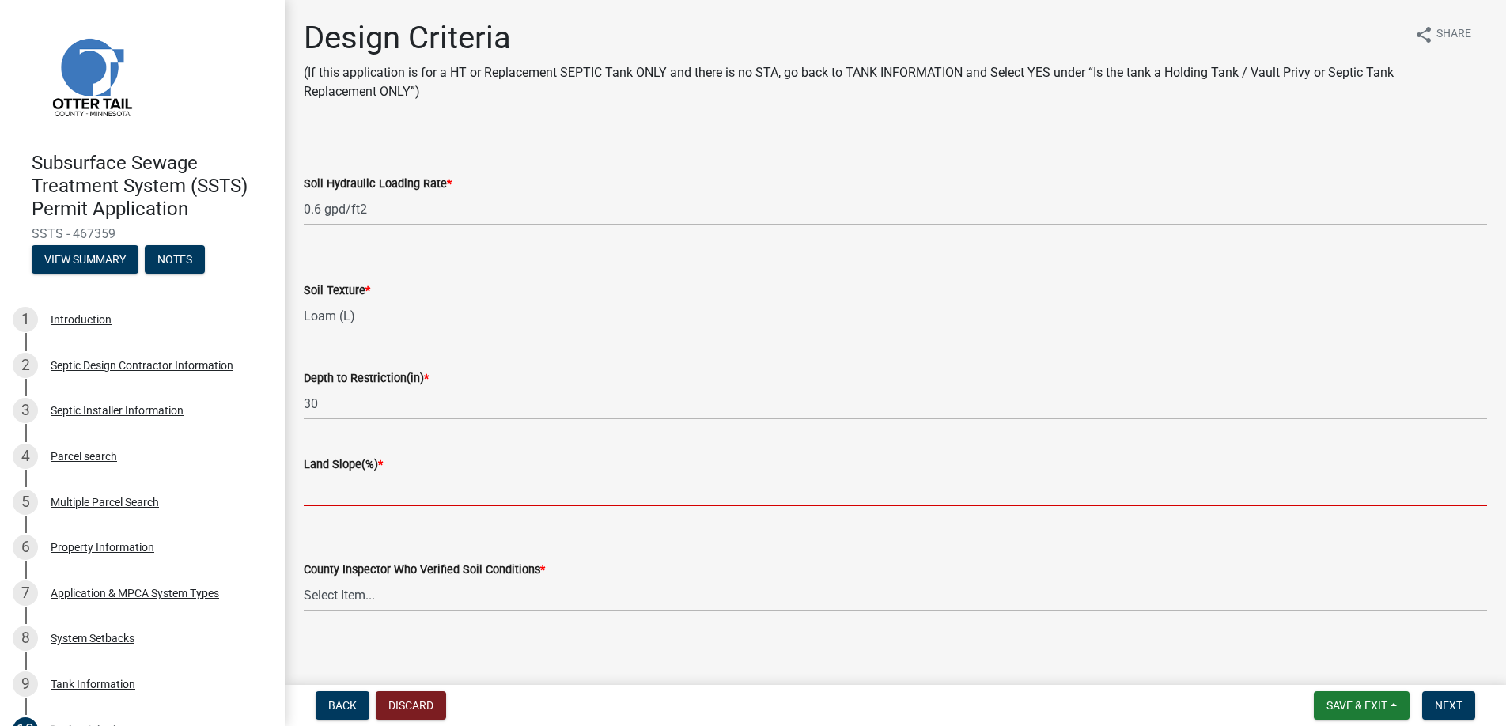
scroll to position [9, 0]
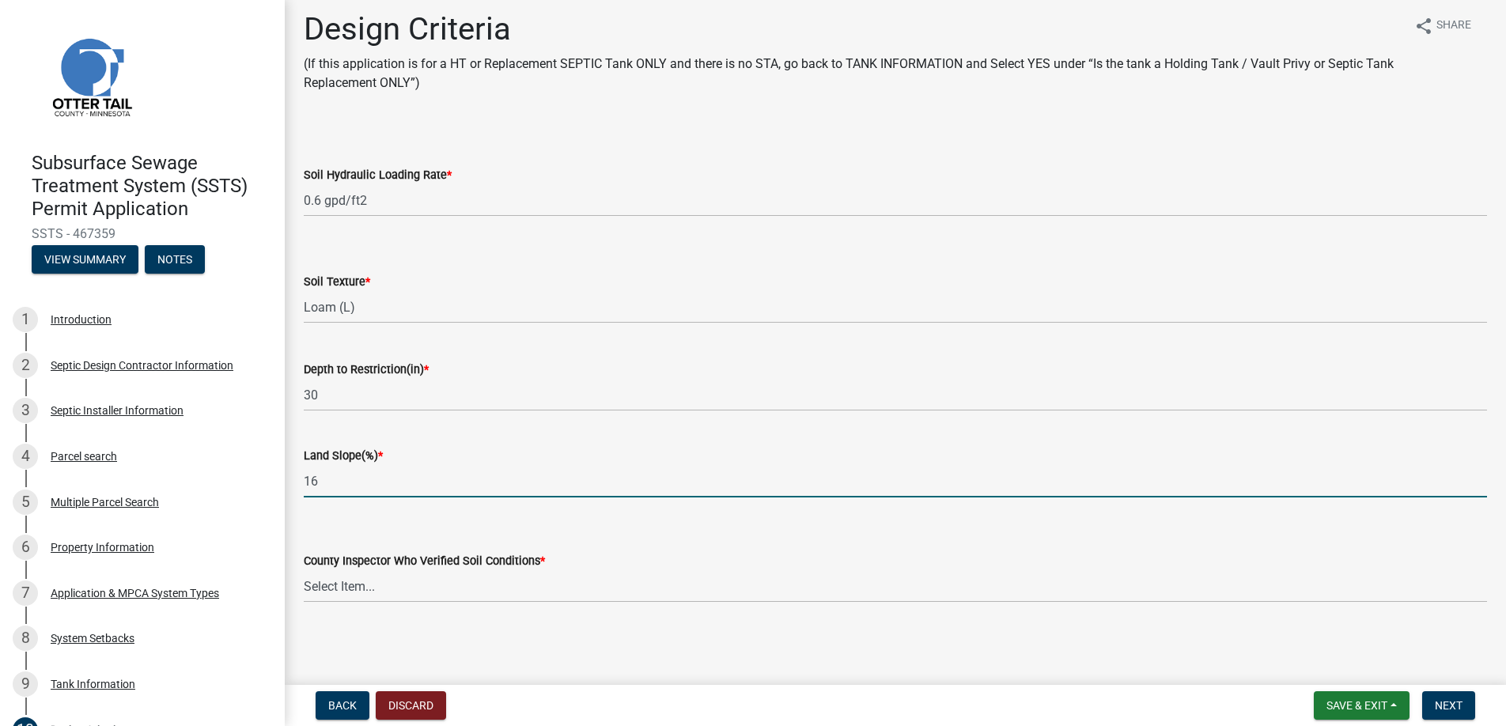
type input "16"
click at [343, 583] on select "Select Item... [PERSON_NAME] [PERSON_NAME] [PERSON_NAME] [PERSON_NAME] [PERSON_…" at bounding box center [895, 586] width 1183 height 32
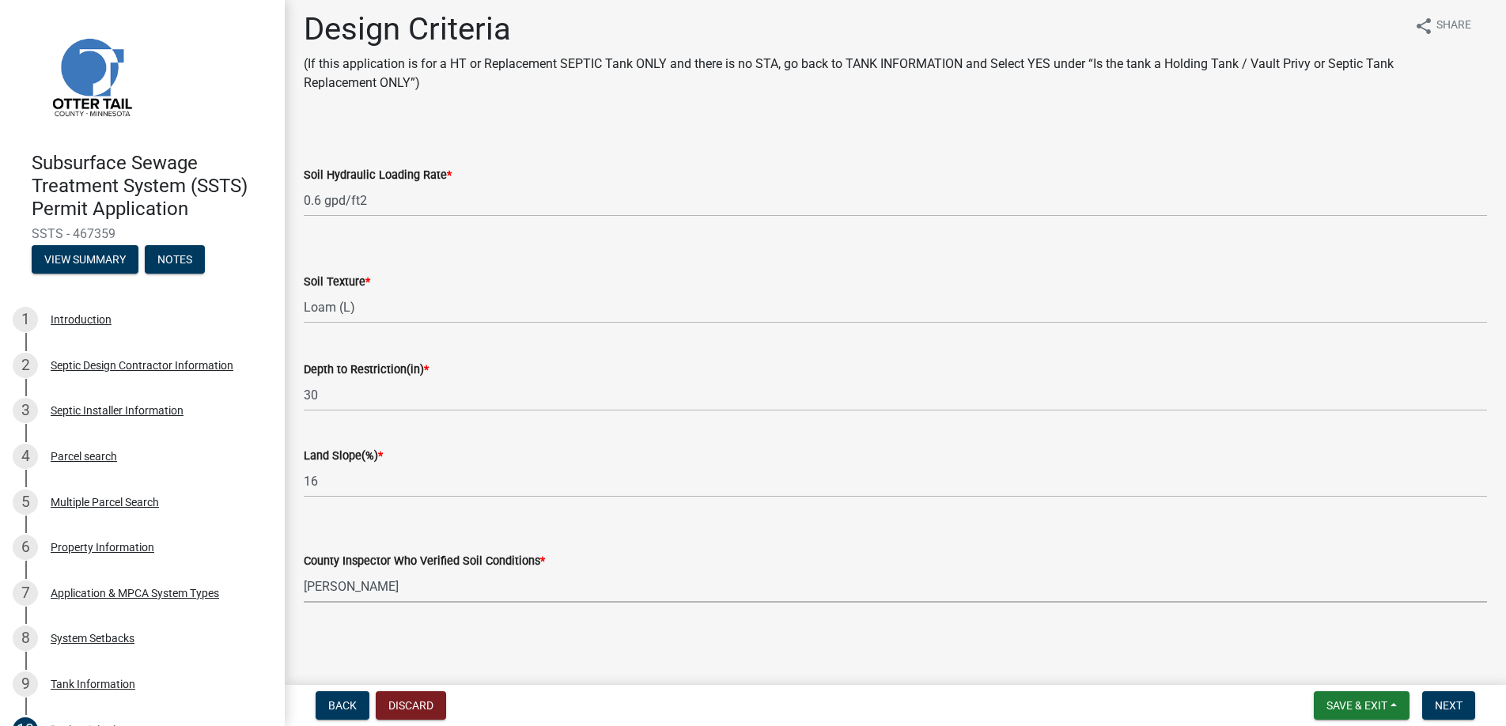
click at [304, 570] on select "Select Item... [PERSON_NAME] [PERSON_NAME] [PERSON_NAME] [PERSON_NAME] [PERSON_…" at bounding box center [895, 586] width 1183 height 32
select select "45db2b75-262a-4f3c-9010-aae25997cba1"
click at [1439, 701] on span "Next" at bounding box center [1449, 705] width 28 height 13
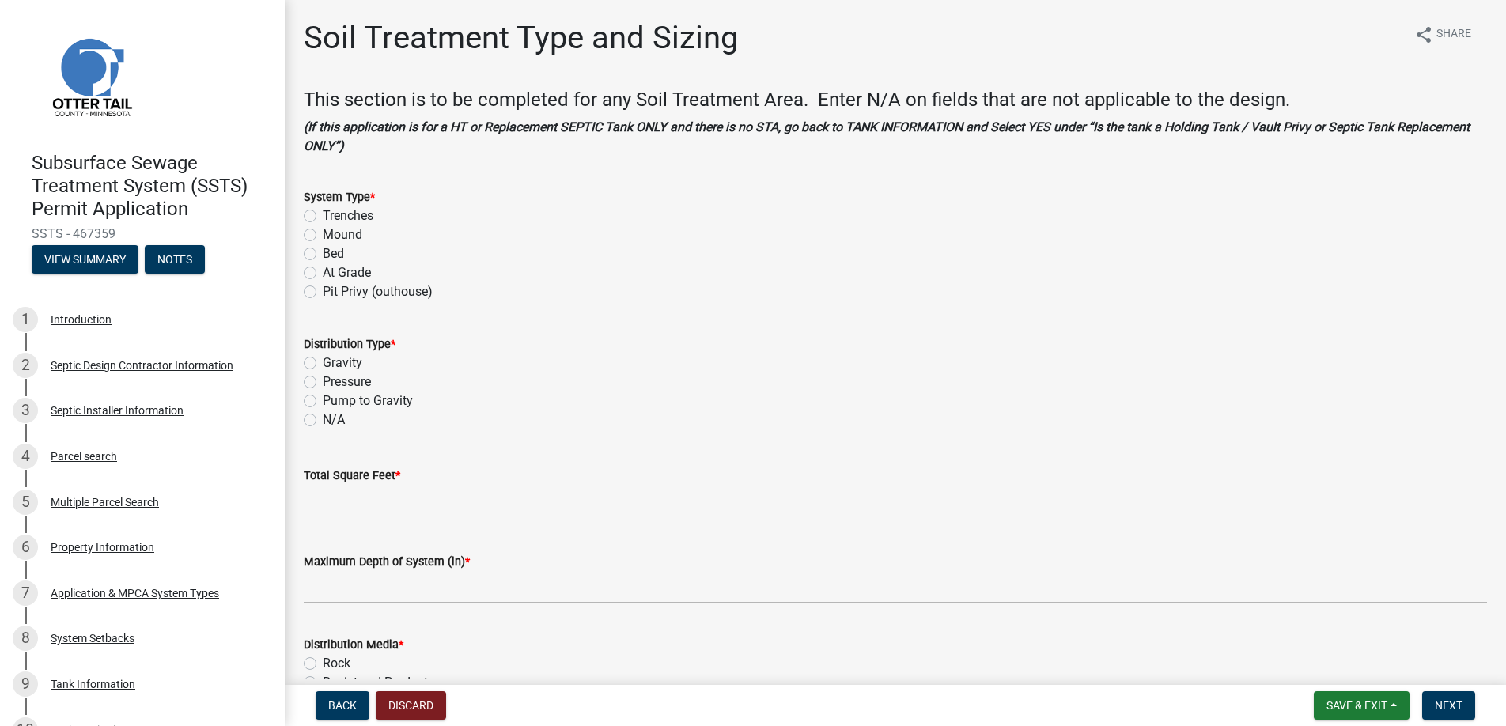
click at [323, 232] on label "Mound" at bounding box center [343, 234] width 40 height 19
click at [323, 232] on input "Mound" at bounding box center [328, 230] width 10 height 10
radio input "true"
click at [323, 380] on label "Pressure" at bounding box center [347, 381] width 48 height 19
click at [323, 380] on input "Pressure" at bounding box center [328, 377] width 10 height 10
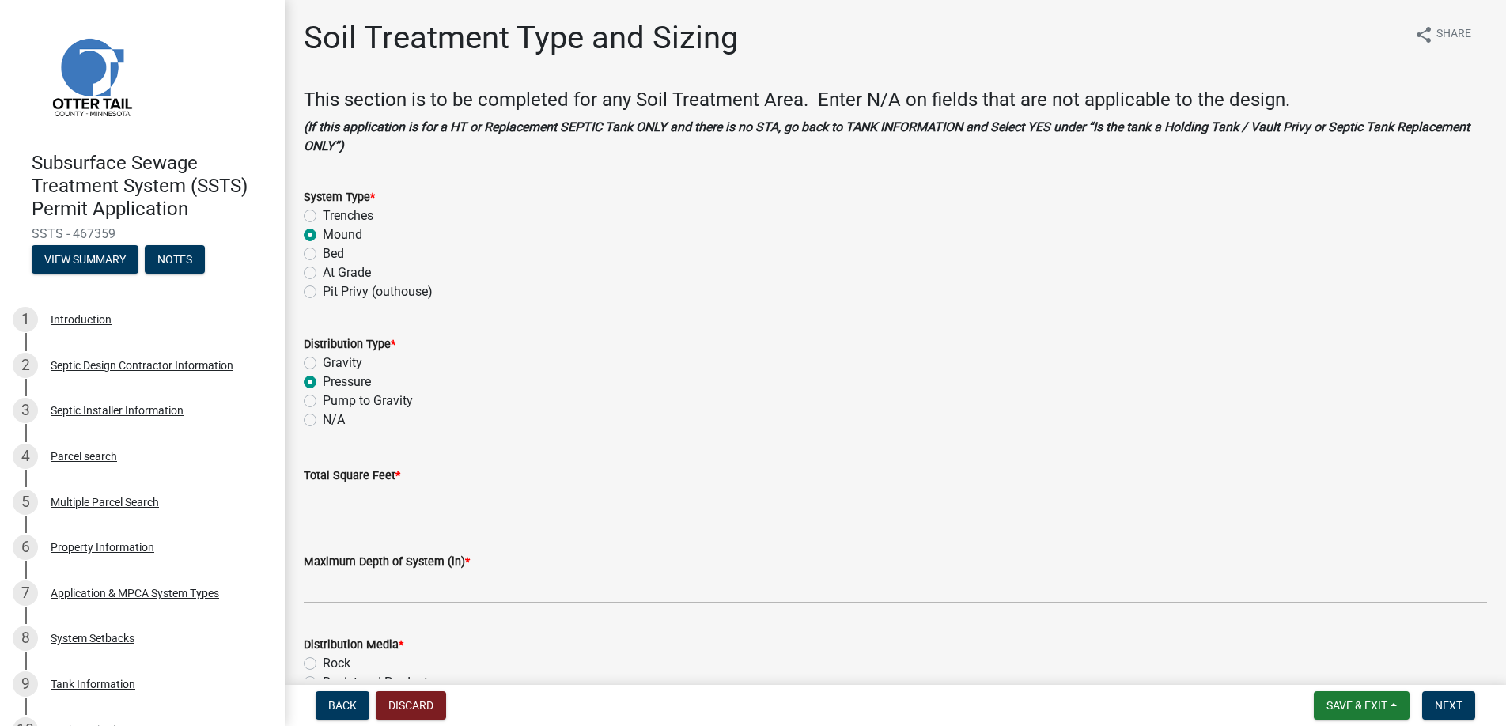
radio input "true"
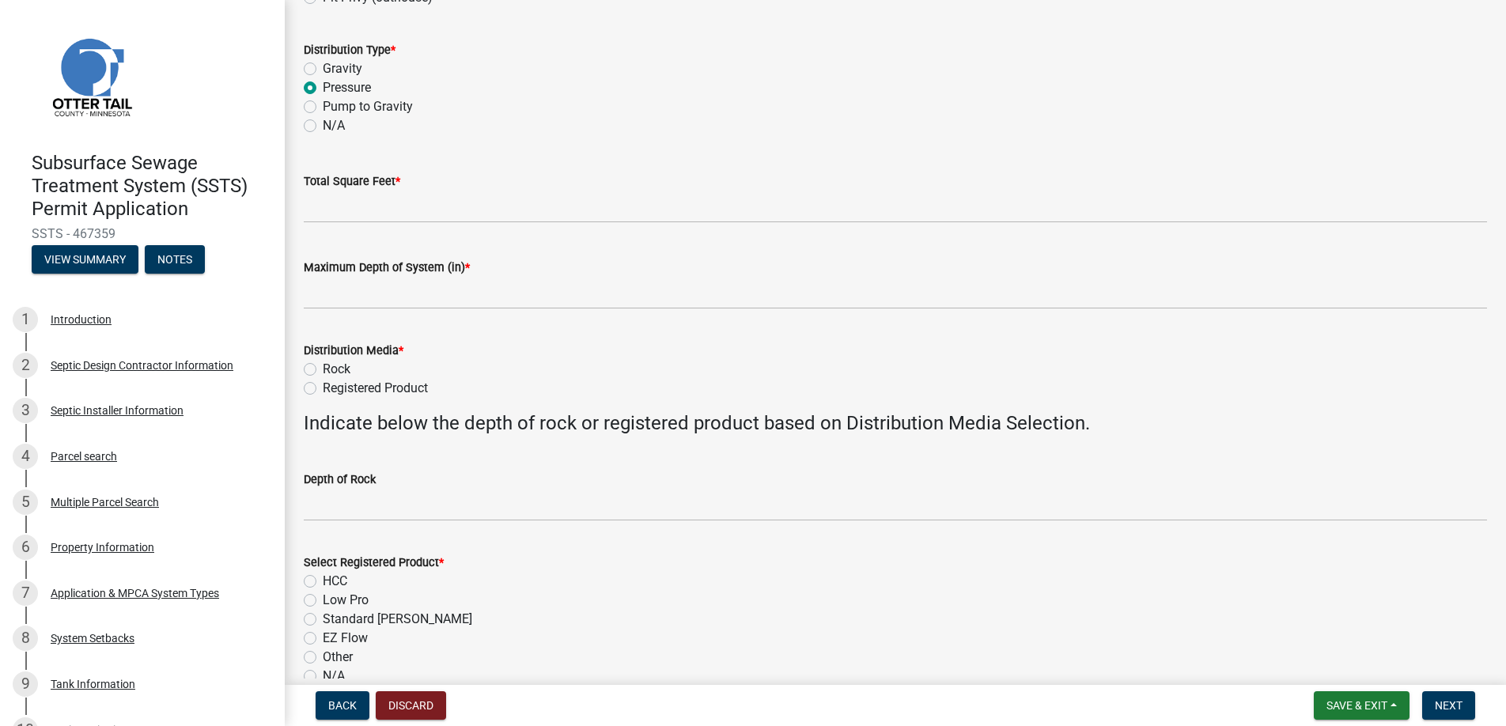
scroll to position [316, 0]
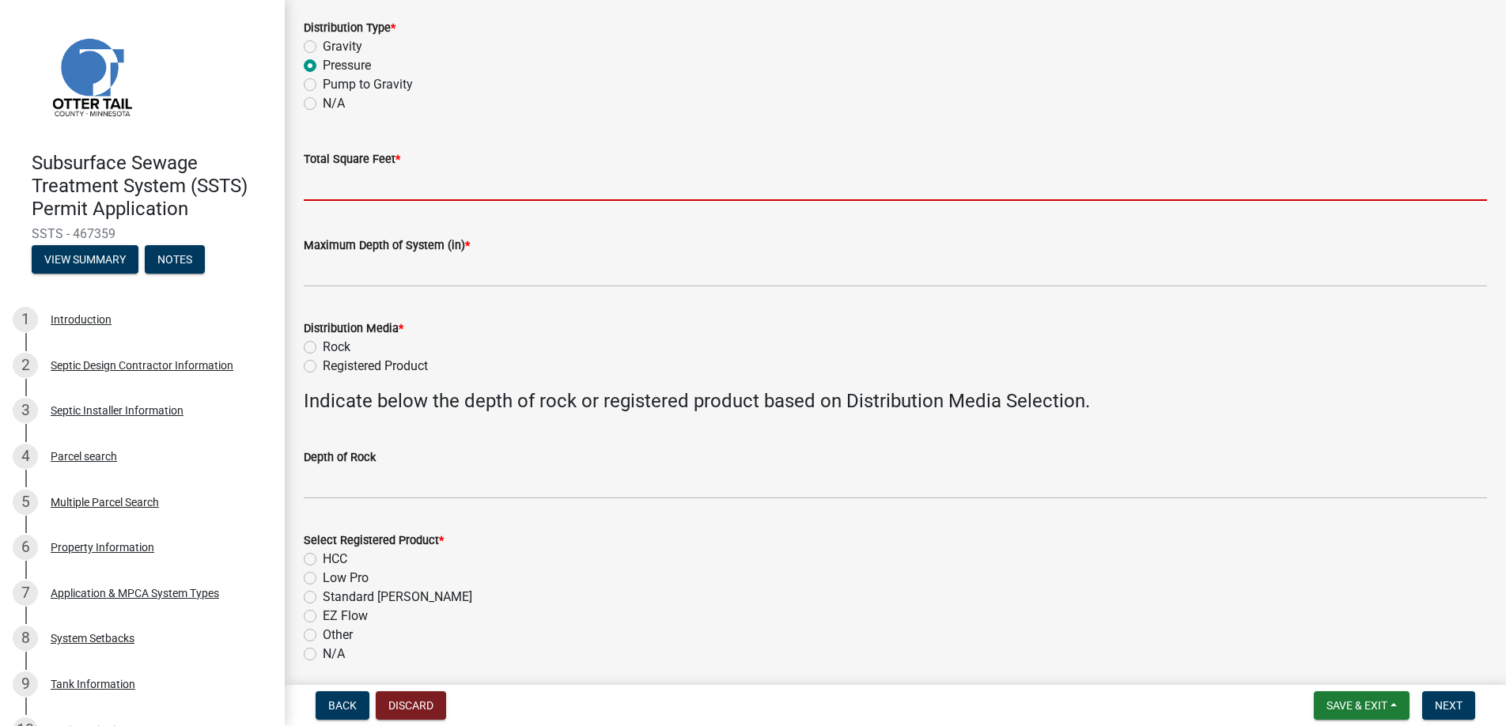
click at [344, 183] on input "Total Square Feet *" at bounding box center [895, 184] width 1183 height 32
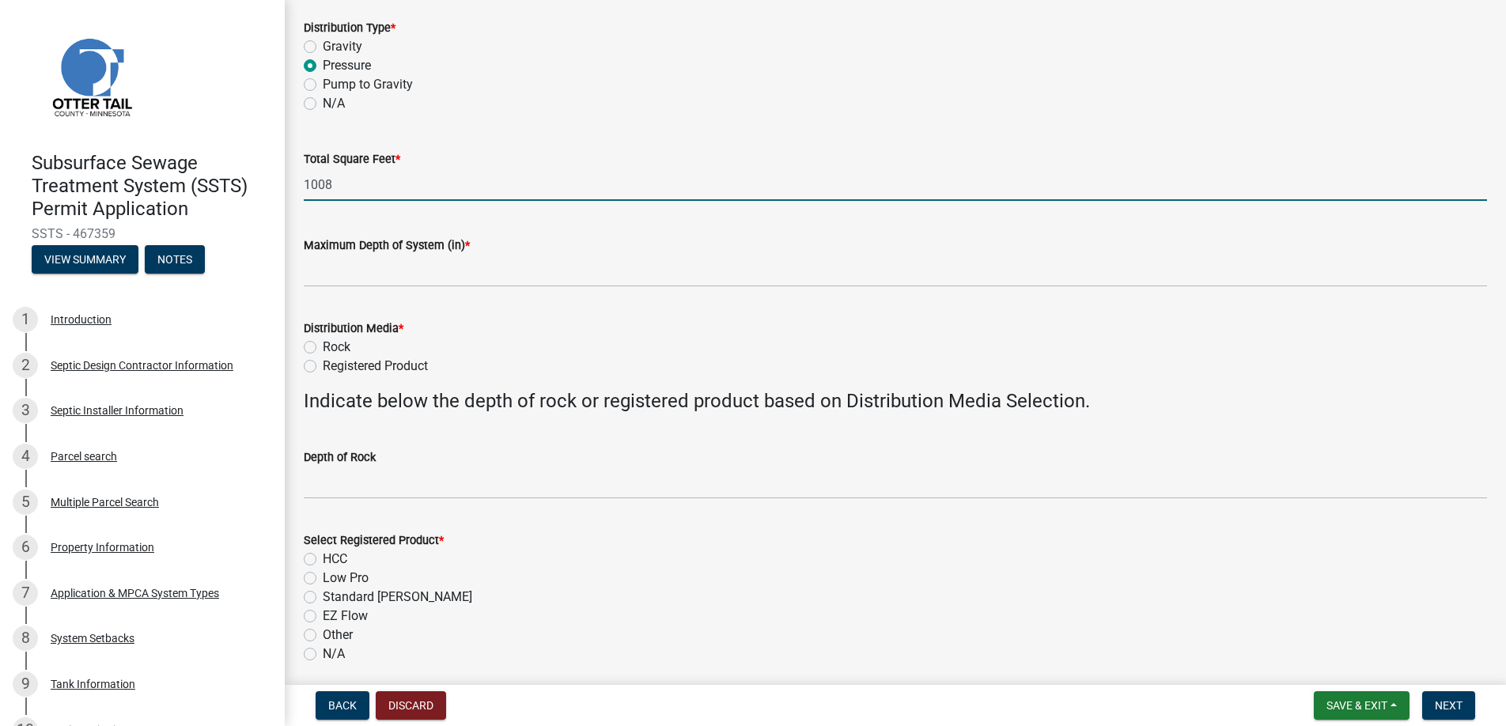
type input "1008"
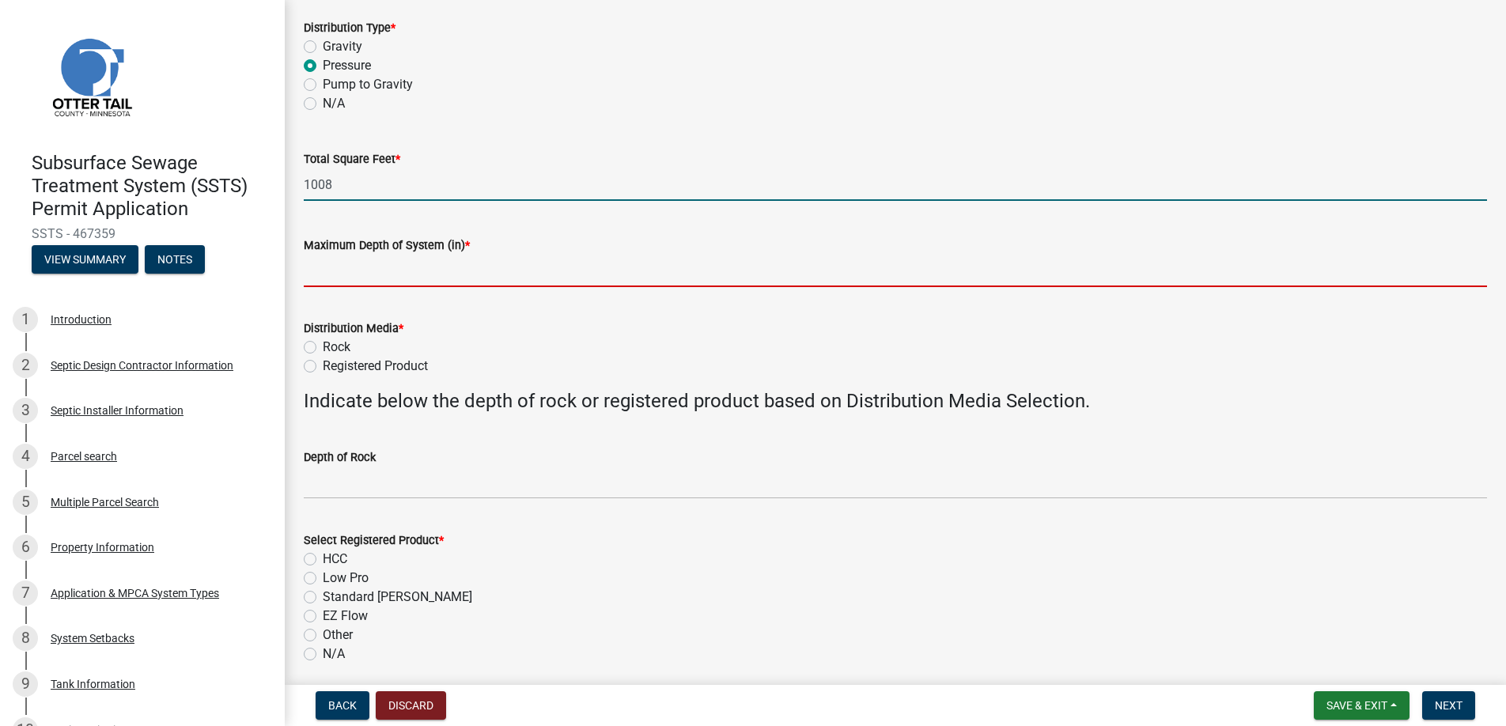
click at [342, 268] on input "Maximum Depth of System (in) *" at bounding box center [895, 271] width 1183 height 32
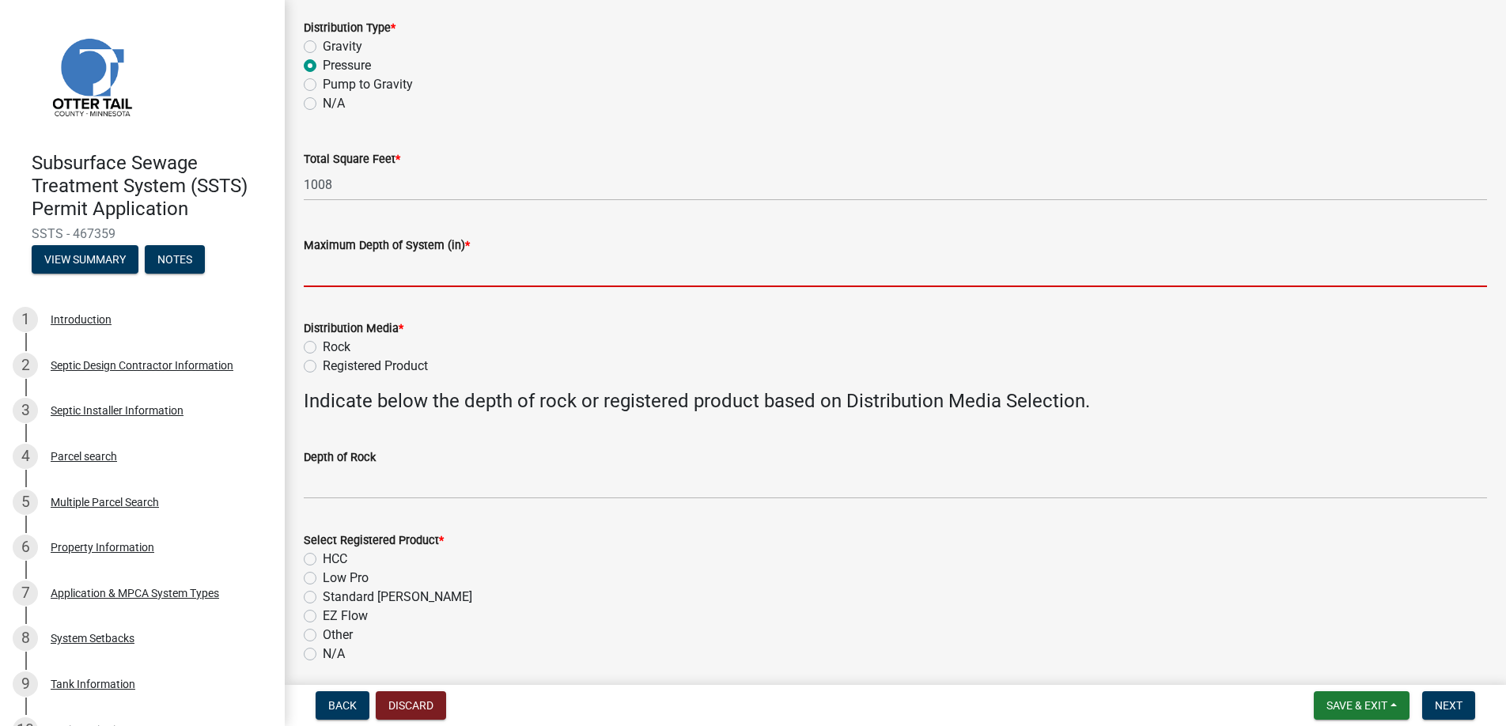
type input "0"
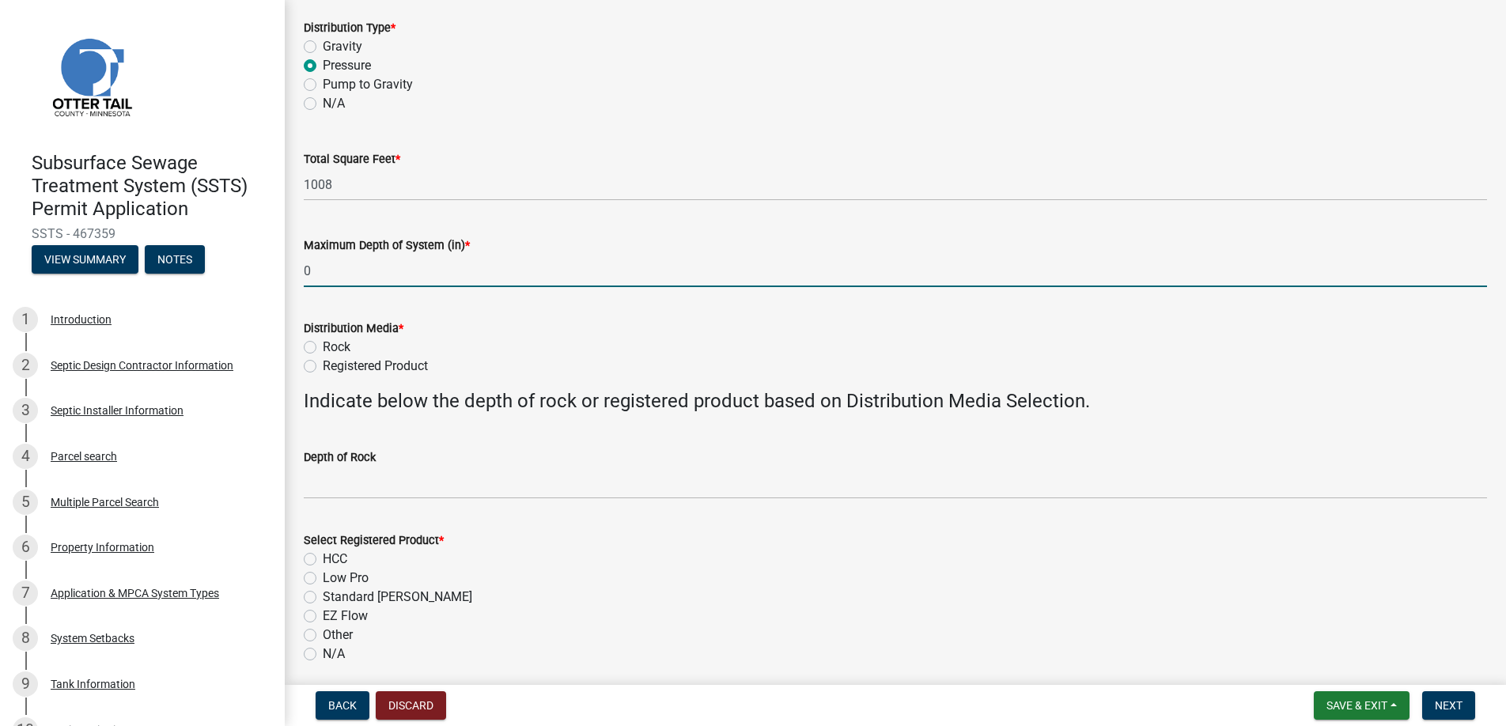
click at [323, 369] on label "Registered Product" at bounding box center [375, 366] width 105 height 19
click at [323, 367] on input "Registered Product" at bounding box center [328, 362] width 10 height 10
radio input "true"
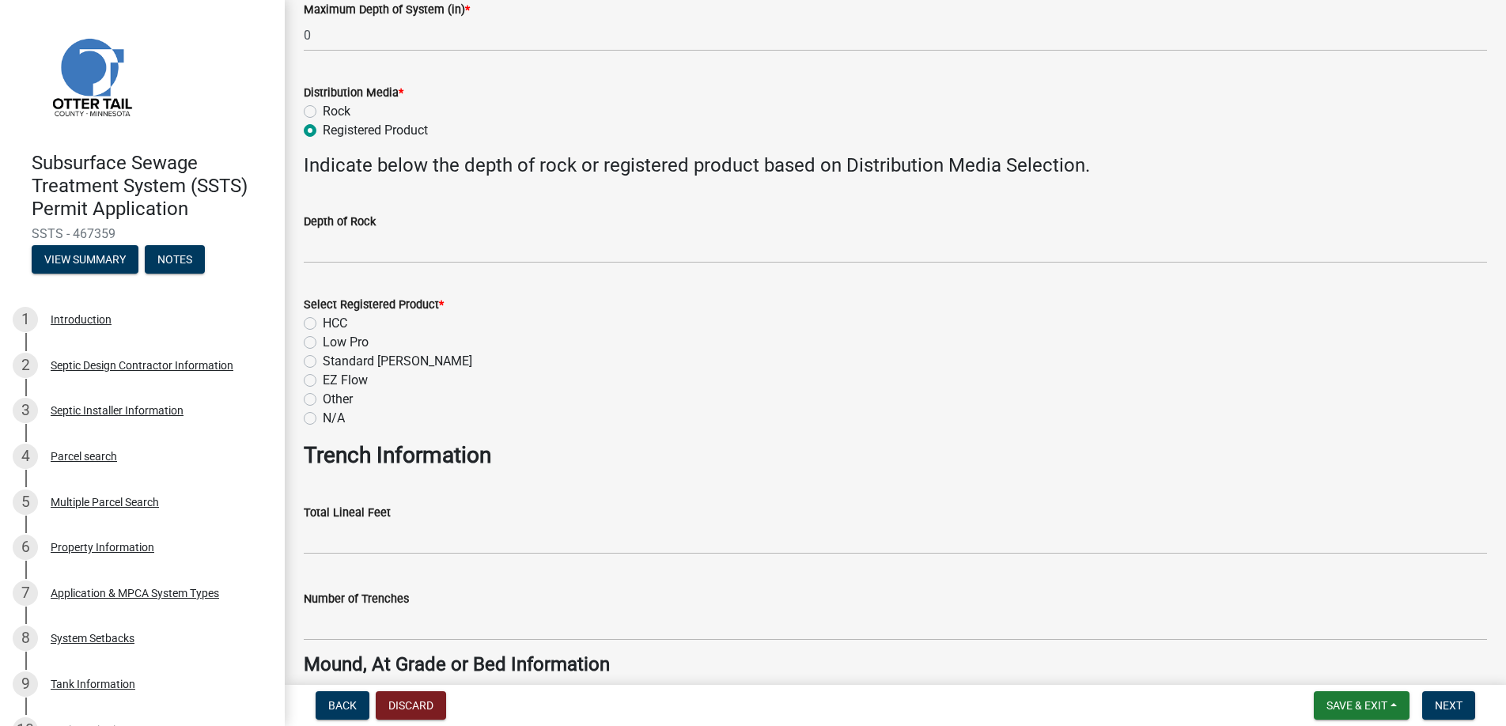
scroll to position [554, 0]
click at [323, 338] on label "Low Pro" at bounding box center [346, 340] width 46 height 19
click at [323, 338] on input "Low Pro" at bounding box center [328, 336] width 10 height 10
radio input "true"
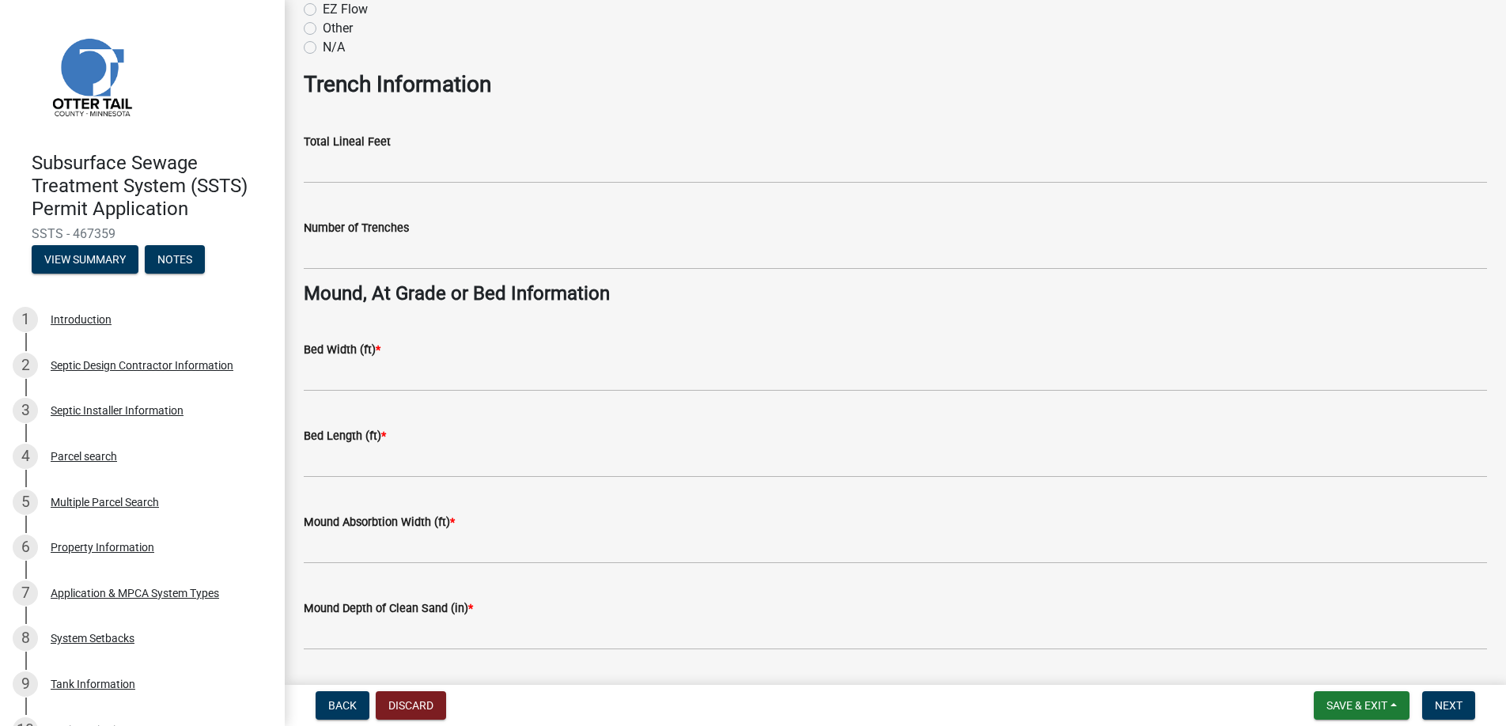
scroll to position [949, 0]
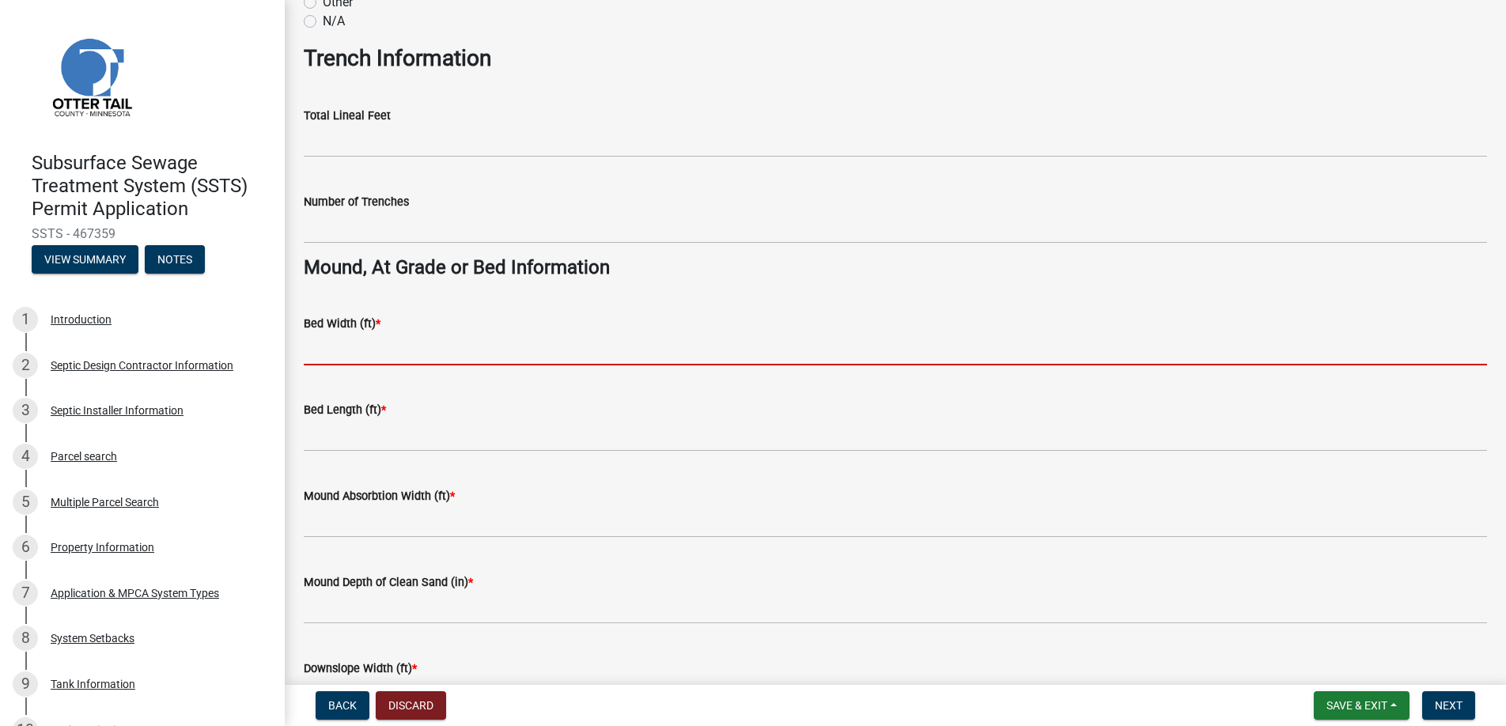
click at [338, 348] on input "Bed Width (ft) *" at bounding box center [895, 349] width 1183 height 32
type input "9"
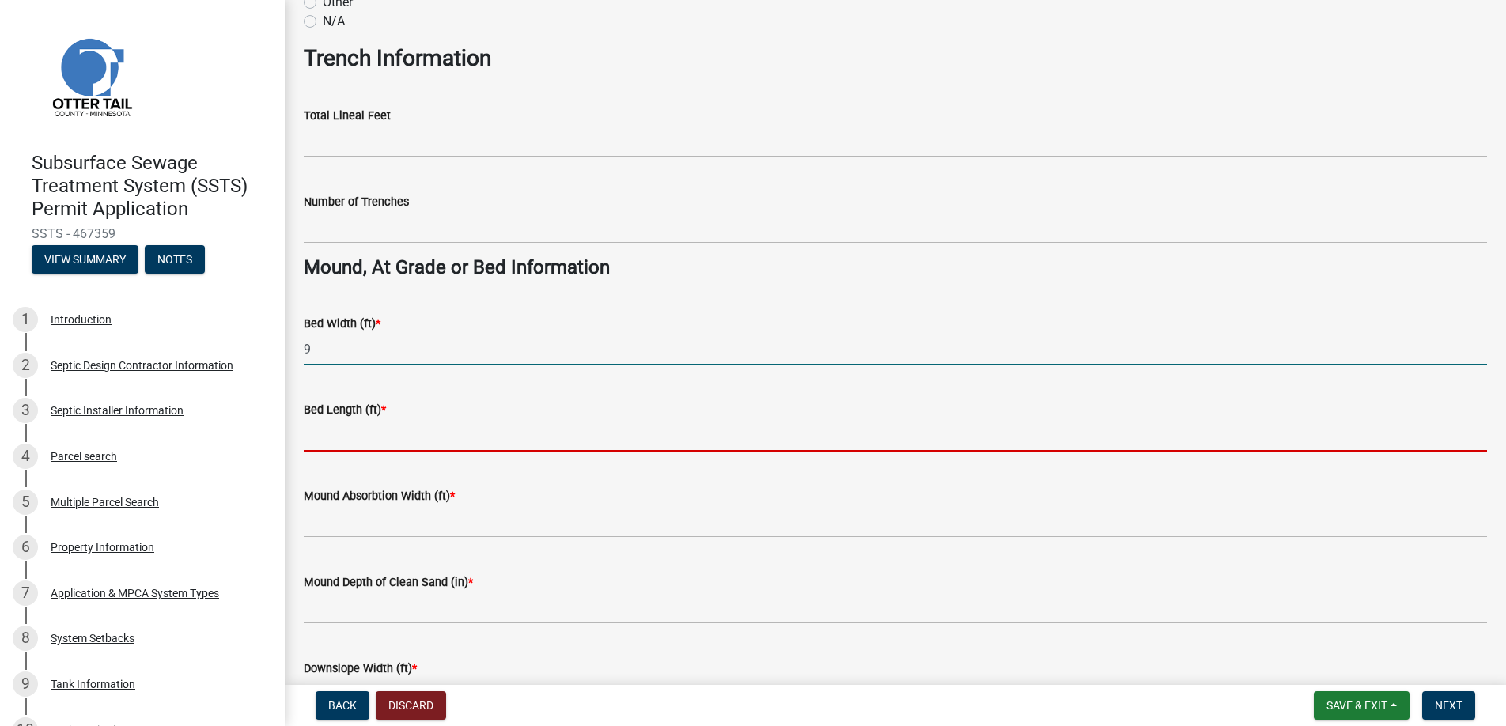
click at [349, 433] on input "Bed Length (ft) *" at bounding box center [895, 435] width 1183 height 32
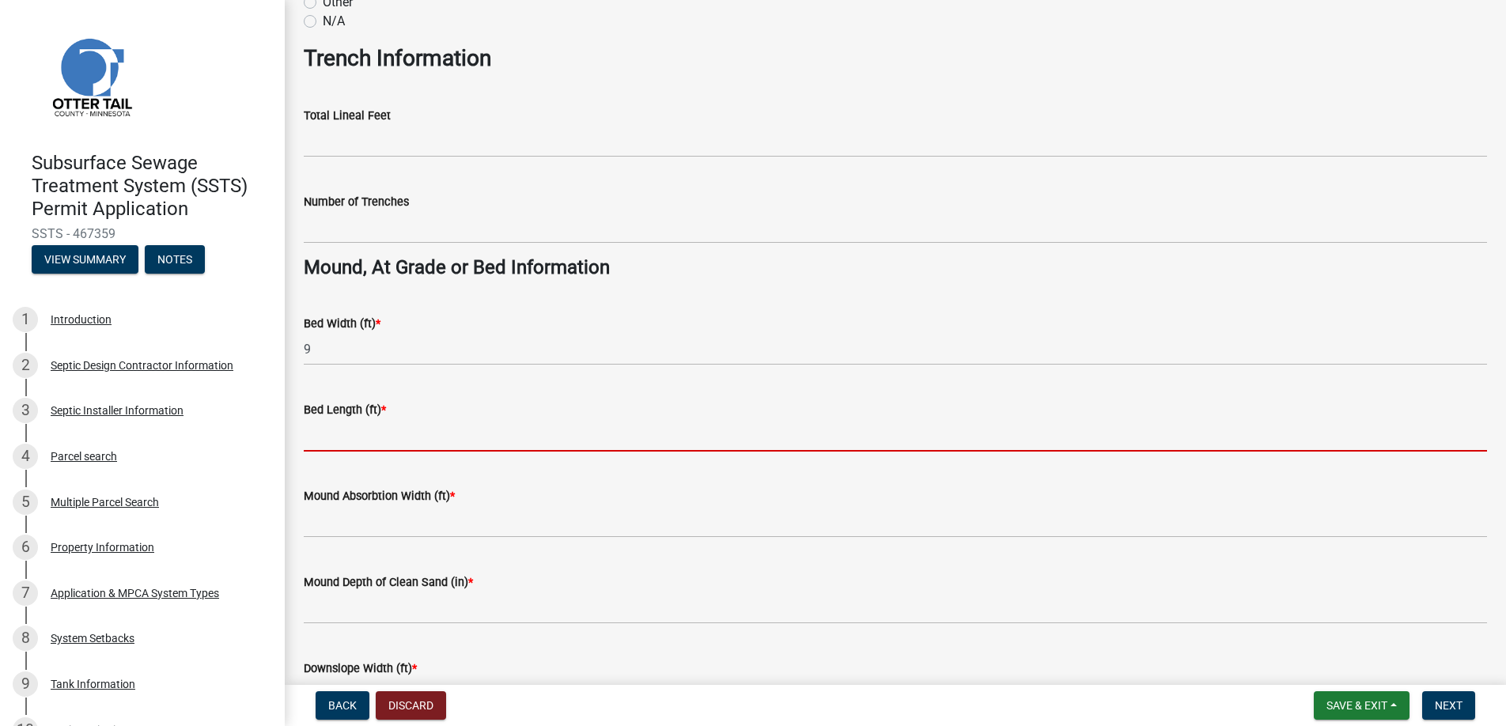
type input "56"
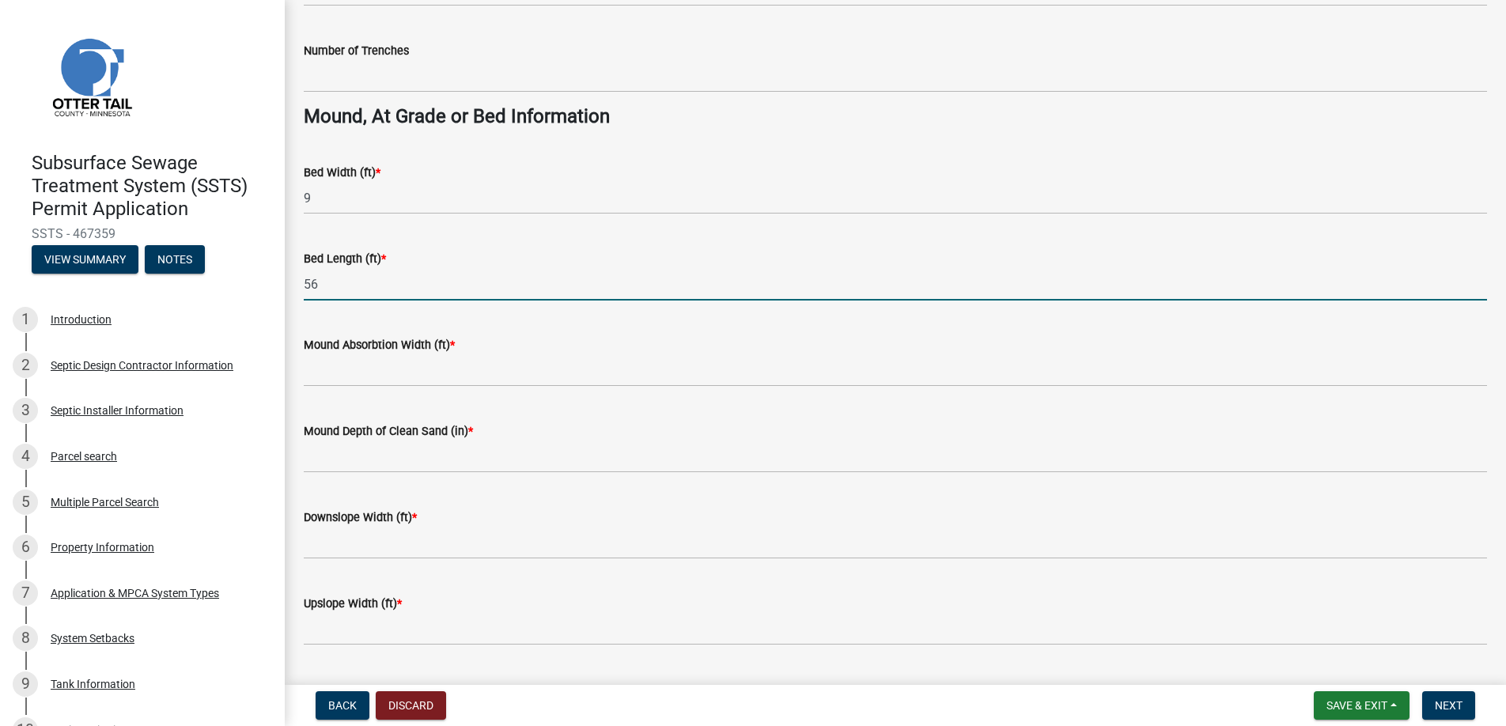
scroll to position [1141, 0]
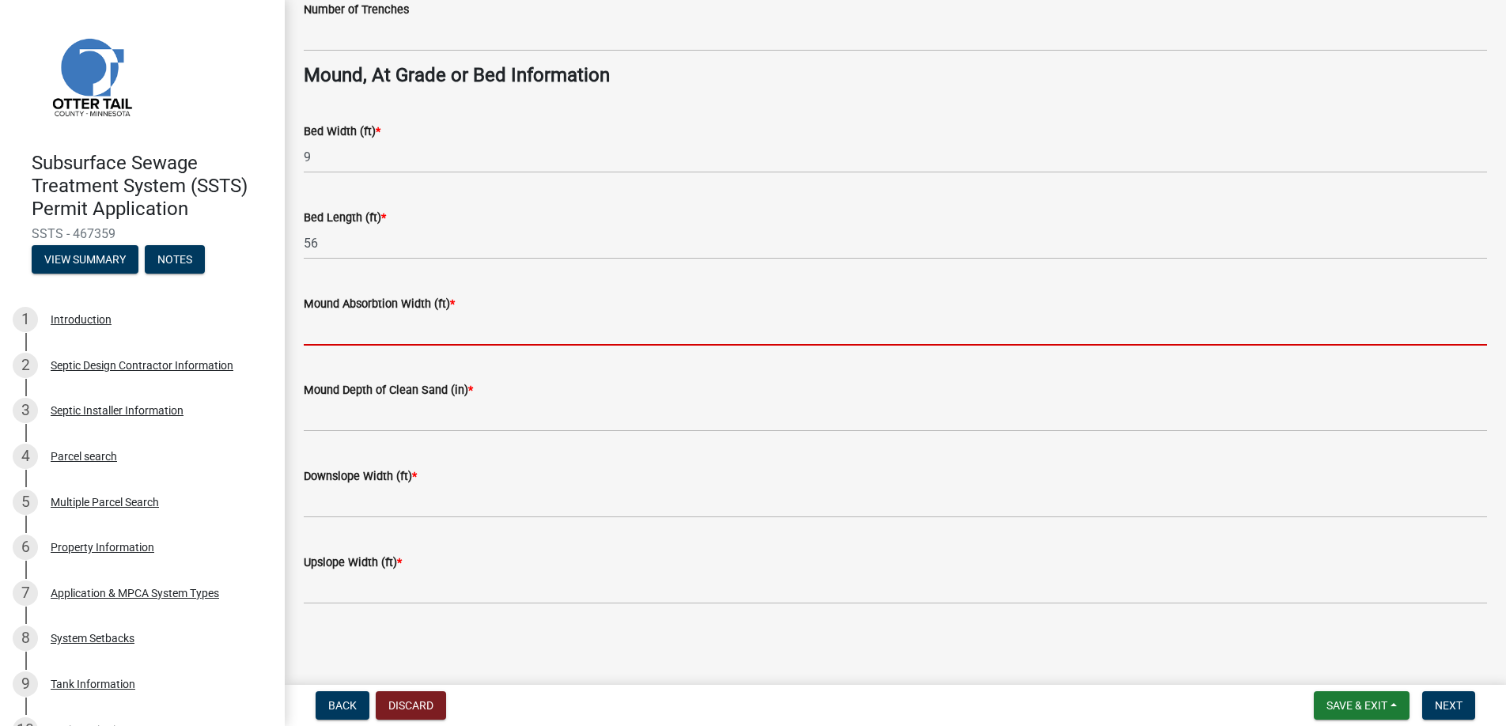
click at [354, 329] on input "Mound Absorbtion Width (ft) *" at bounding box center [895, 329] width 1183 height 32
type input "18"
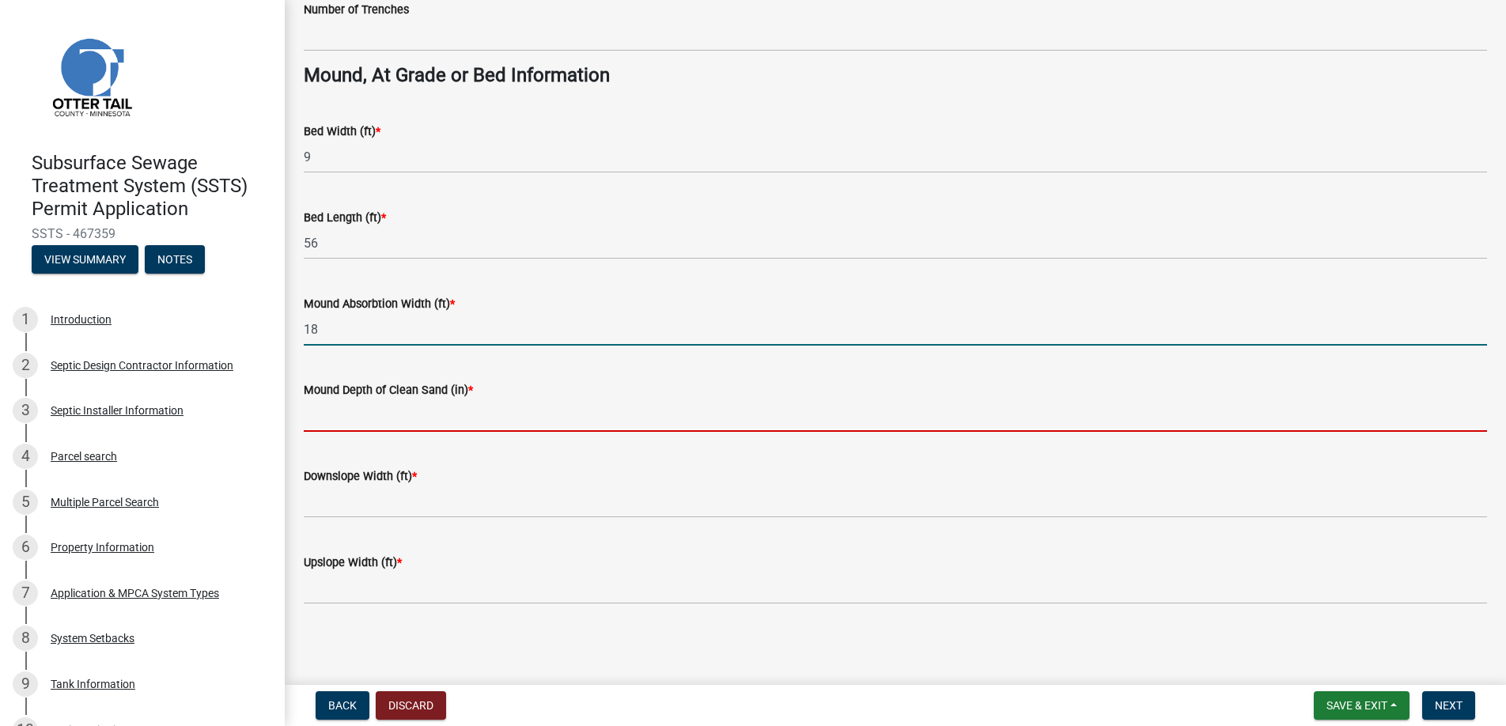
click at [339, 408] on input "Mound Depth of Clean Sand (in) *" at bounding box center [895, 415] width 1183 height 32
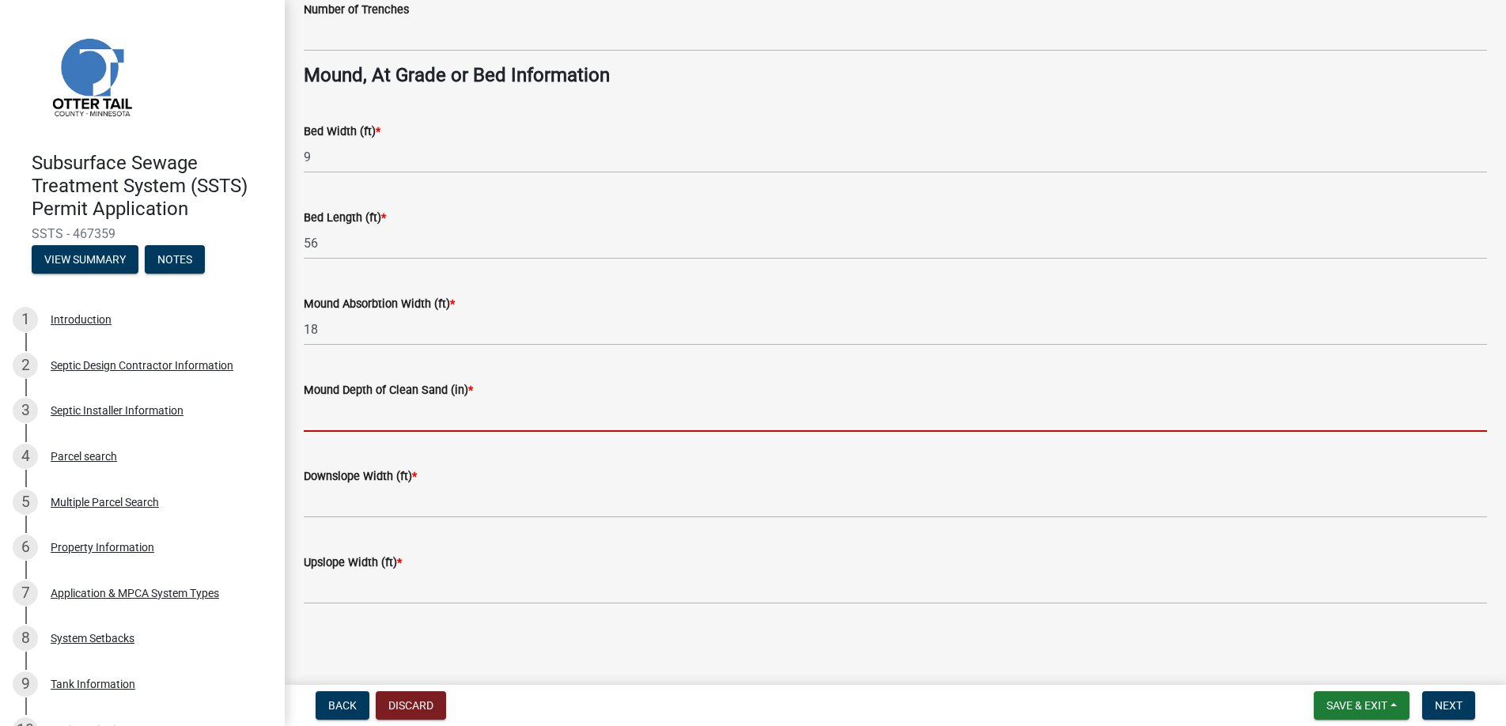
type input "12"
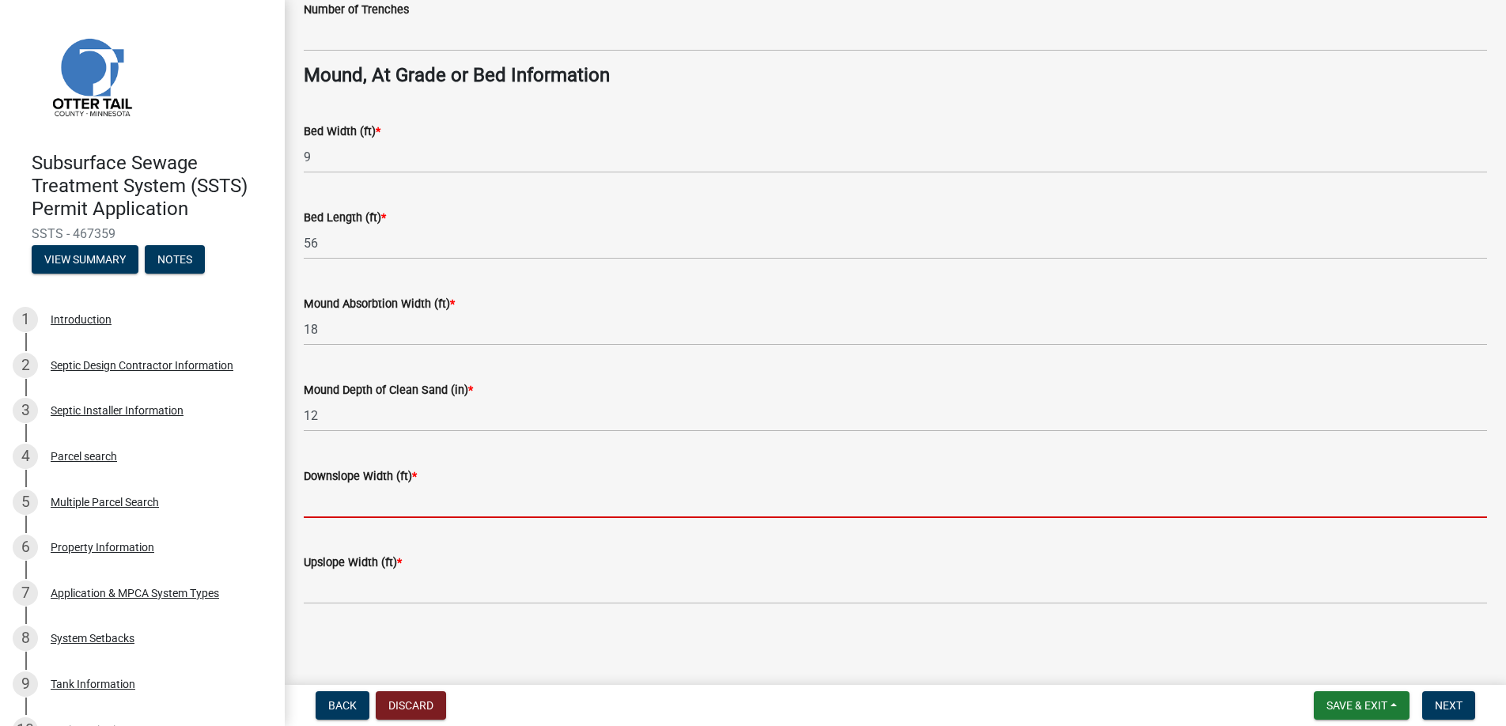
click at [341, 497] on input "Downslope Width (ft) *" at bounding box center [895, 502] width 1183 height 32
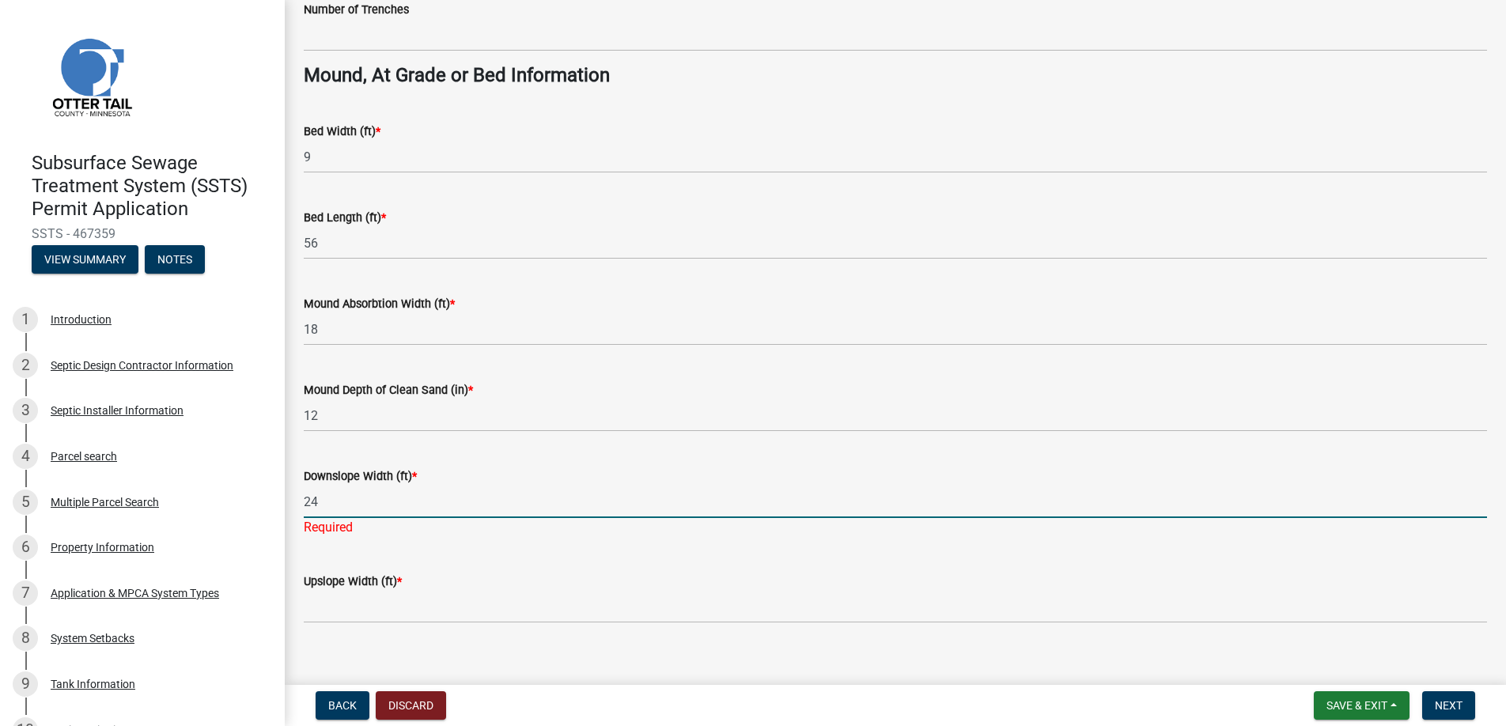
type input "24"
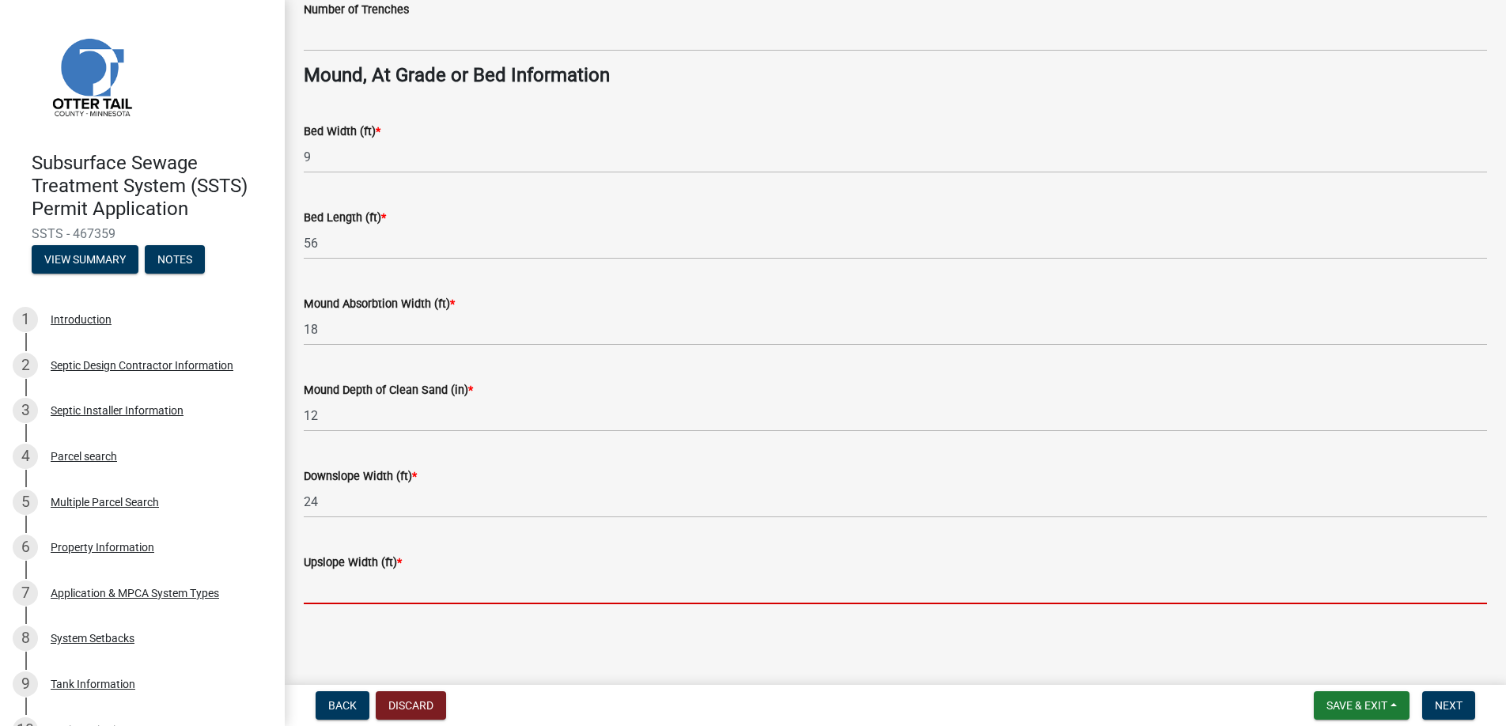
click at [358, 603] on input "Upslope Width (ft) *" at bounding box center [895, 588] width 1183 height 32
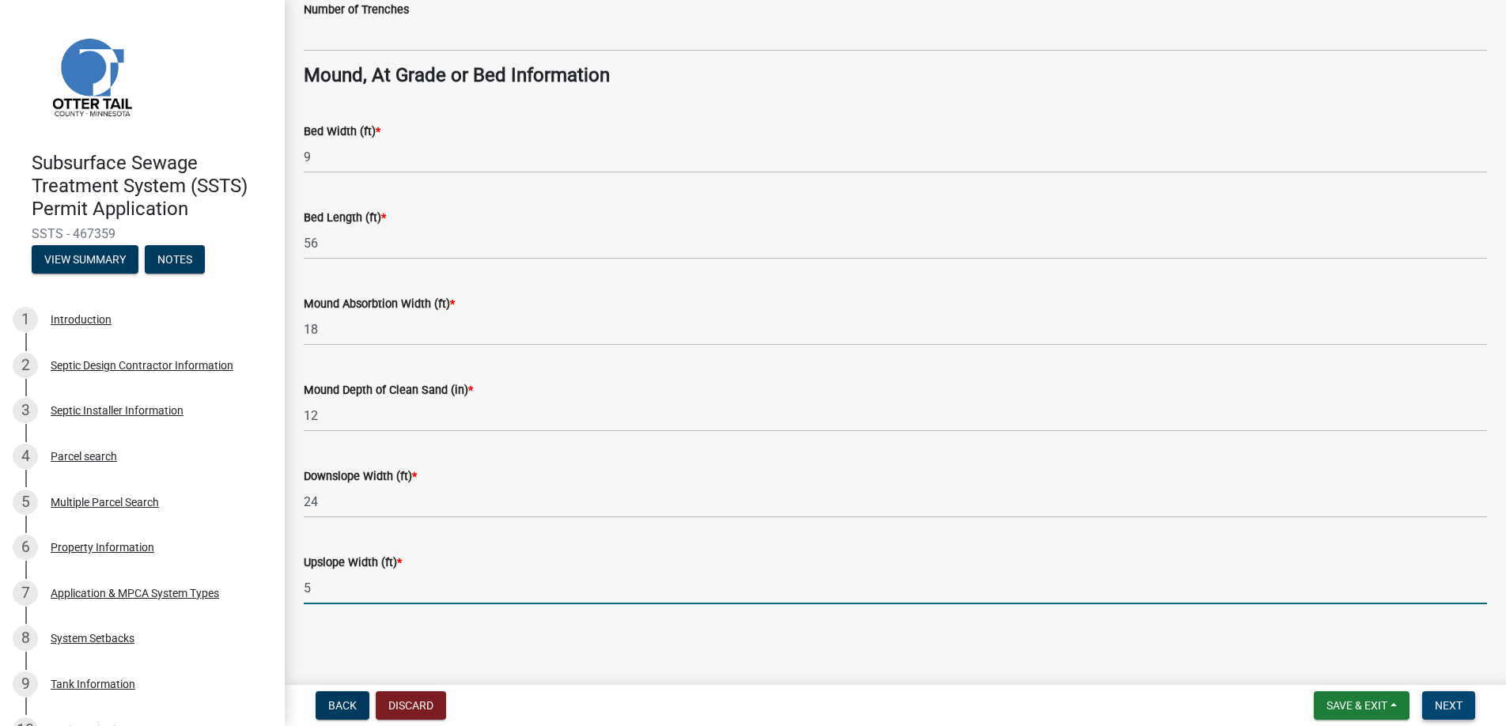
type input "5"
click at [1443, 704] on span "Next" at bounding box center [1449, 705] width 28 height 13
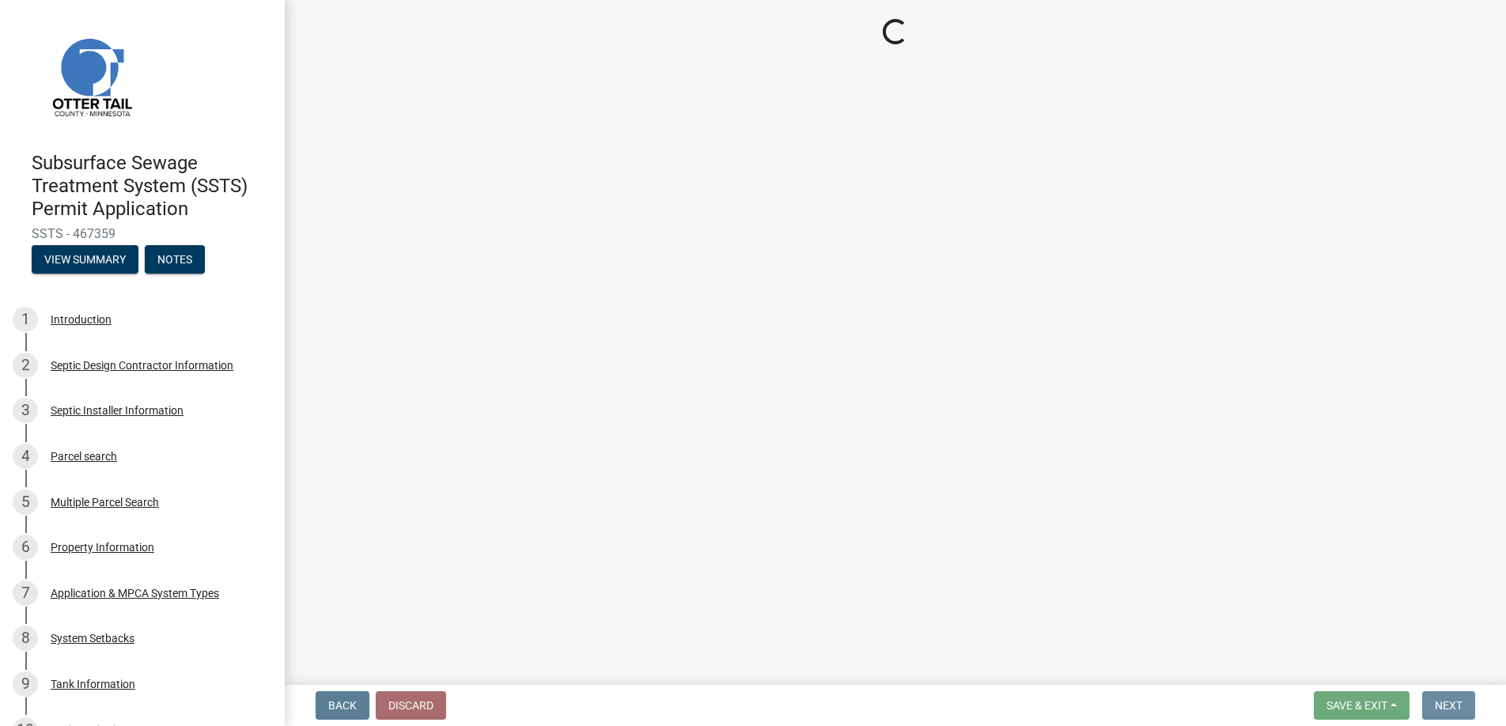
scroll to position [0, 0]
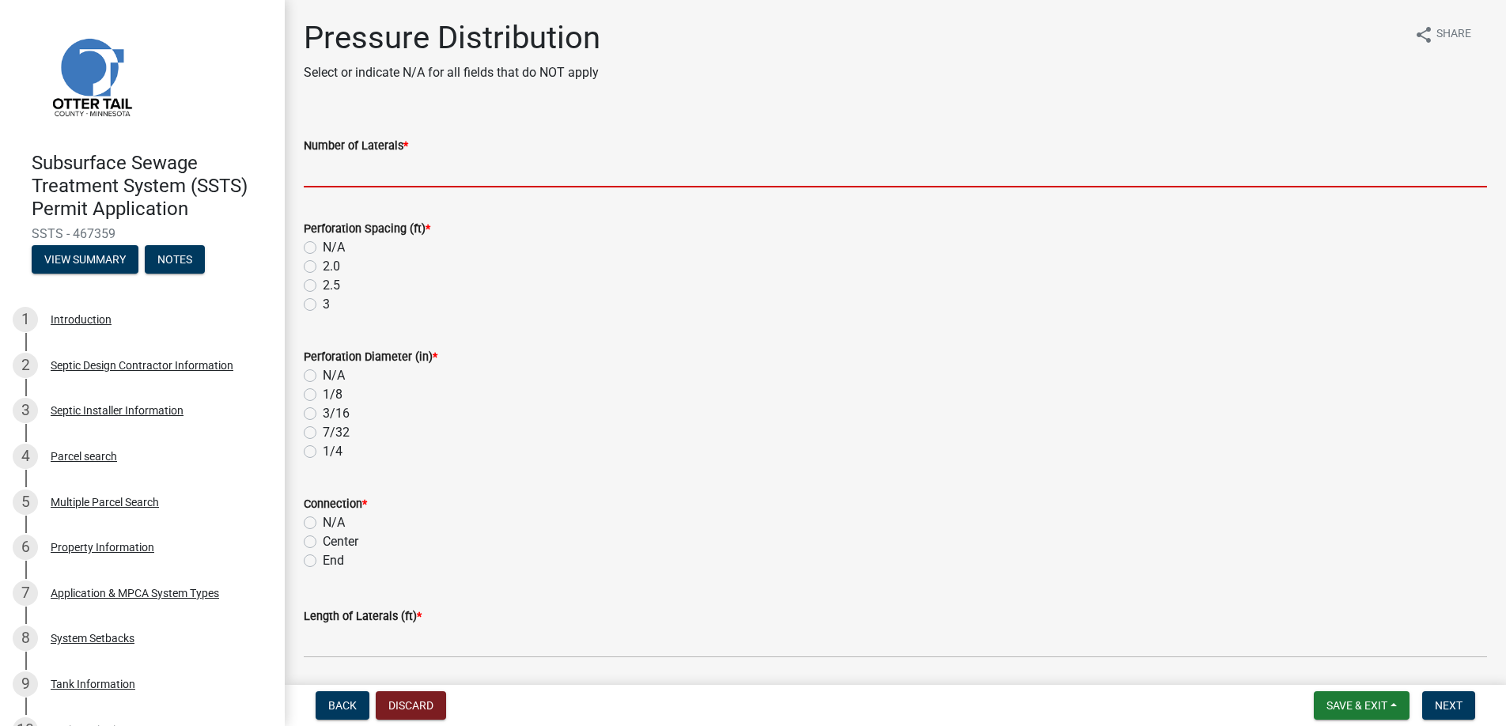
click at [361, 168] on input "Number of Laterals *" at bounding box center [895, 171] width 1183 height 32
type input "3"
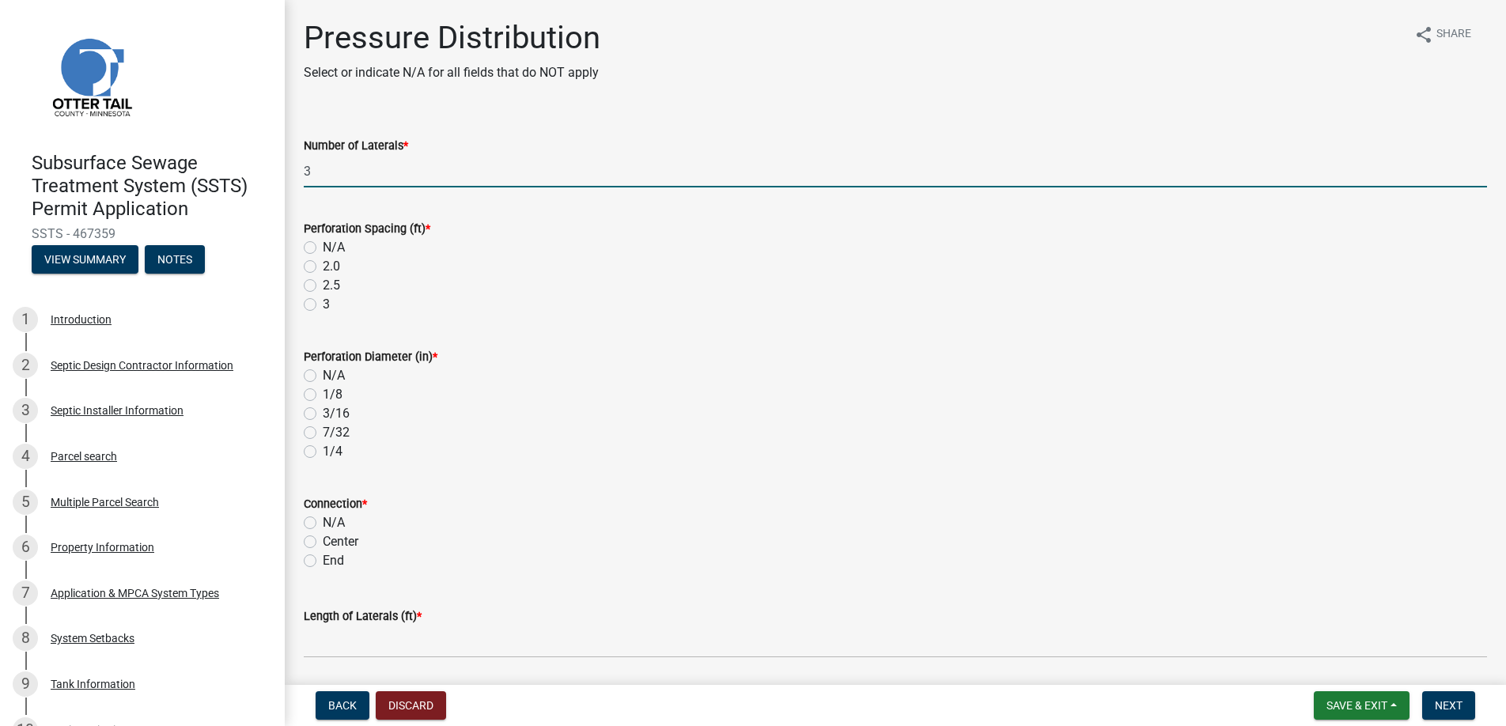
click at [323, 306] on label "3" at bounding box center [326, 304] width 7 height 19
click at [323, 305] on input "3" at bounding box center [328, 300] width 10 height 10
radio input "true"
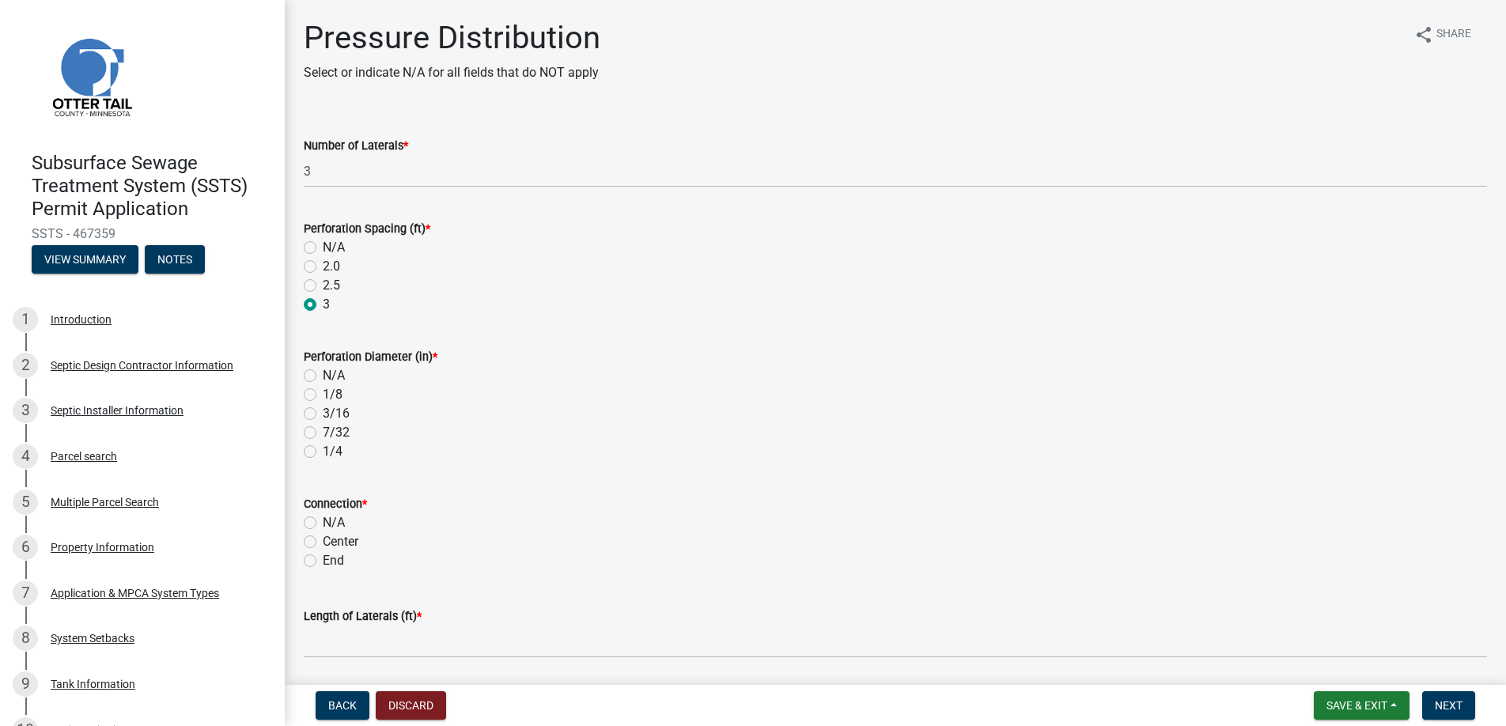
click at [323, 430] on label "7/32" at bounding box center [336, 432] width 27 height 19
click at [323, 430] on input "7/32" at bounding box center [328, 428] width 10 height 10
radio input "true"
click at [323, 562] on label "End" at bounding box center [333, 560] width 21 height 19
click at [323, 561] on input "End" at bounding box center [328, 556] width 10 height 10
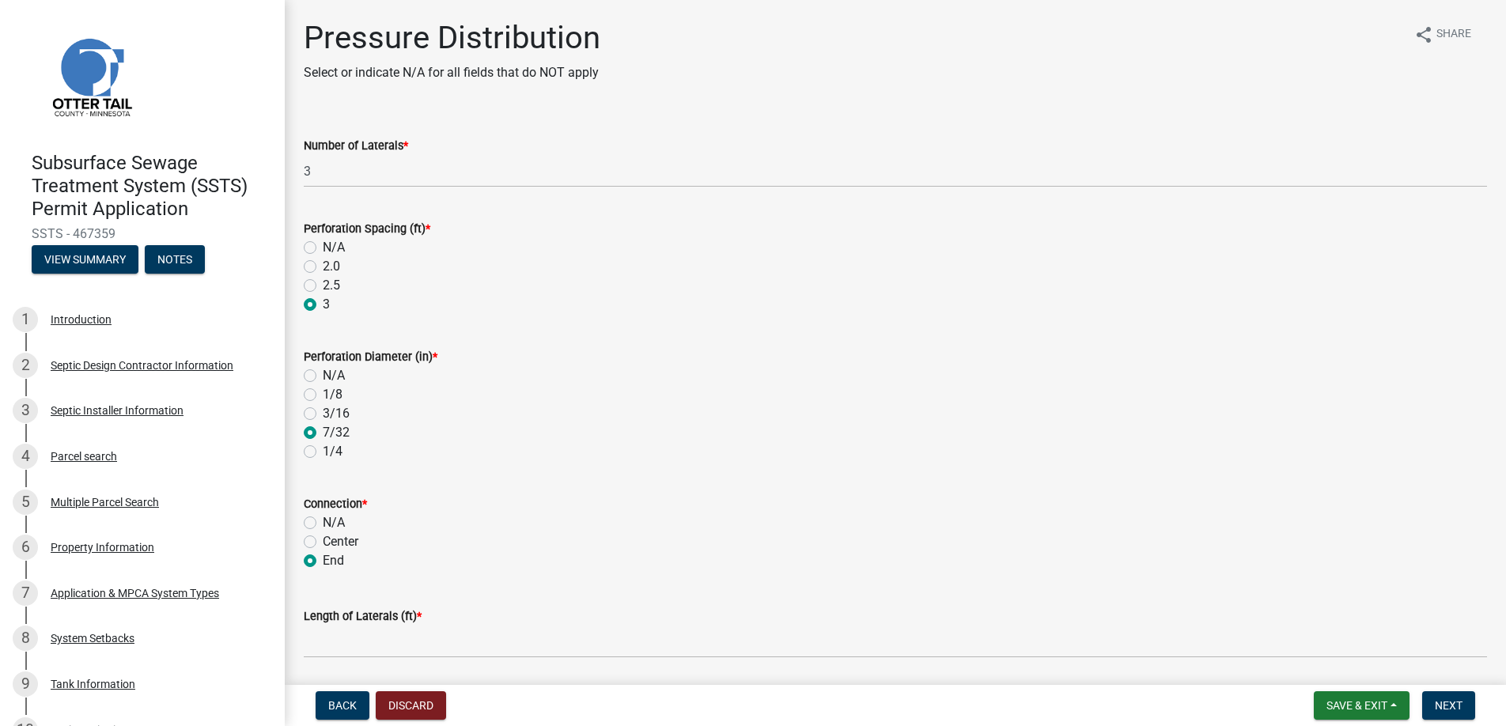
radio input "true"
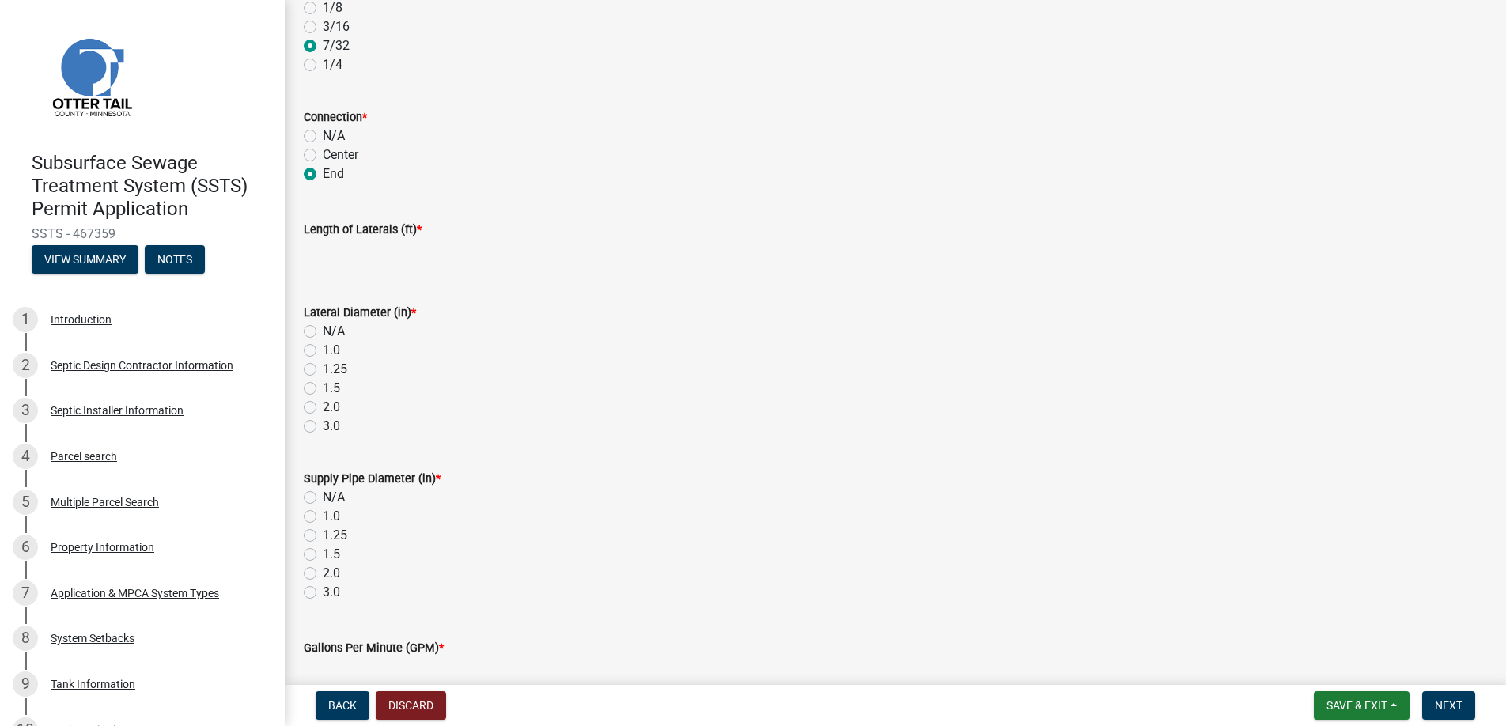
scroll to position [395, 0]
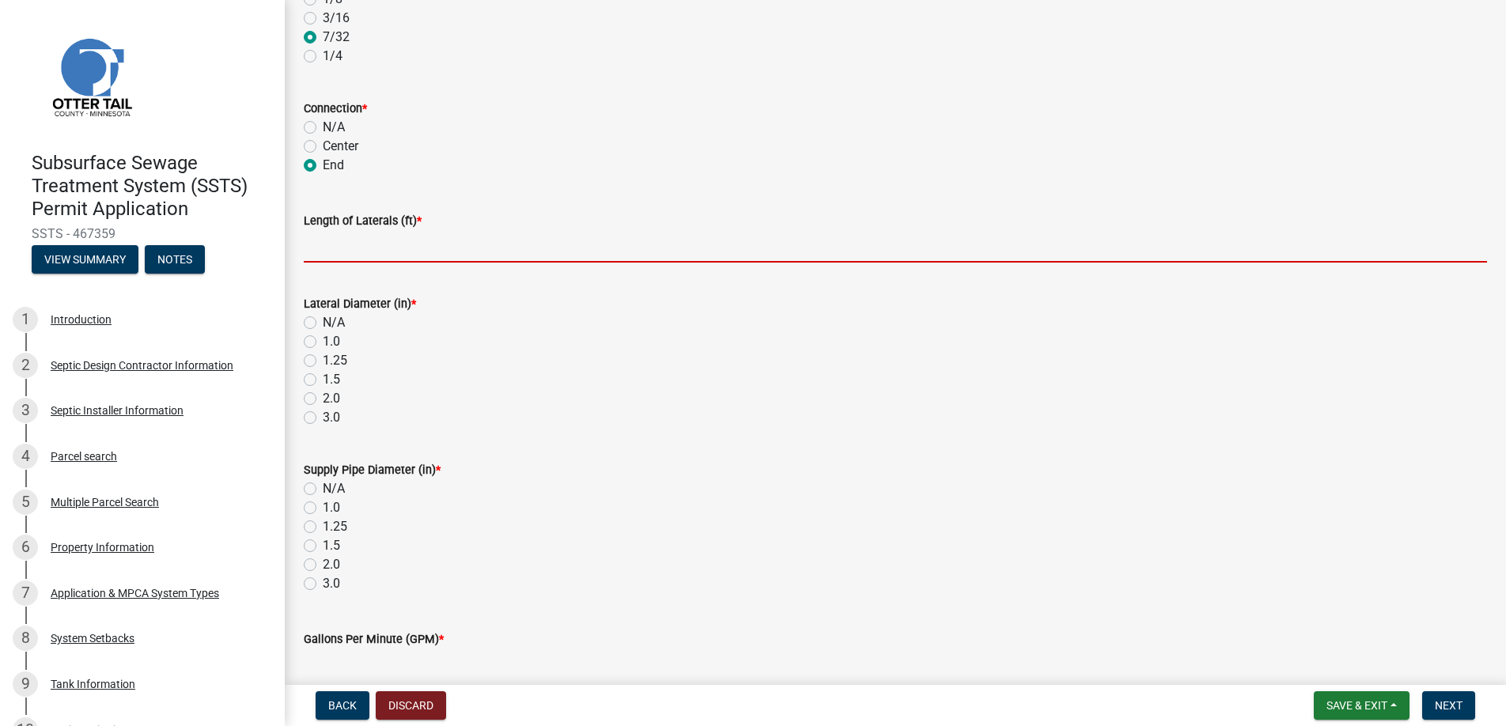
click at [357, 235] on input "Length of Laterals (ft) *" at bounding box center [895, 246] width 1183 height 32
type input "54"
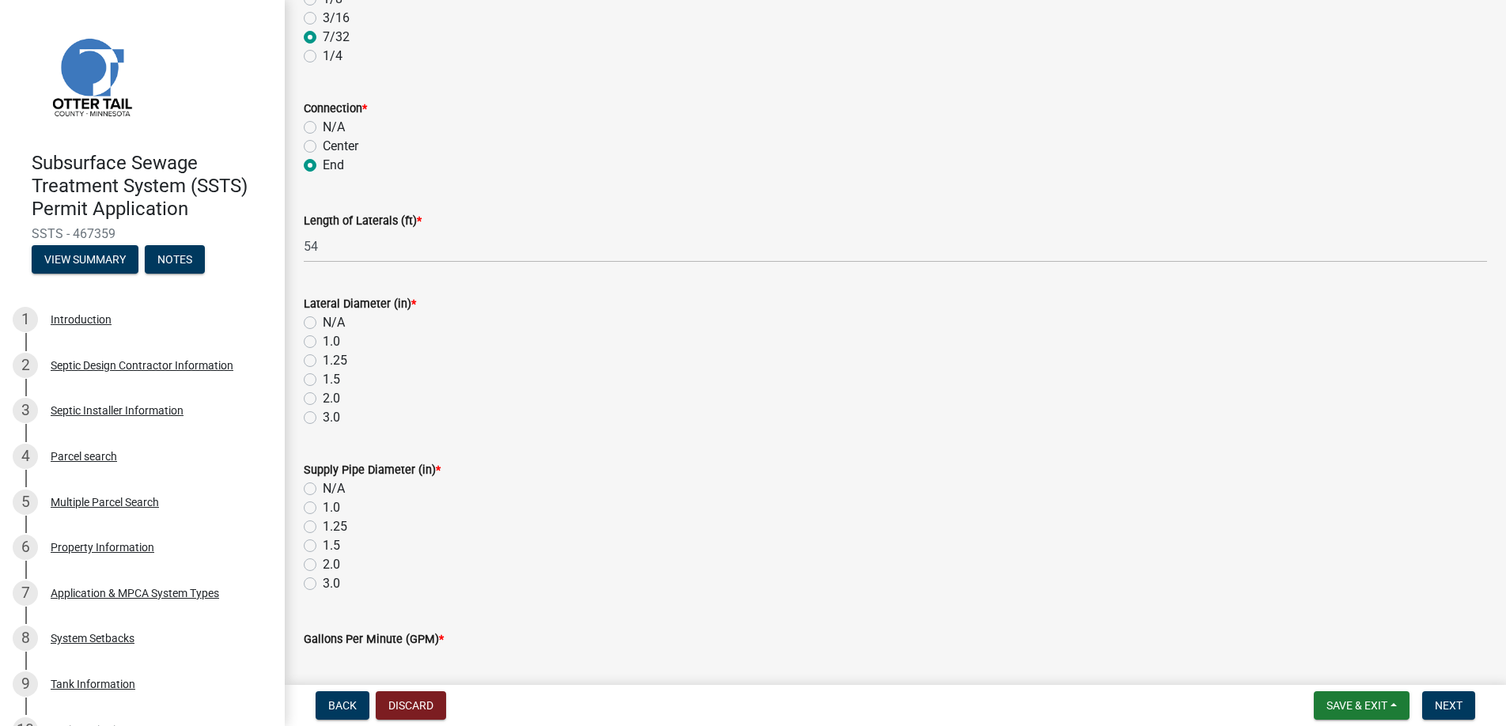
click at [323, 394] on label "2.0" at bounding box center [331, 398] width 17 height 19
click at [323, 394] on input "2.0" at bounding box center [328, 394] width 10 height 10
radio input "true"
click at [323, 560] on label "2.0" at bounding box center [331, 564] width 17 height 19
click at [323, 560] on input "2.0" at bounding box center [328, 560] width 10 height 10
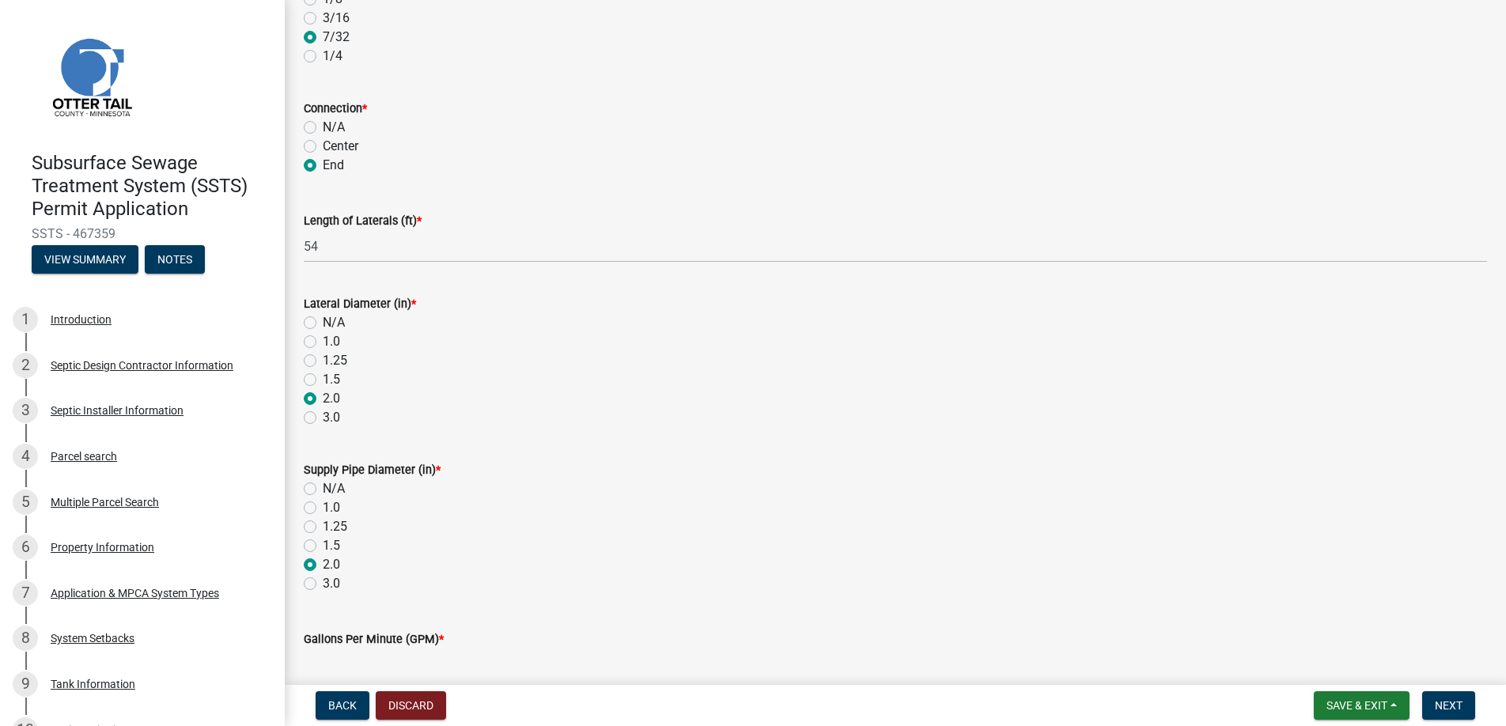
radio input "true"
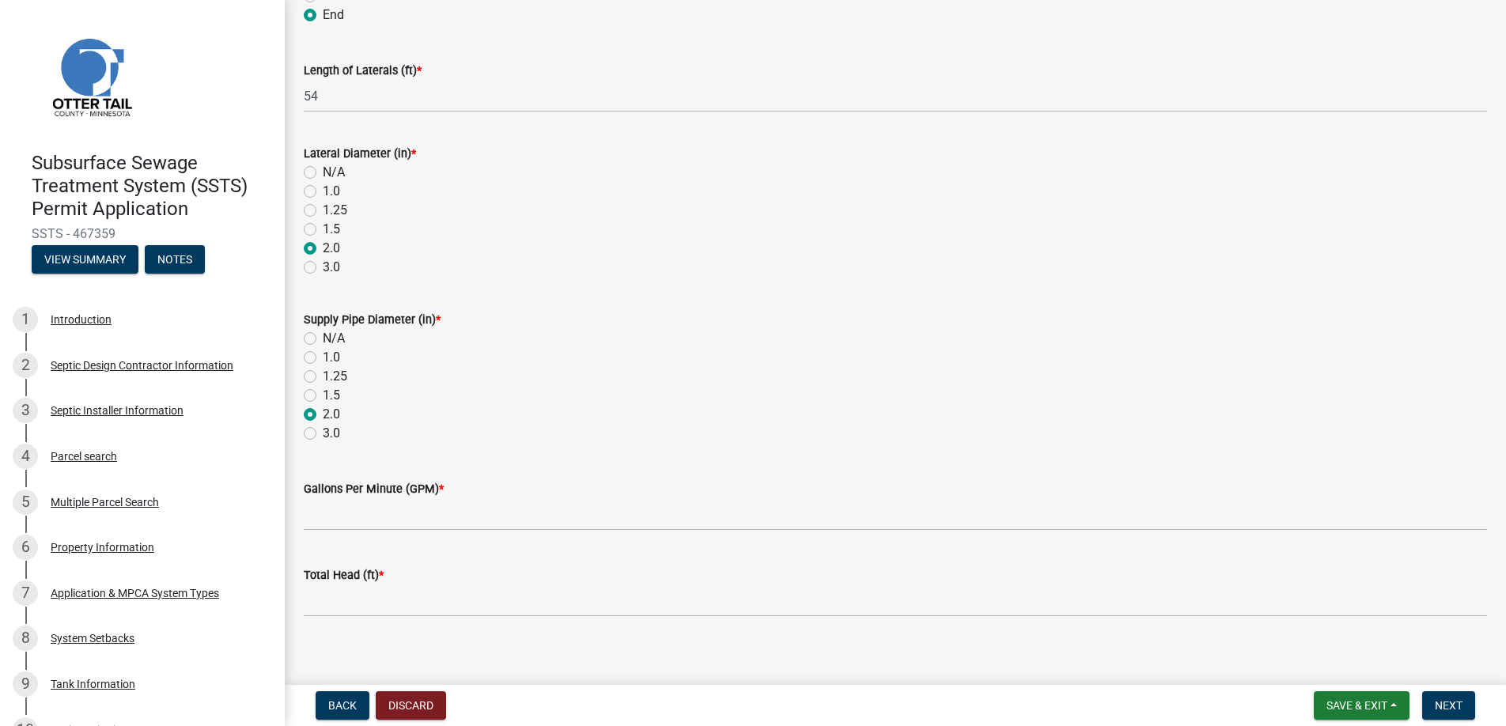
scroll to position [558, 0]
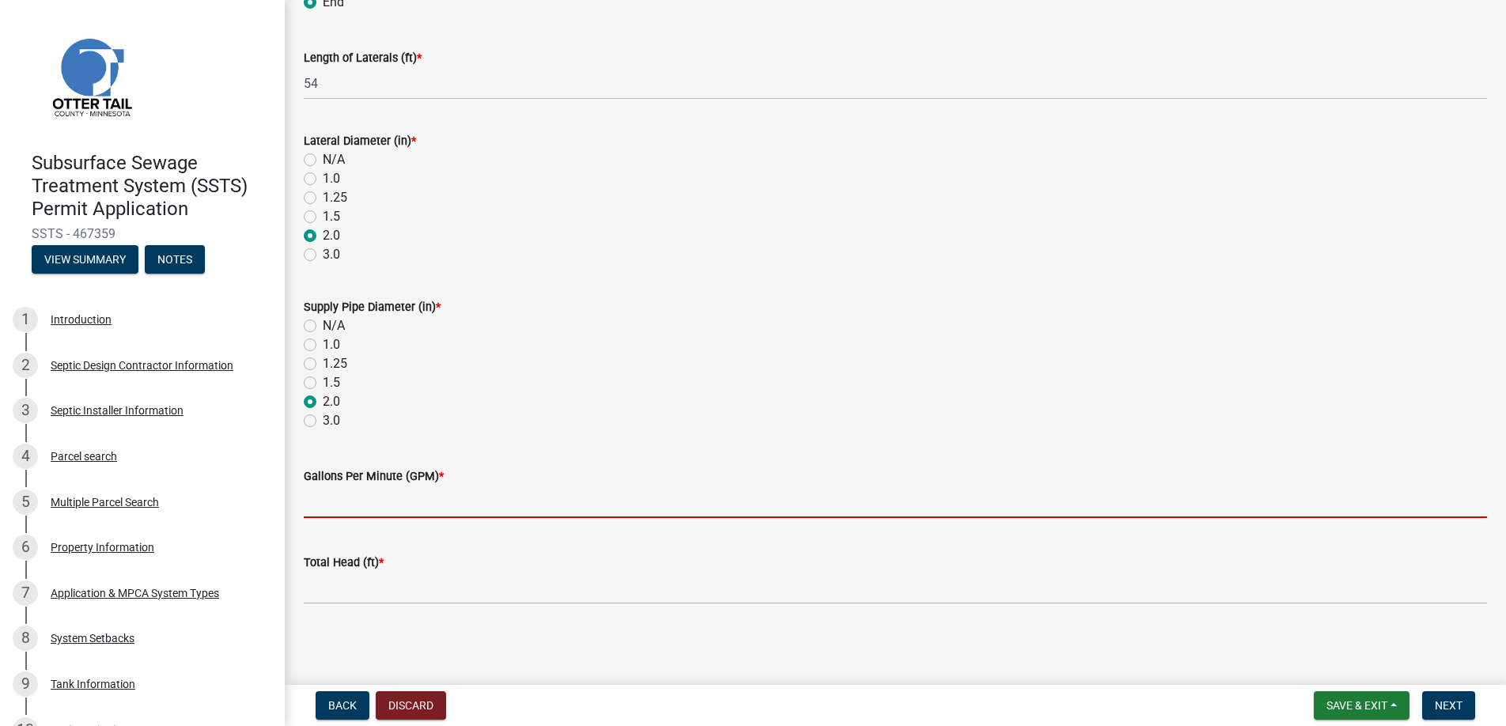
click at [335, 508] on input "Gallons Per Minute (GPM) *" at bounding box center [895, 502] width 1183 height 32
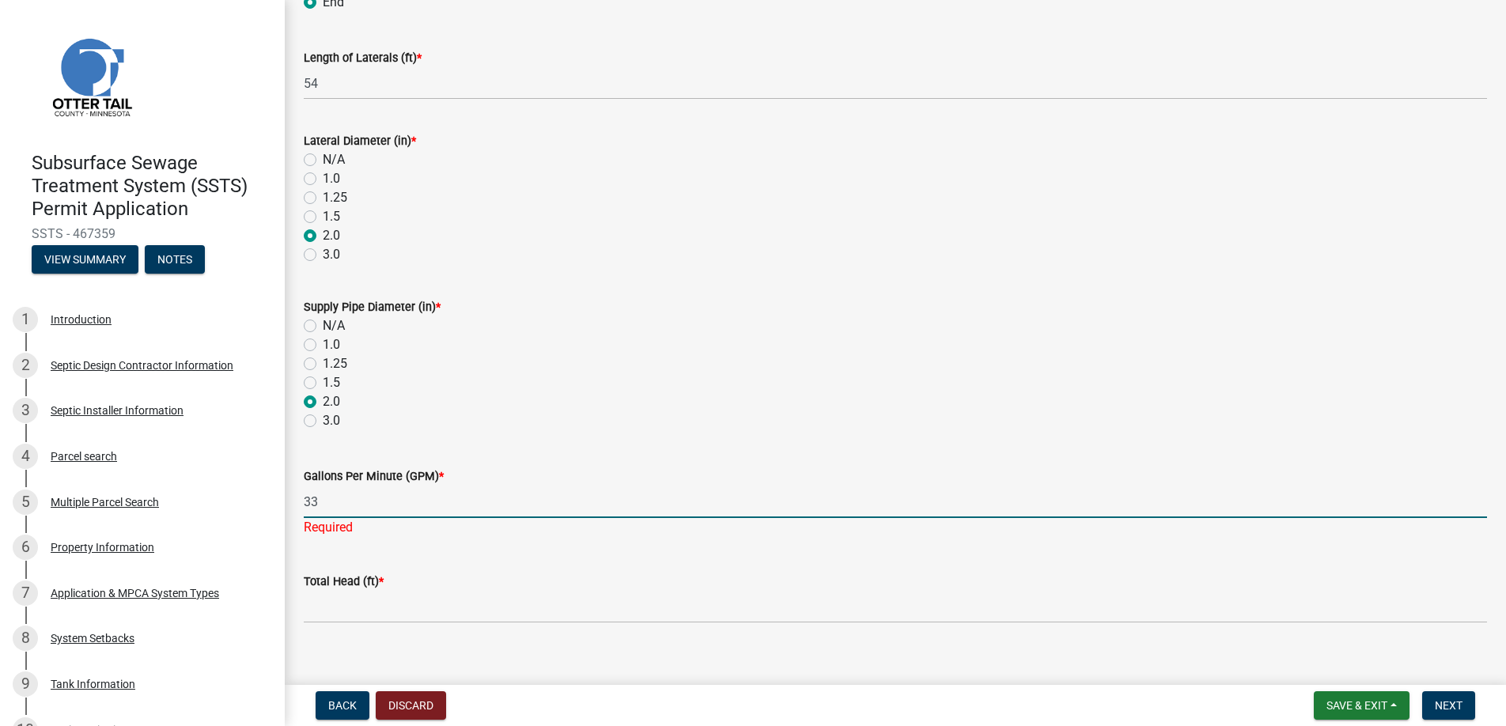
type input "33"
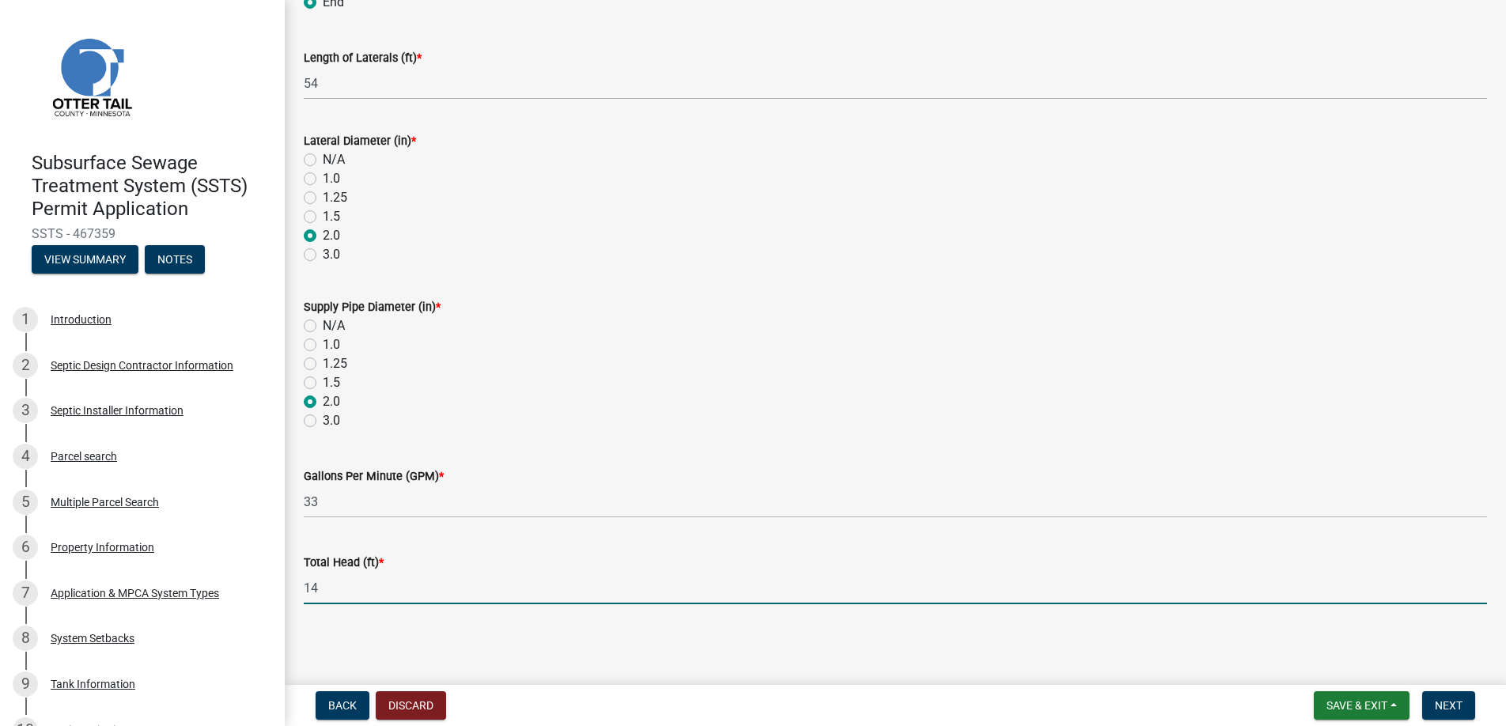
type input "14"
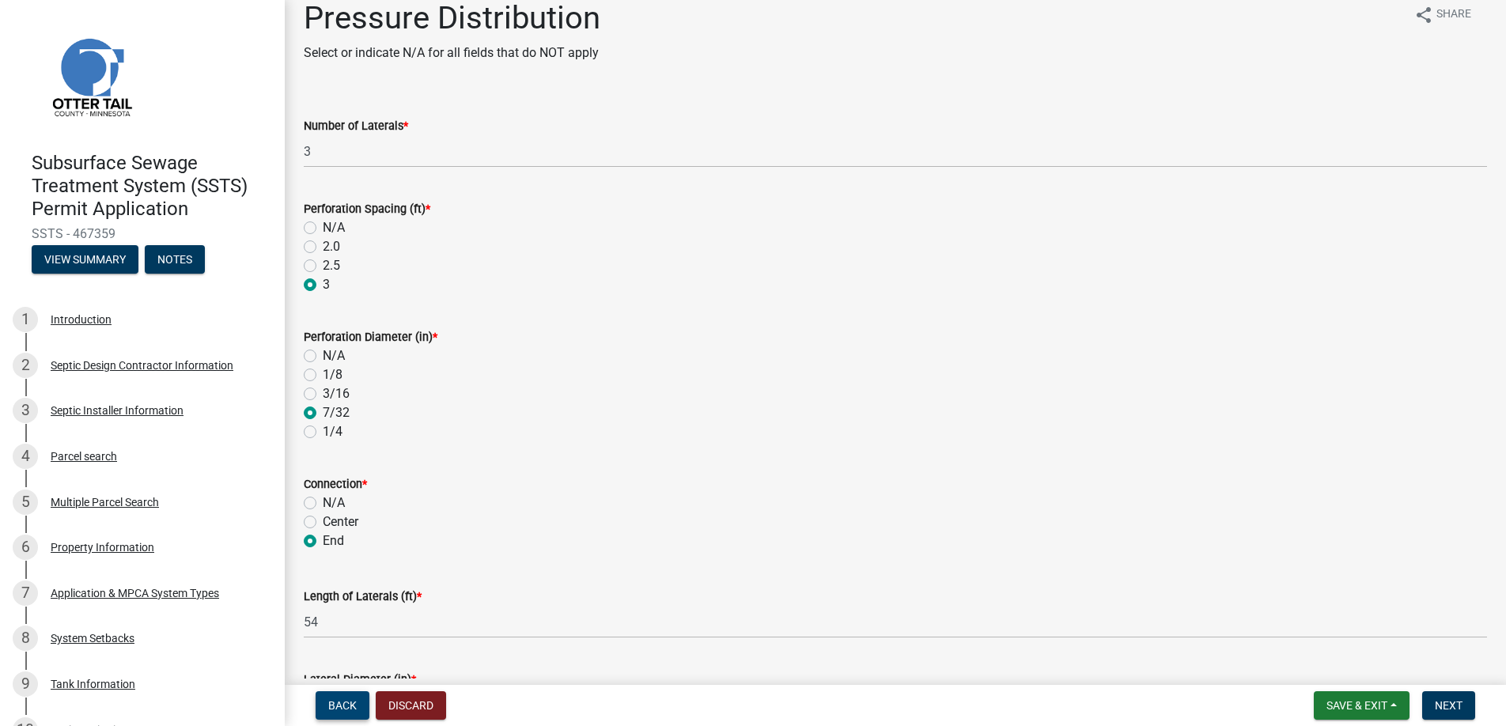
scroll to position [0, 0]
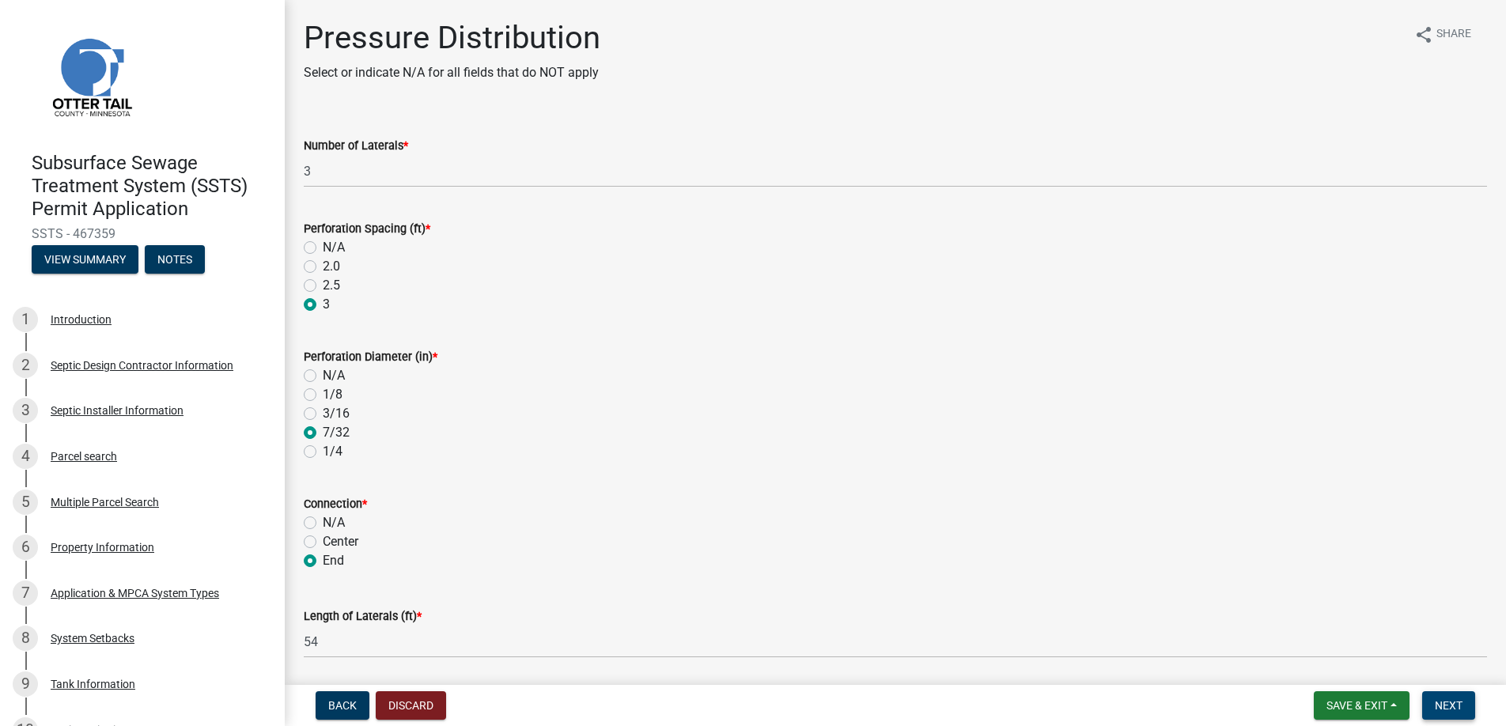
click at [1450, 701] on span "Next" at bounding box center [1449, 705] width 28 height 13
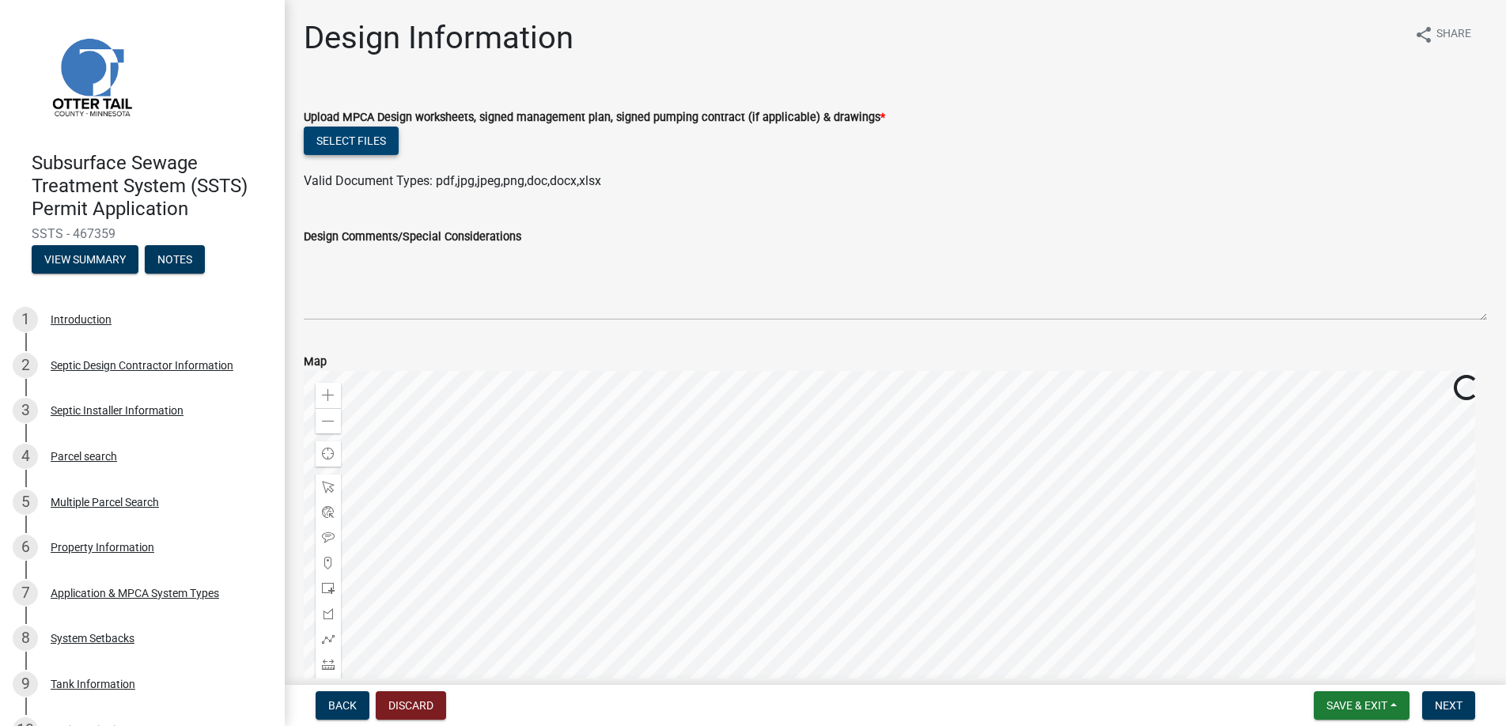
click at [360, 142] on button "Select files" at bounding box center [351, 141] width 95 height 28
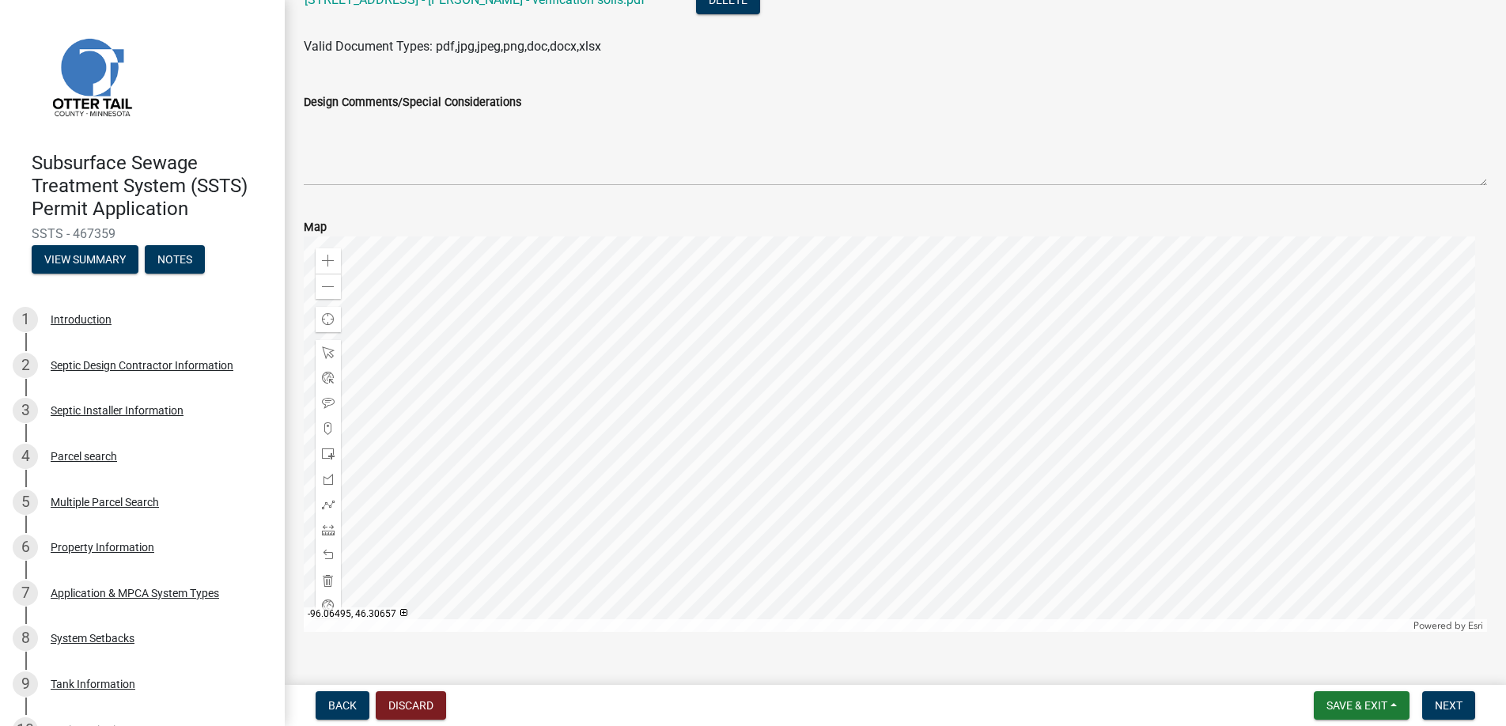
scroll to position [568, 0]
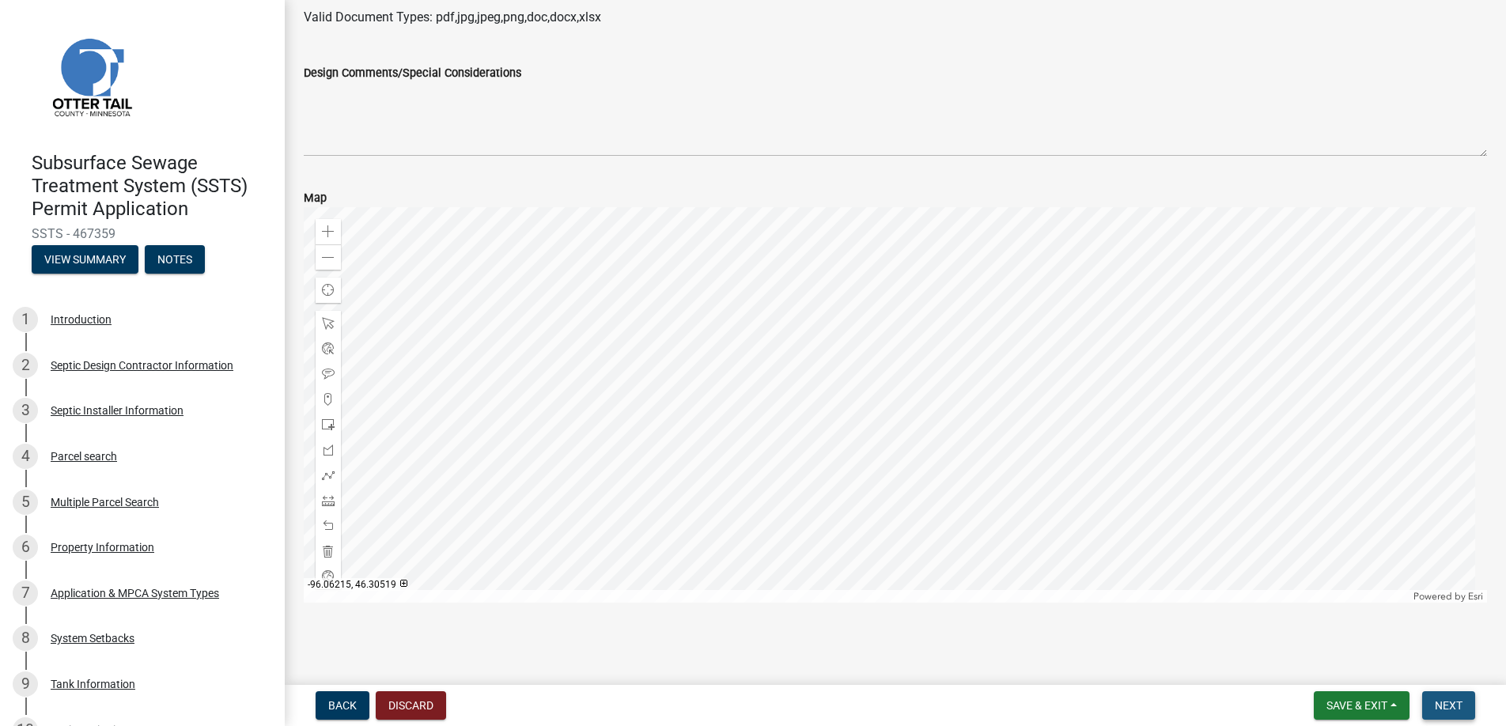
click at [1444, 703] on span "Next" at bounding box center [1449, 705] width 28 height 13
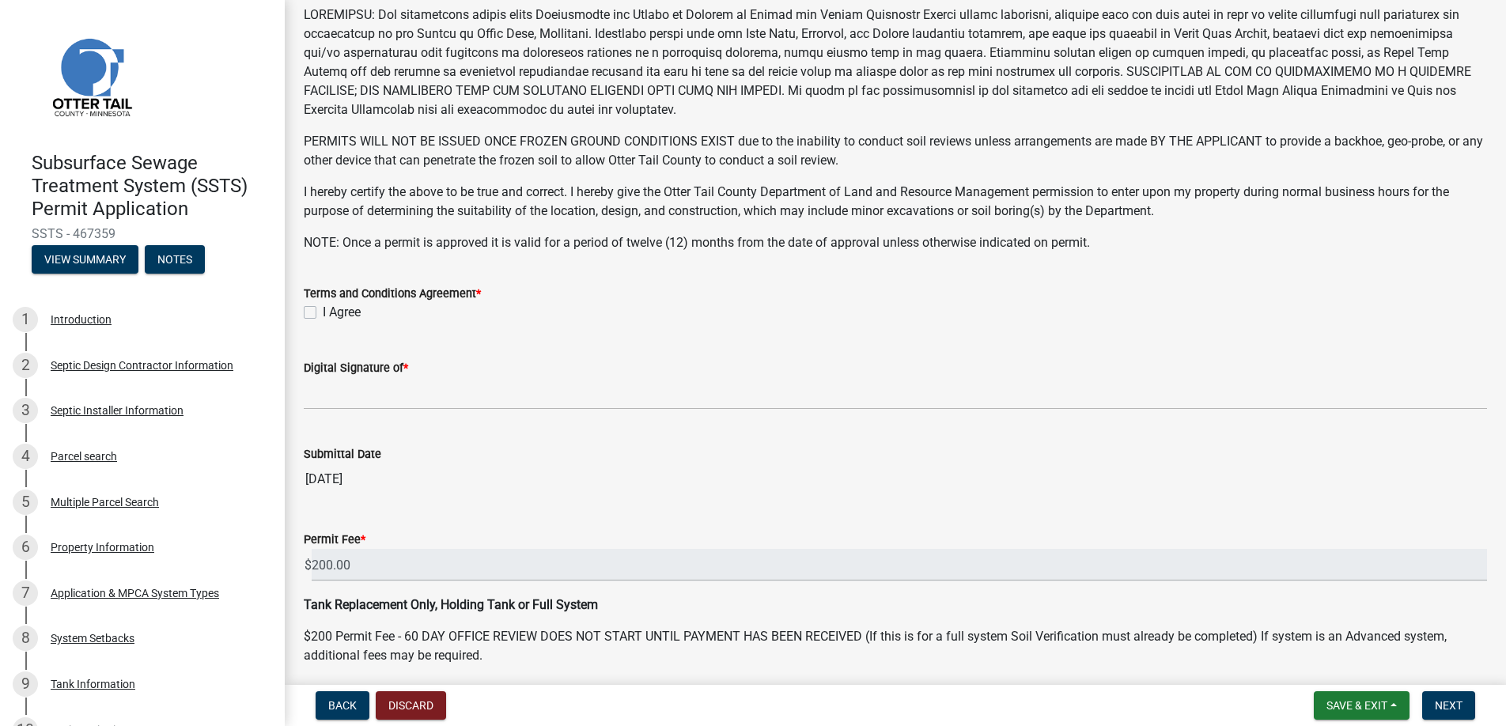
scroll to position [308, 0]
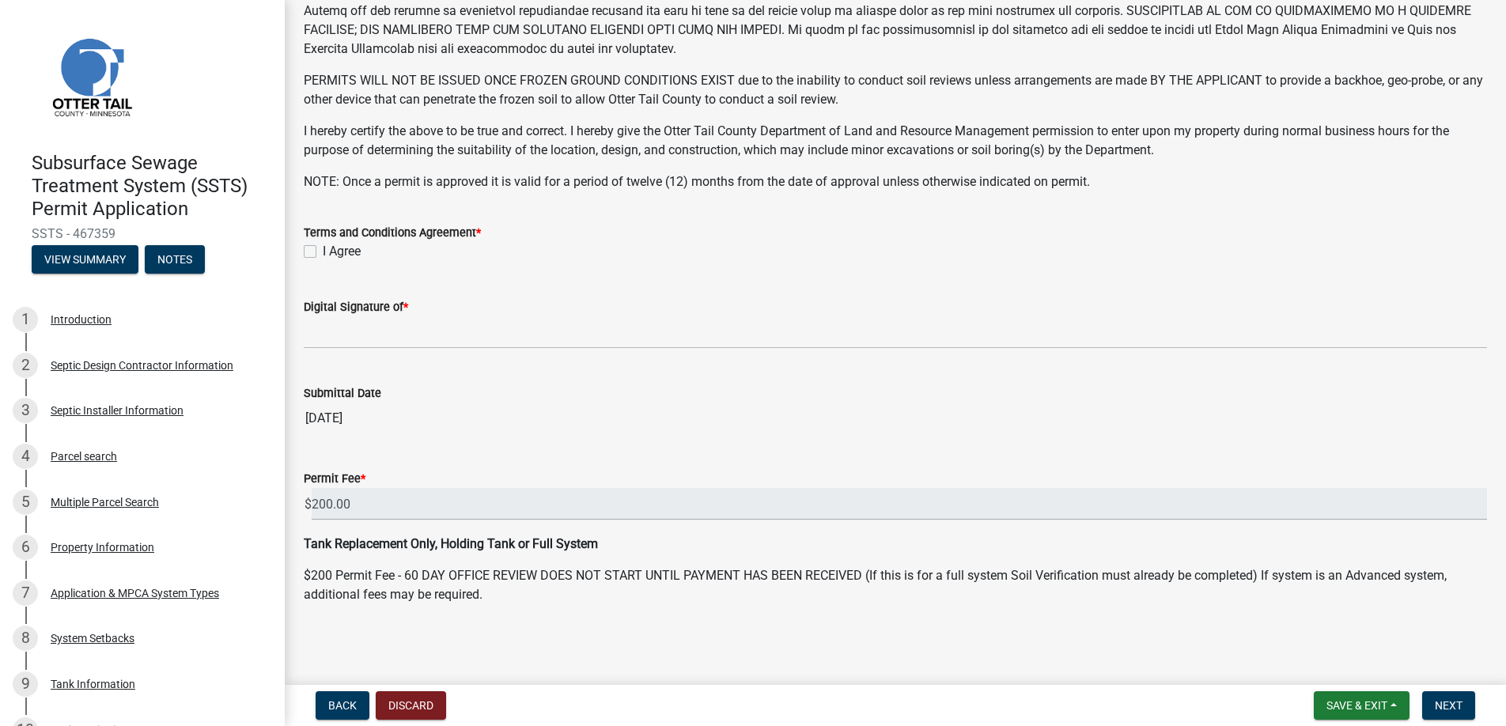
click at [323, 246] on label "I Agree" at bounding box center [342, 251] width 38 height 19
click at [323, 246] on input "I Agree" at bounding box center [328, 247] width 10 height 10
checkbox input "true"
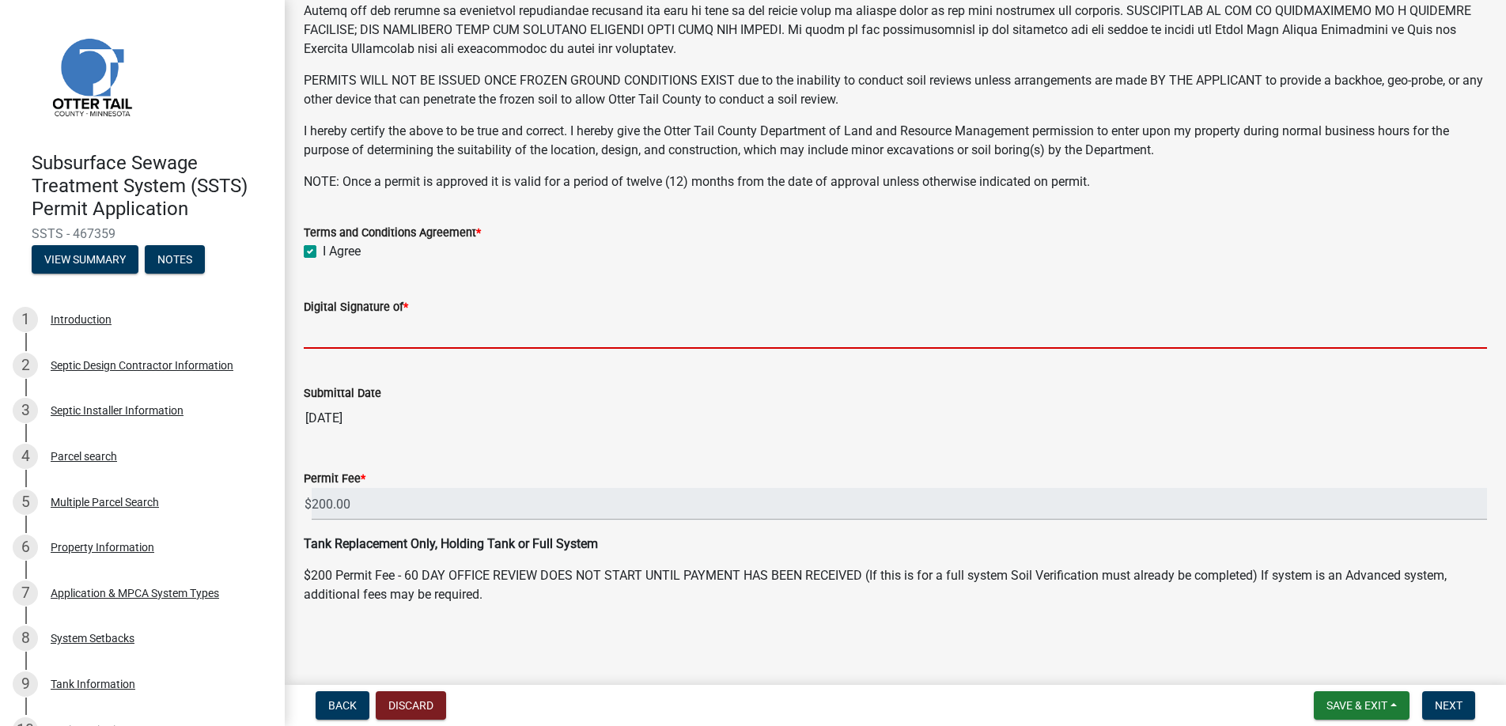
click at [368, 339] on input "Digital Signature of *" at bounding box center [895, 332] width 1183 height 32
type input "[PERSON_NAME]"
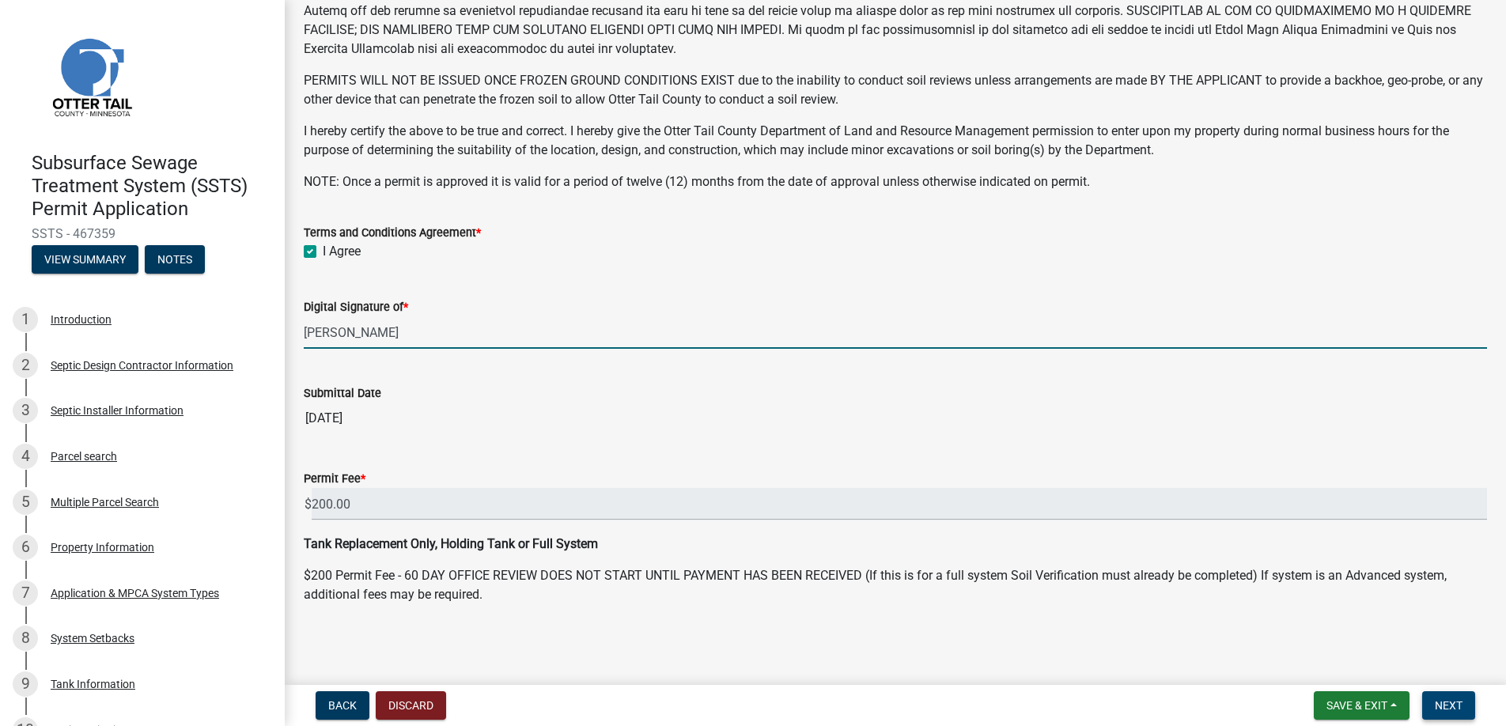
click at [1443, 699] on span "Next" at bounding box center [1449, 705] width 28 height 13
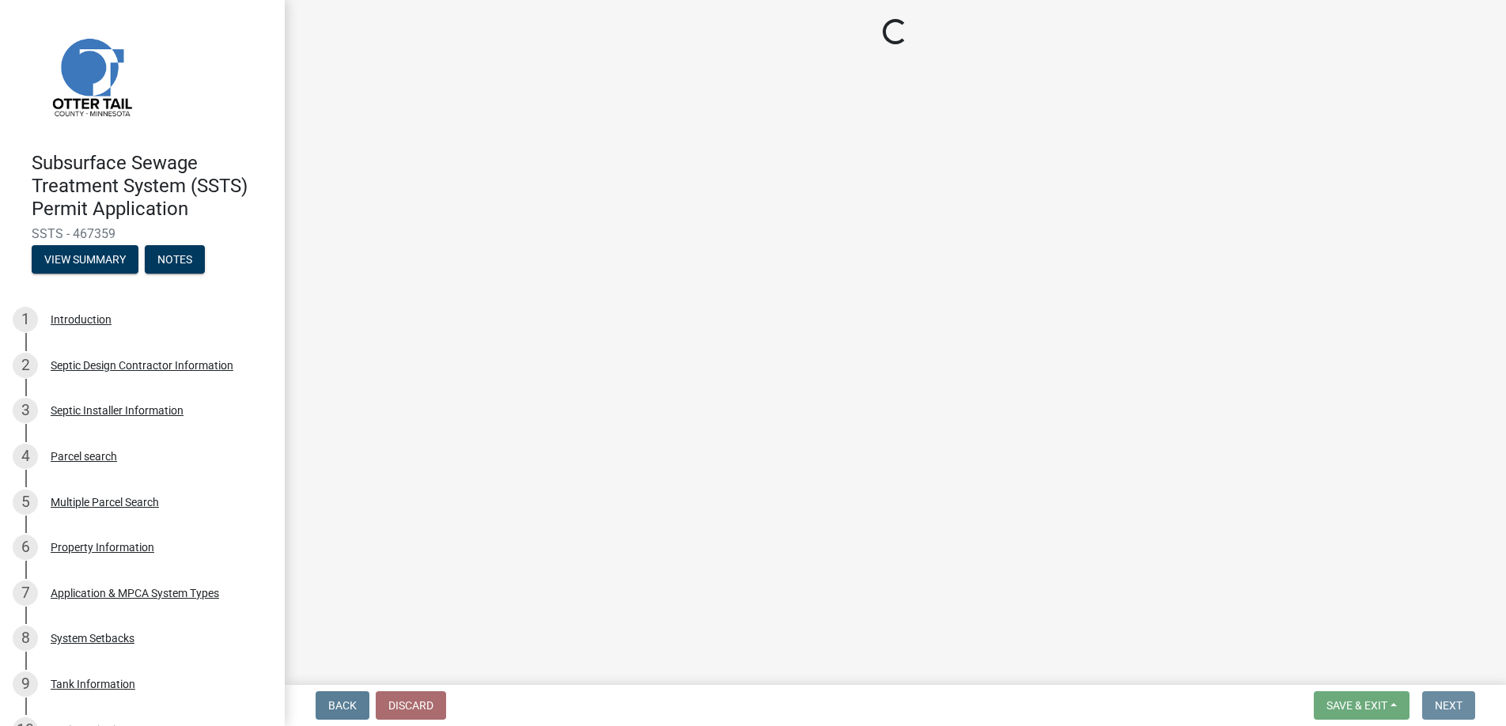
scroll to position [0, 0]
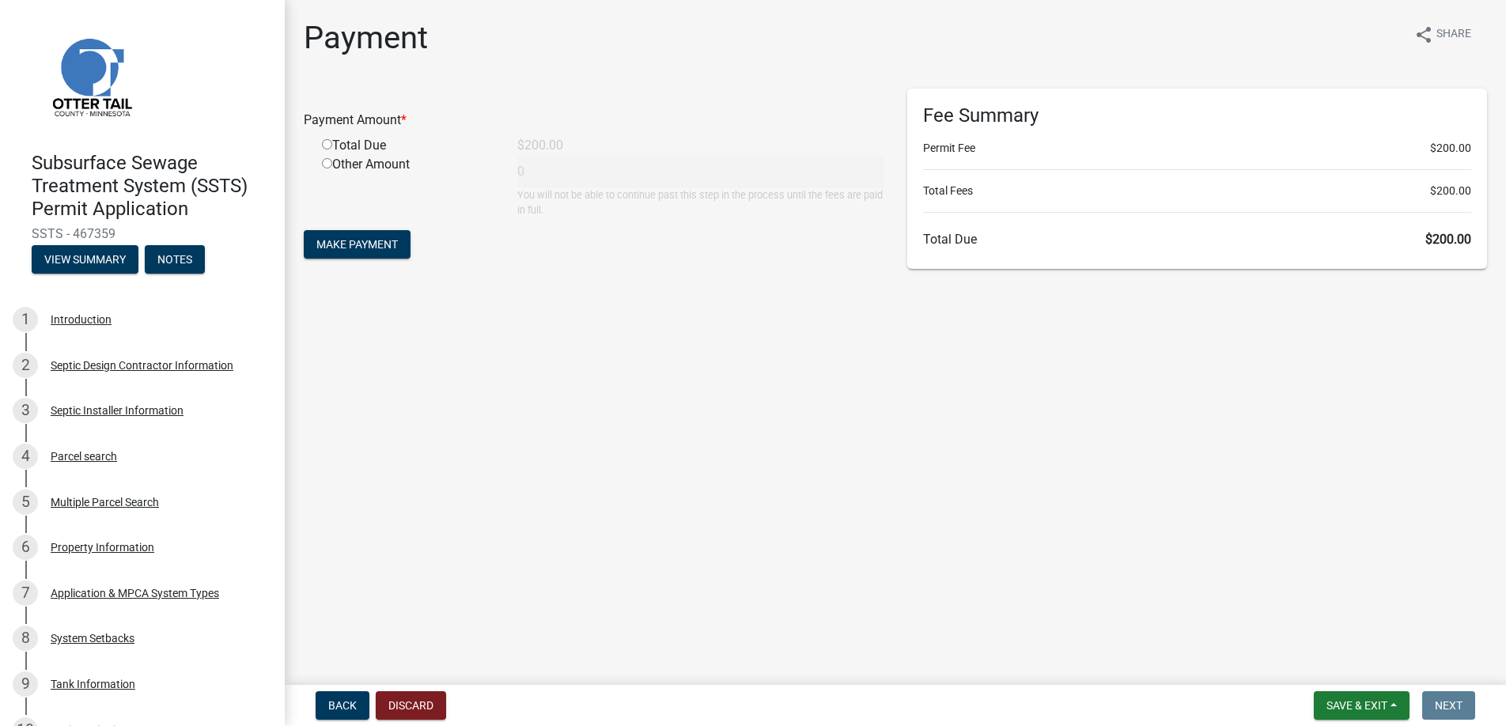
click at [327, 144] on input "radio" at bounding box center [327, 144] width 10 height 10
radio input "true"
type input "200"
click at [354, 246] on span "Make Payment" at bounding box center [356, 244] width 81 height 13
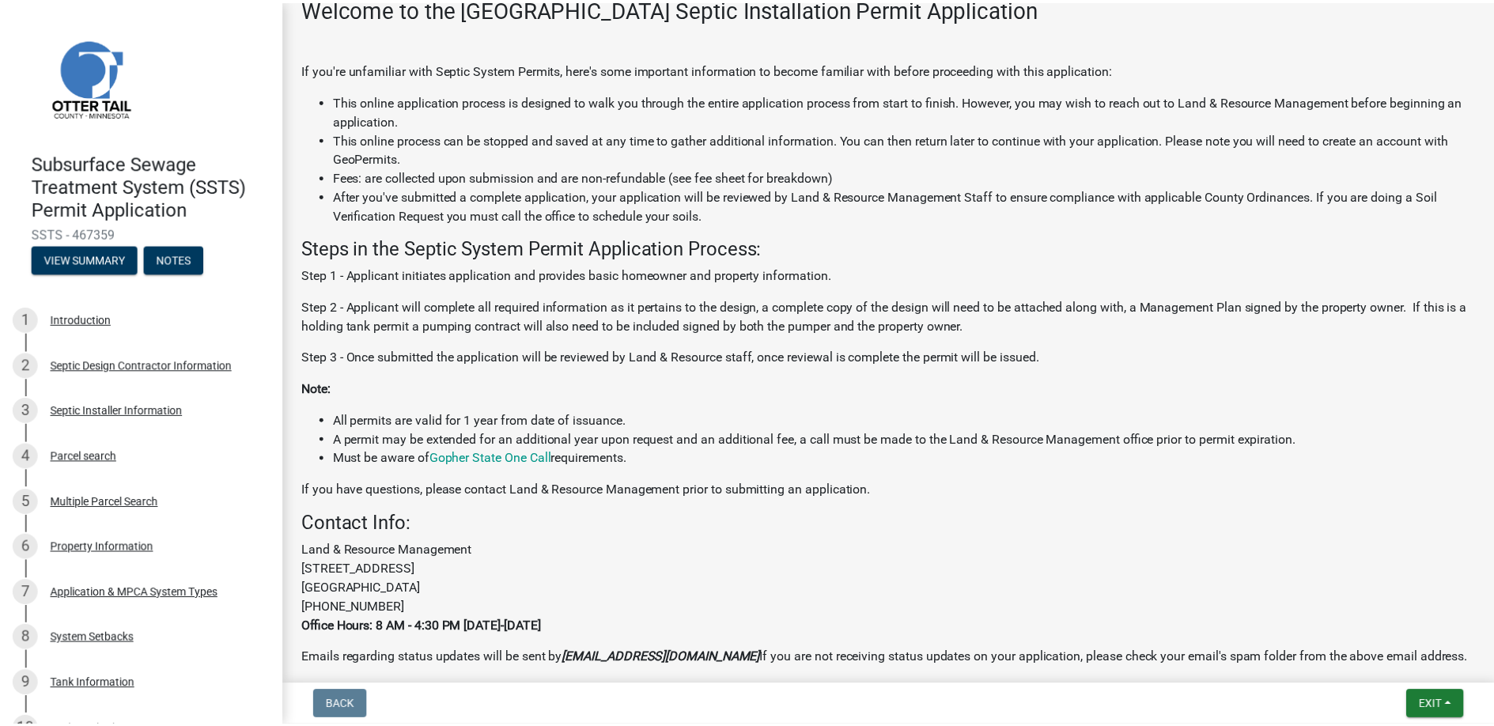
scroll to position [327, 0]
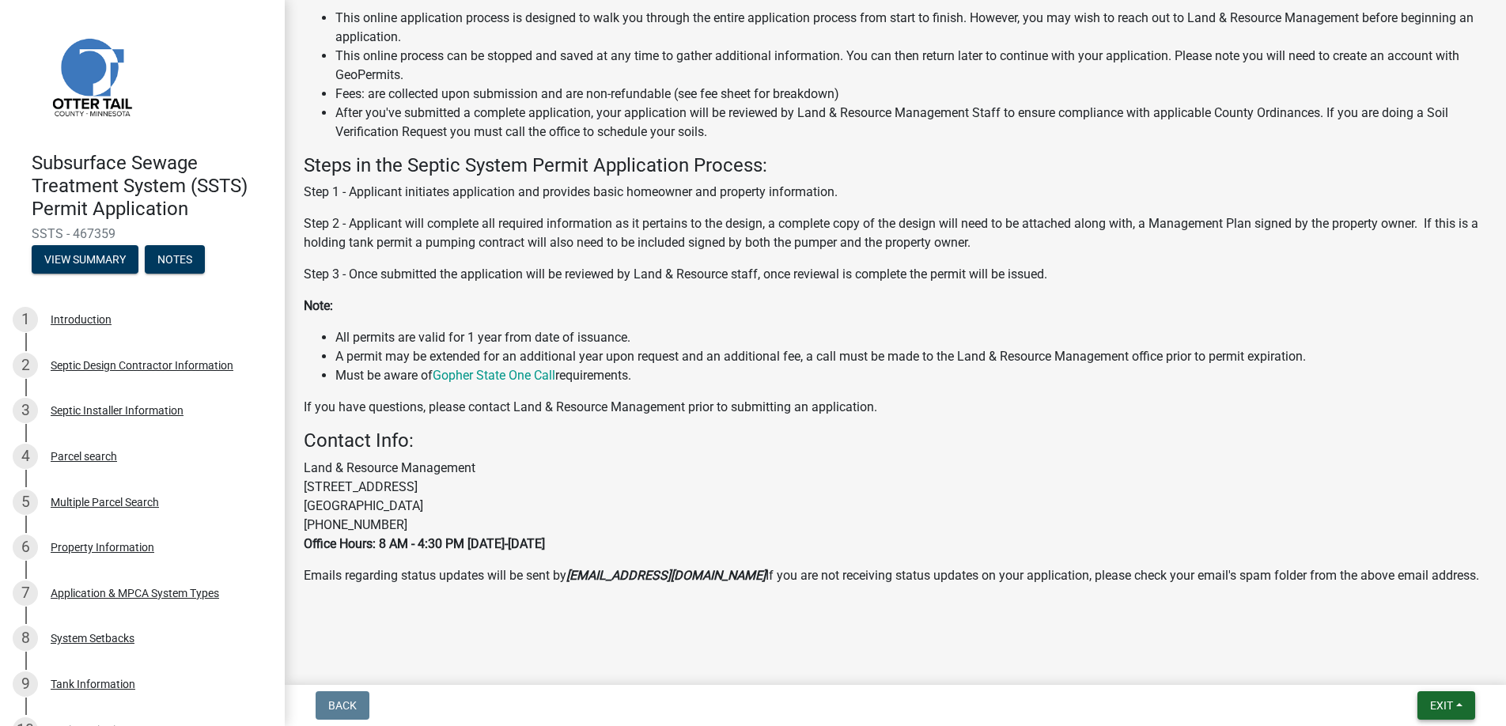
click at [1442, 701] on span "Exit" at bounding box center [1441, 705] width 23 height 13
click at [1404, 664] on button "Save & Exit" at bounding box center [1411, 664] width 127 height 38
